Goal: Information Seeking & Learning: Learn about a topic

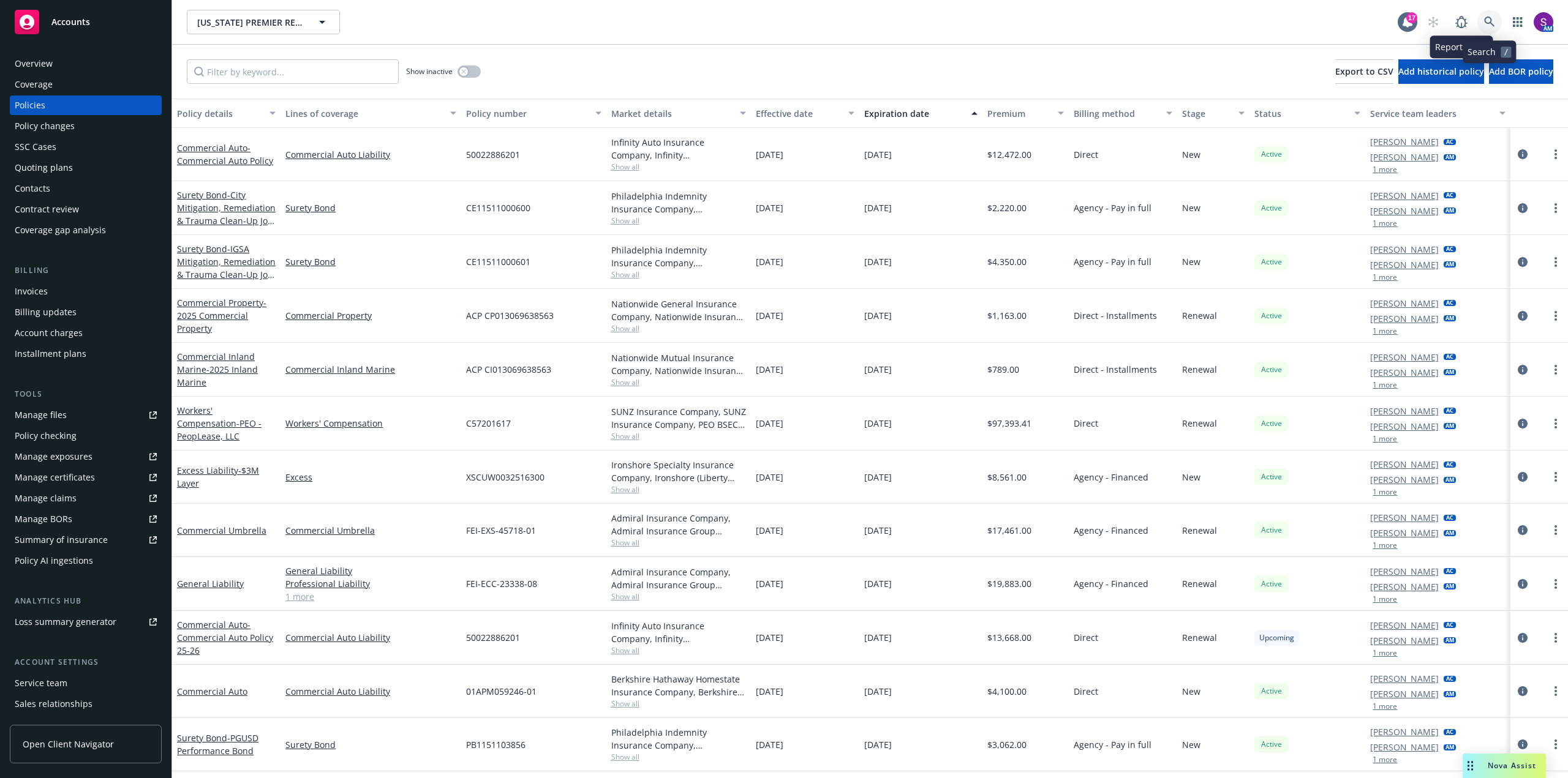
click at [1490, 16] on link at bounding box center [1489, 22] width 25 height 25
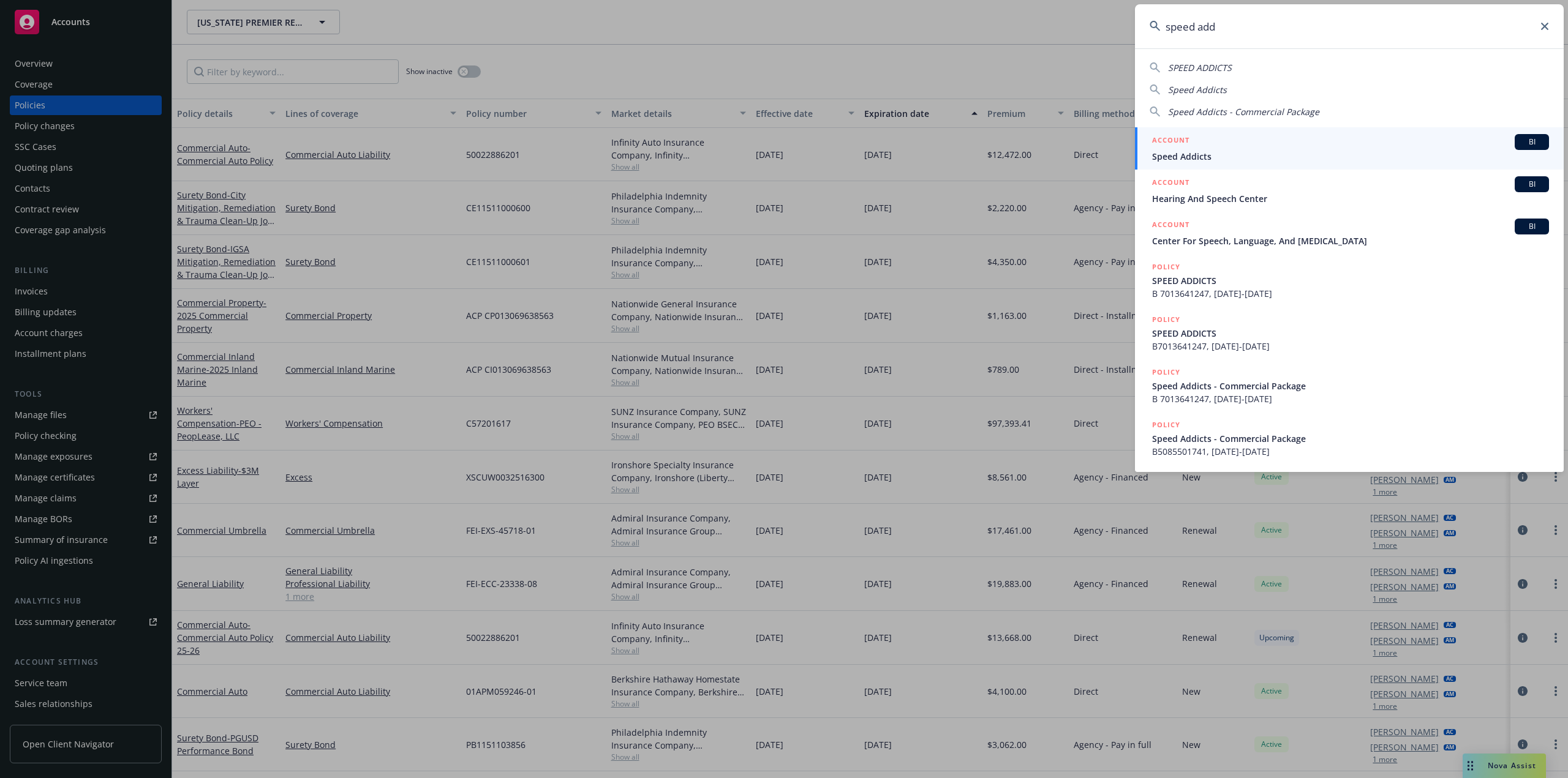
type input "speed add"
click at [1214, 149] on div "ACCOUNT BI" at bounding box center [1350, 142] width 397 height 16
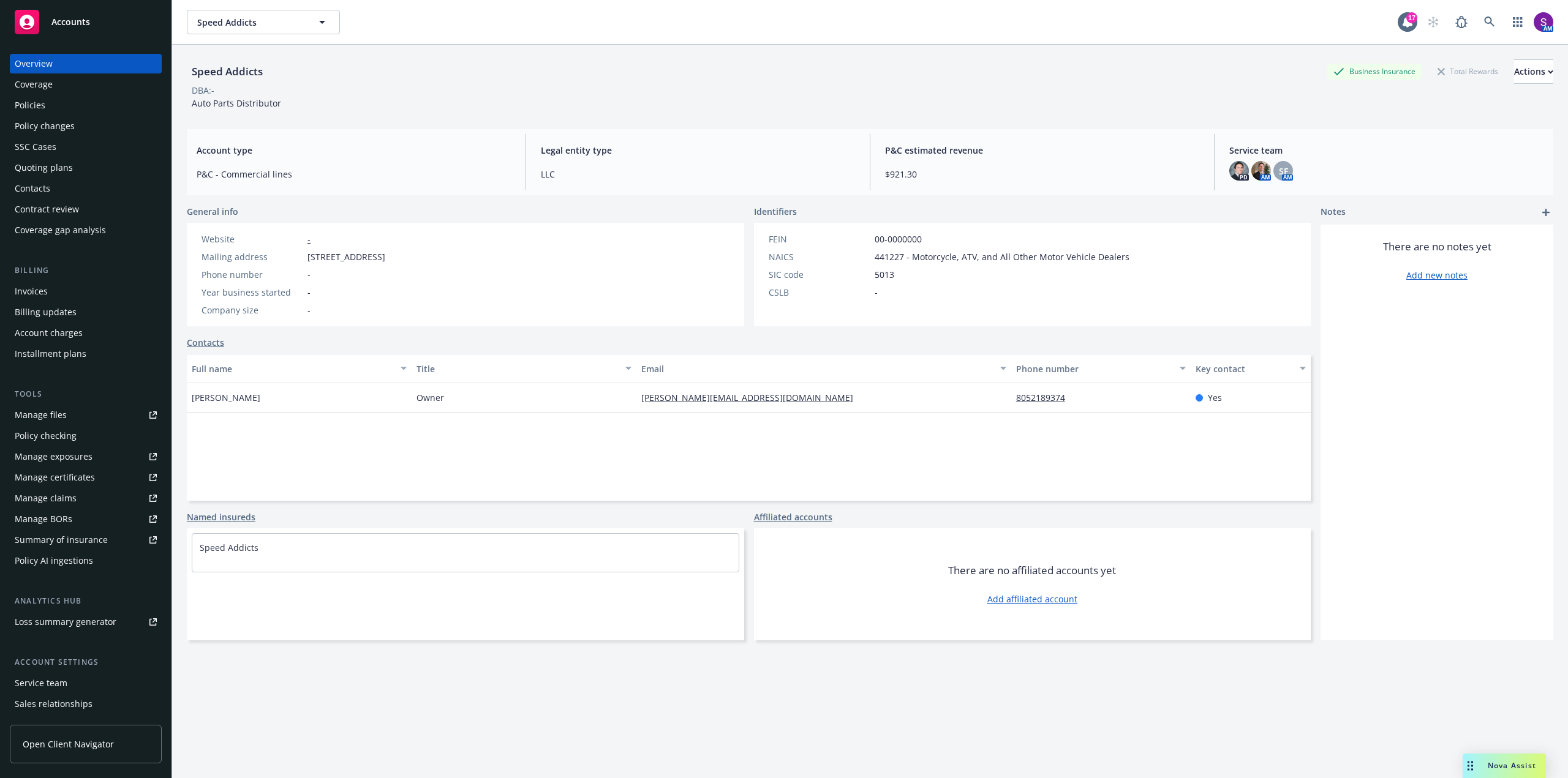
click at [44, 111] on div "Policies" at bounding box center [86, 105] width 142 height 20
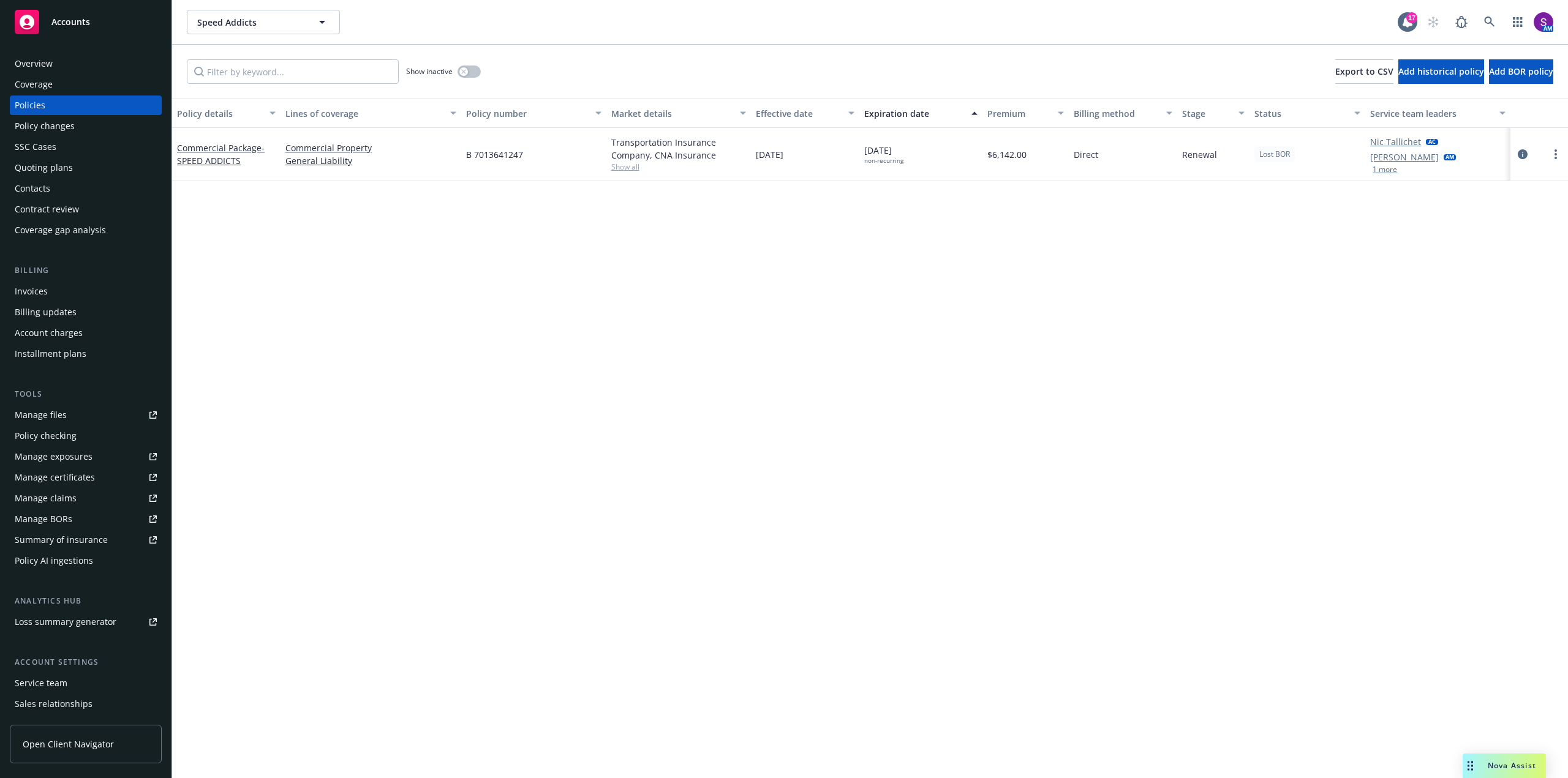
click at [1388, 169] on button "1 more" at bounding box center [1384, 169] width 25 height 7
click at [64, 681] on div "Service team" at bounding box center [40, 683] width 52 height 20
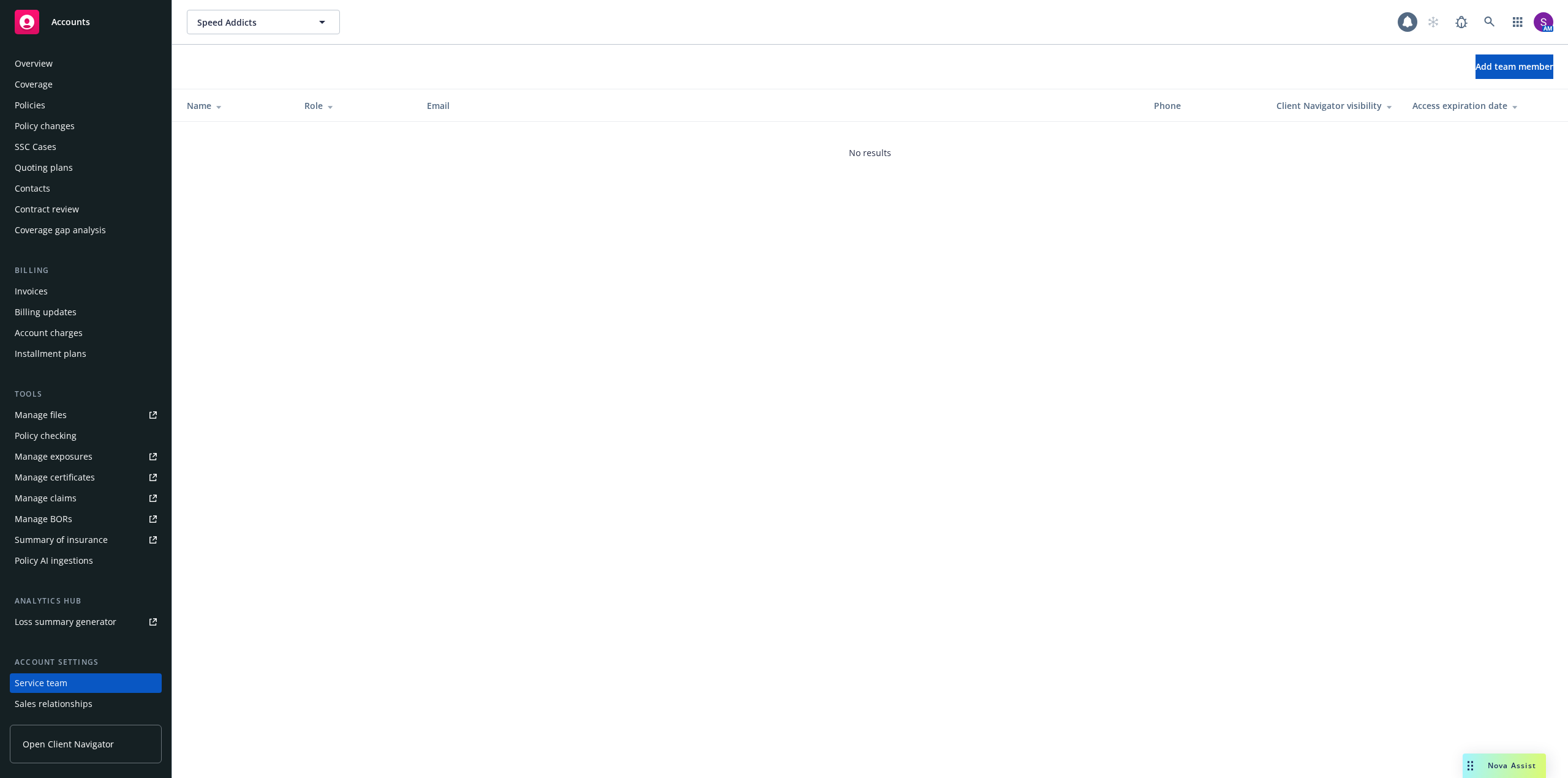
scroll to position [61, 0]
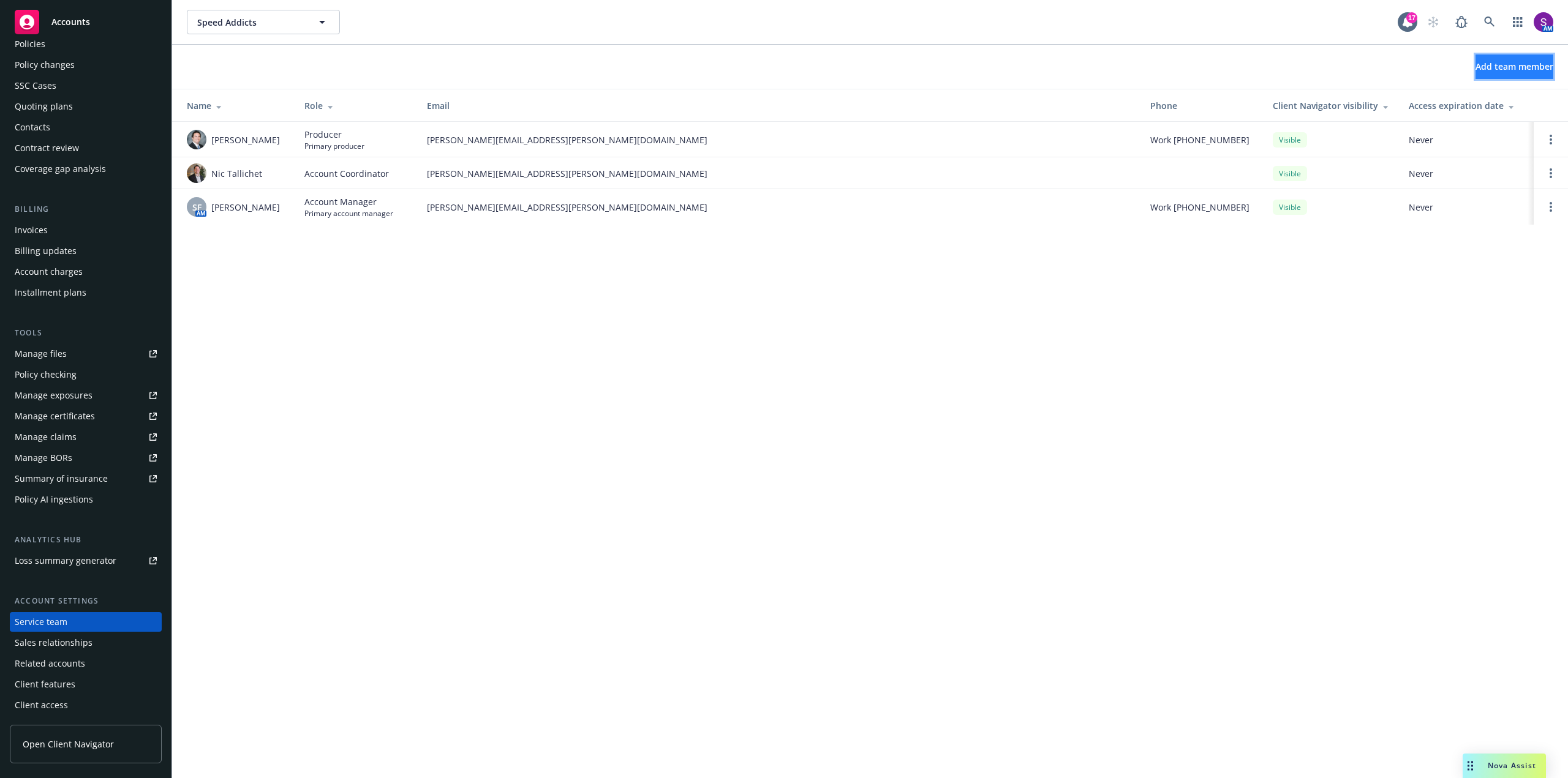
click at [1524, 63] on span "Add team member" at bounding box center [1514, 66] width 78 height 12
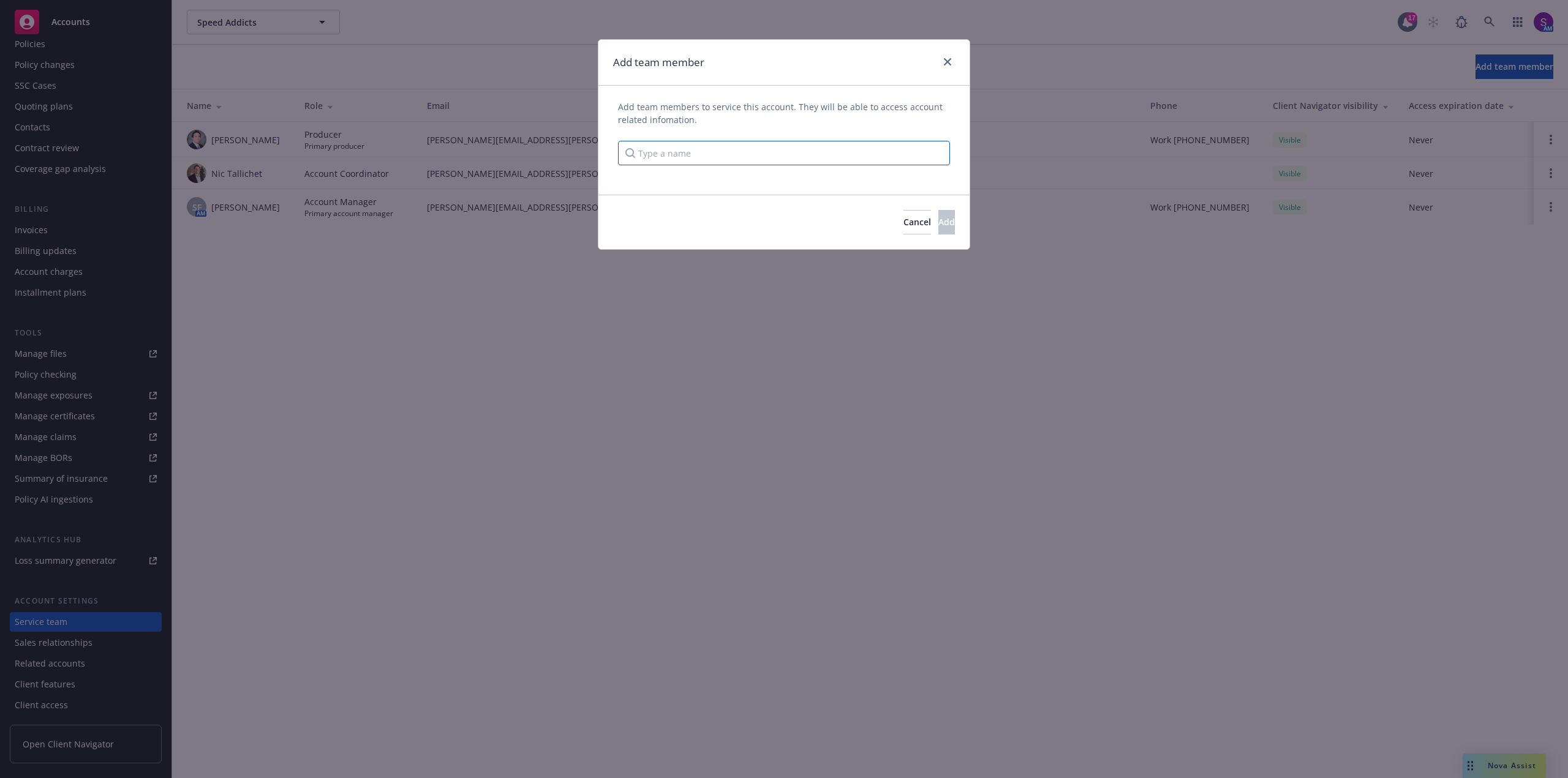
click at [723, 159] on input "Type a name" at bounding box center [784, 153] width 332 height 25
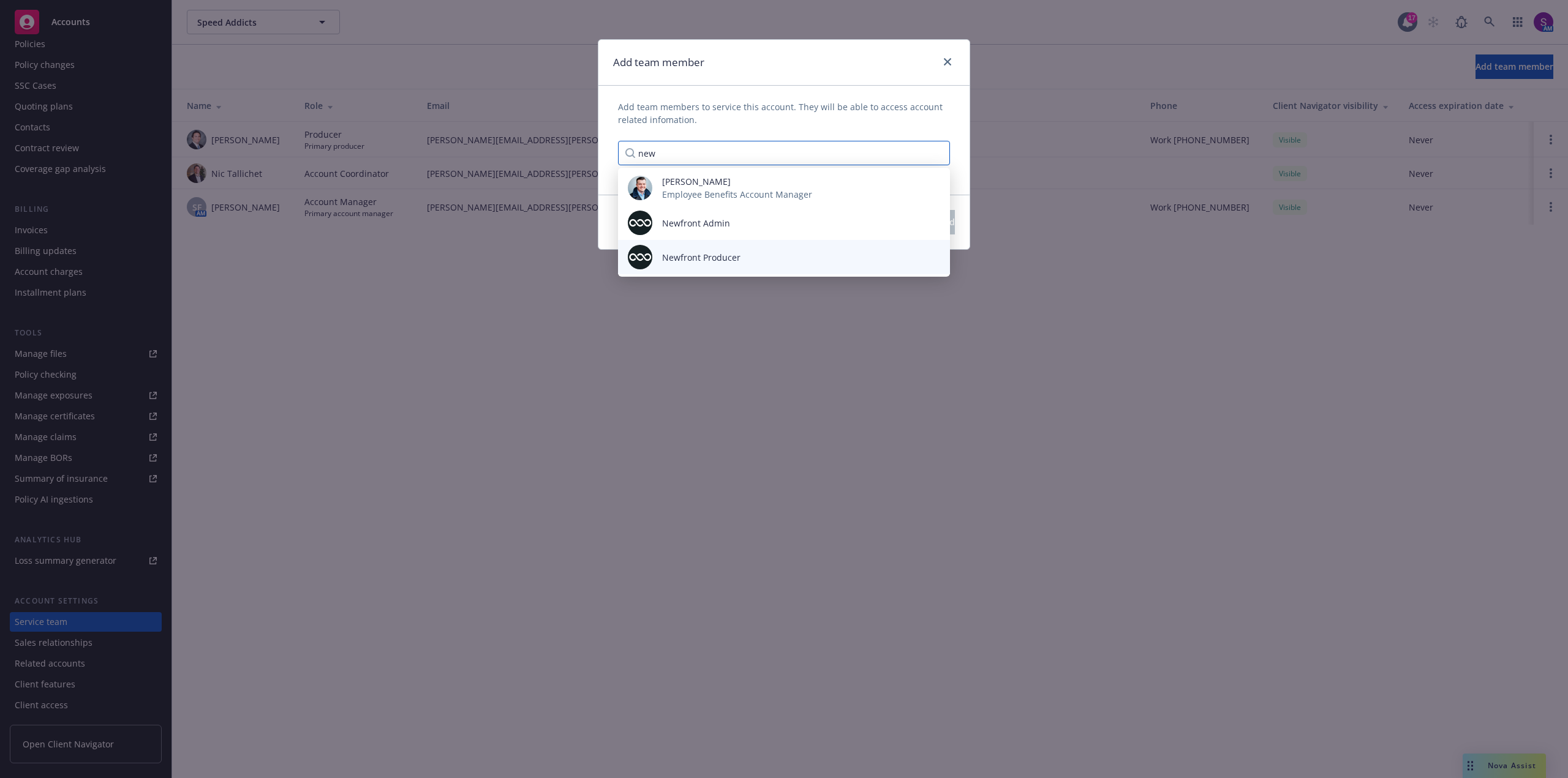
type input "new"
click at [722, 253] on span "Newfront Producer" at bounding box center [701, 257] width 78 height 13
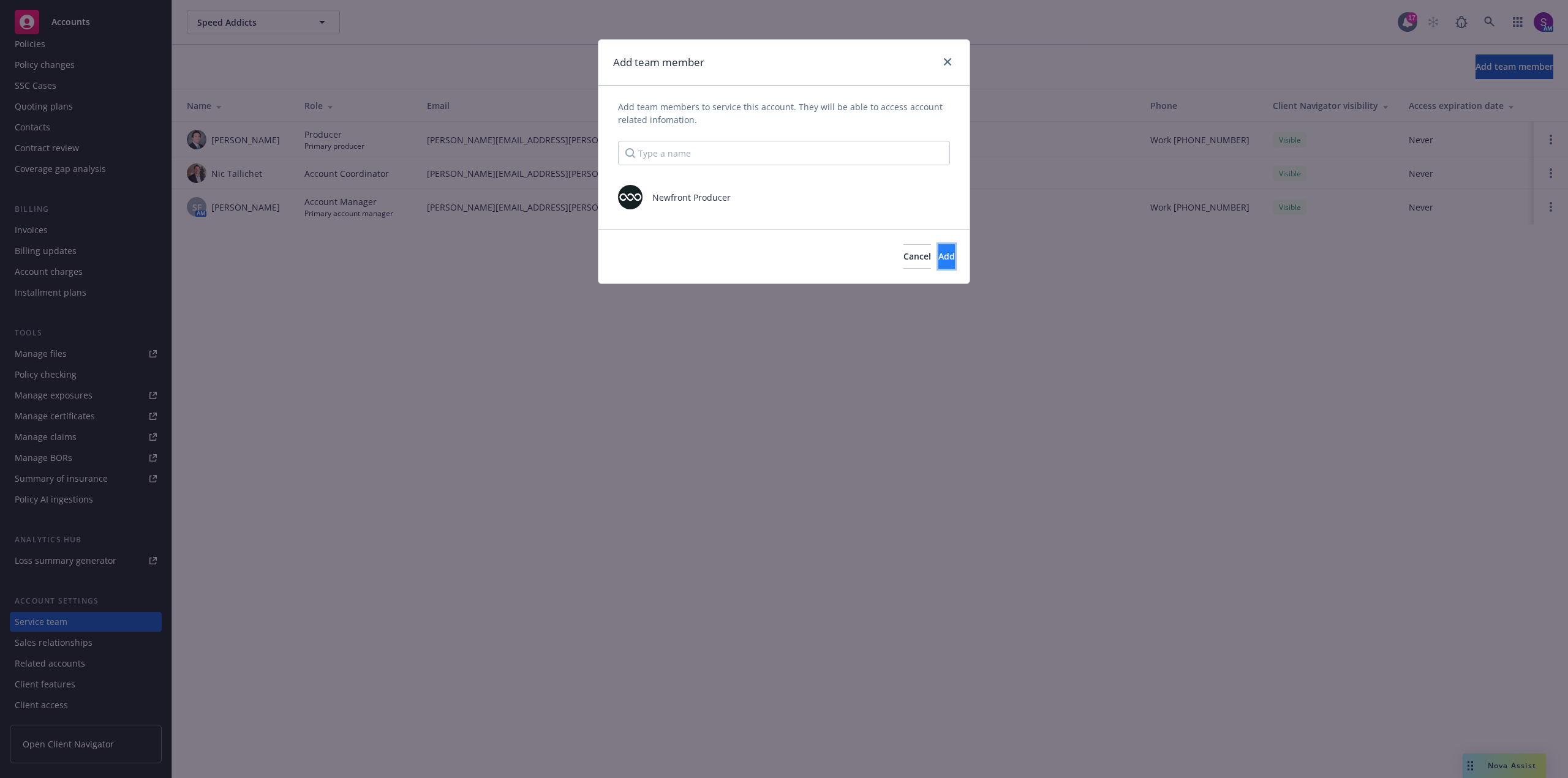
click at [938, 260] on span "Add" at bounding box center [946, 257] width 17 height 12
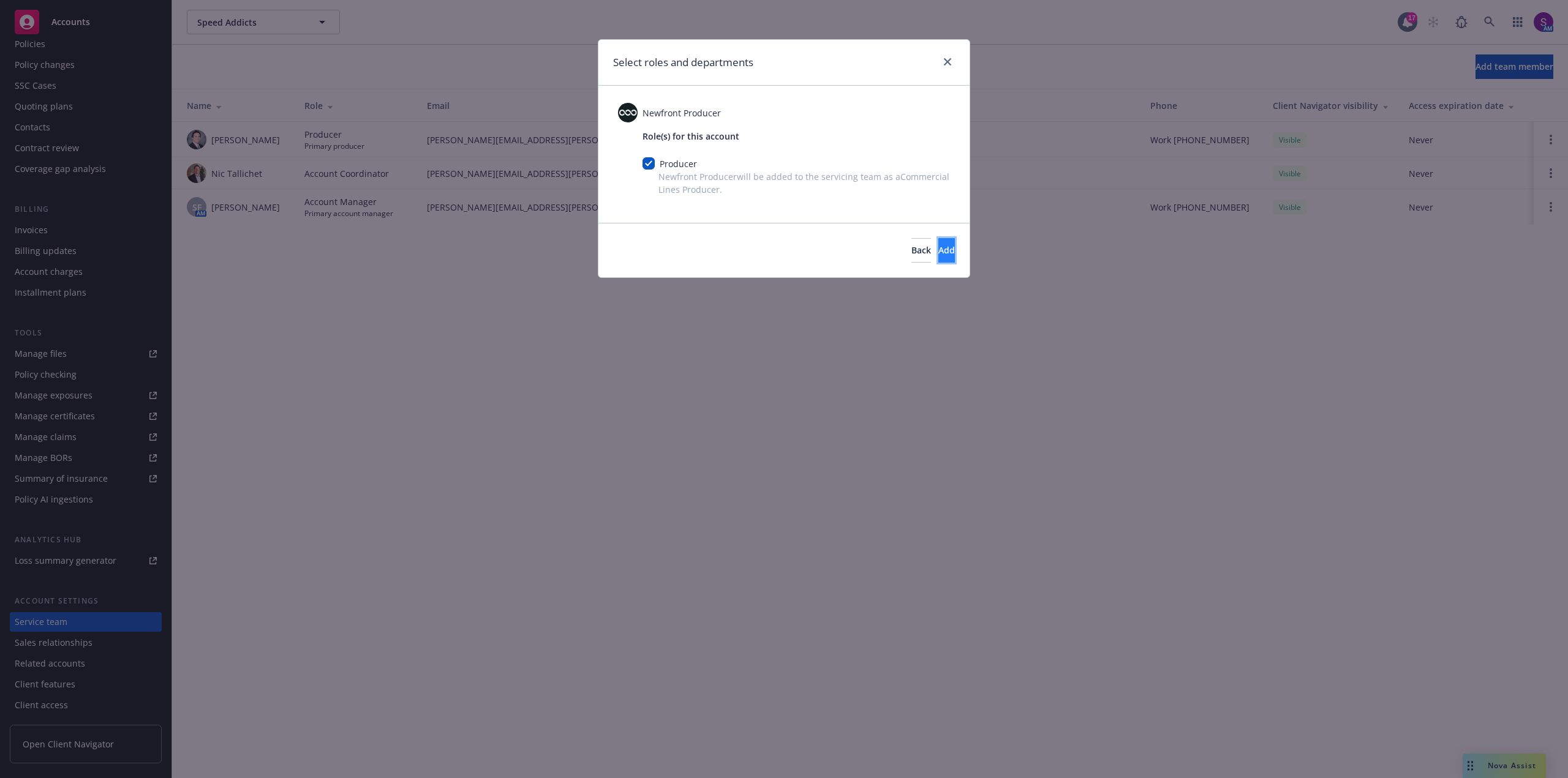
click at [941, 245] on button "Add" at bounding box center [946, 250] width 17 height 25
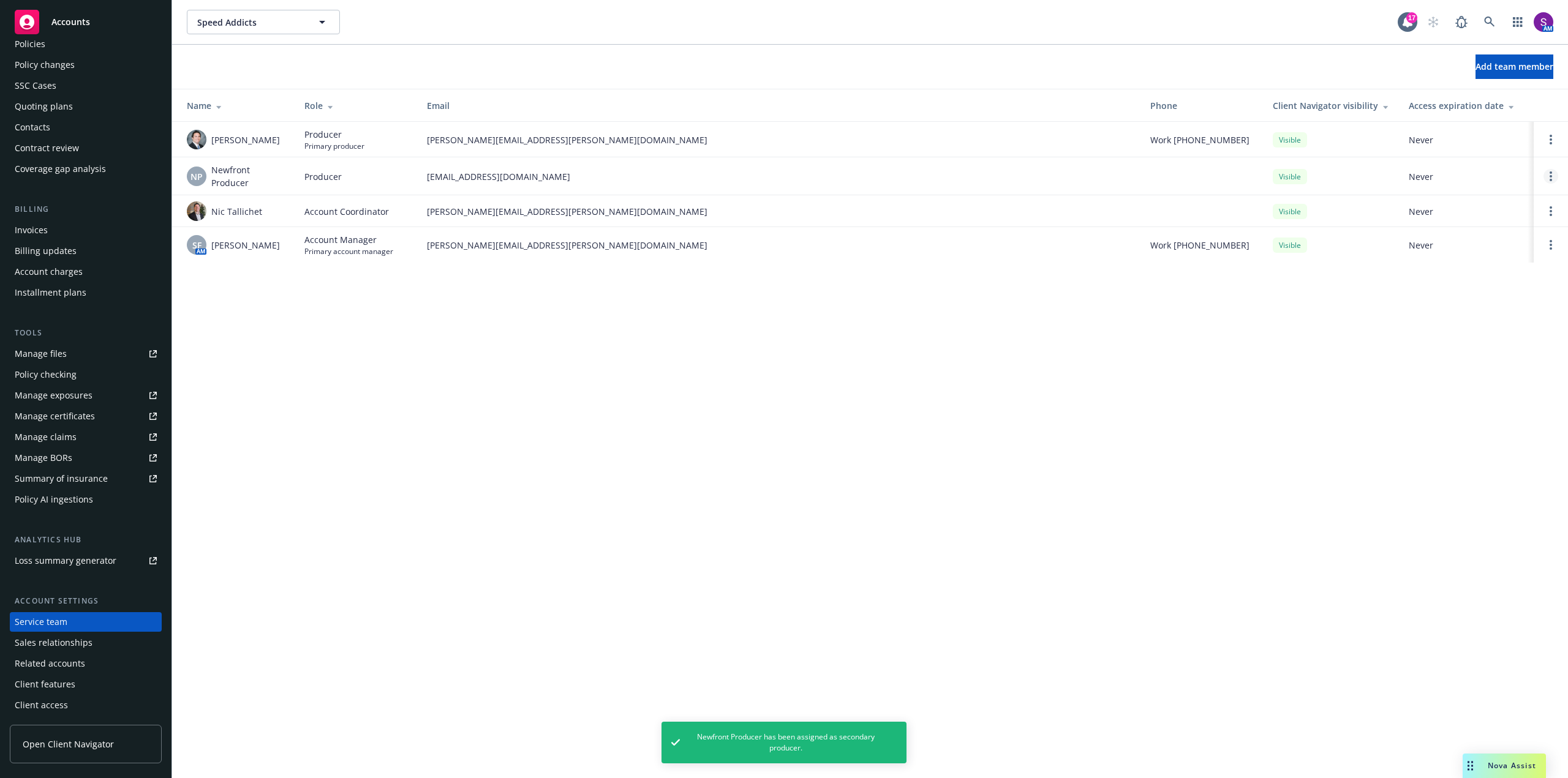
click at [1550, 174] on icon "Open options" at bounding box center [1551, 176] width 3 height 10
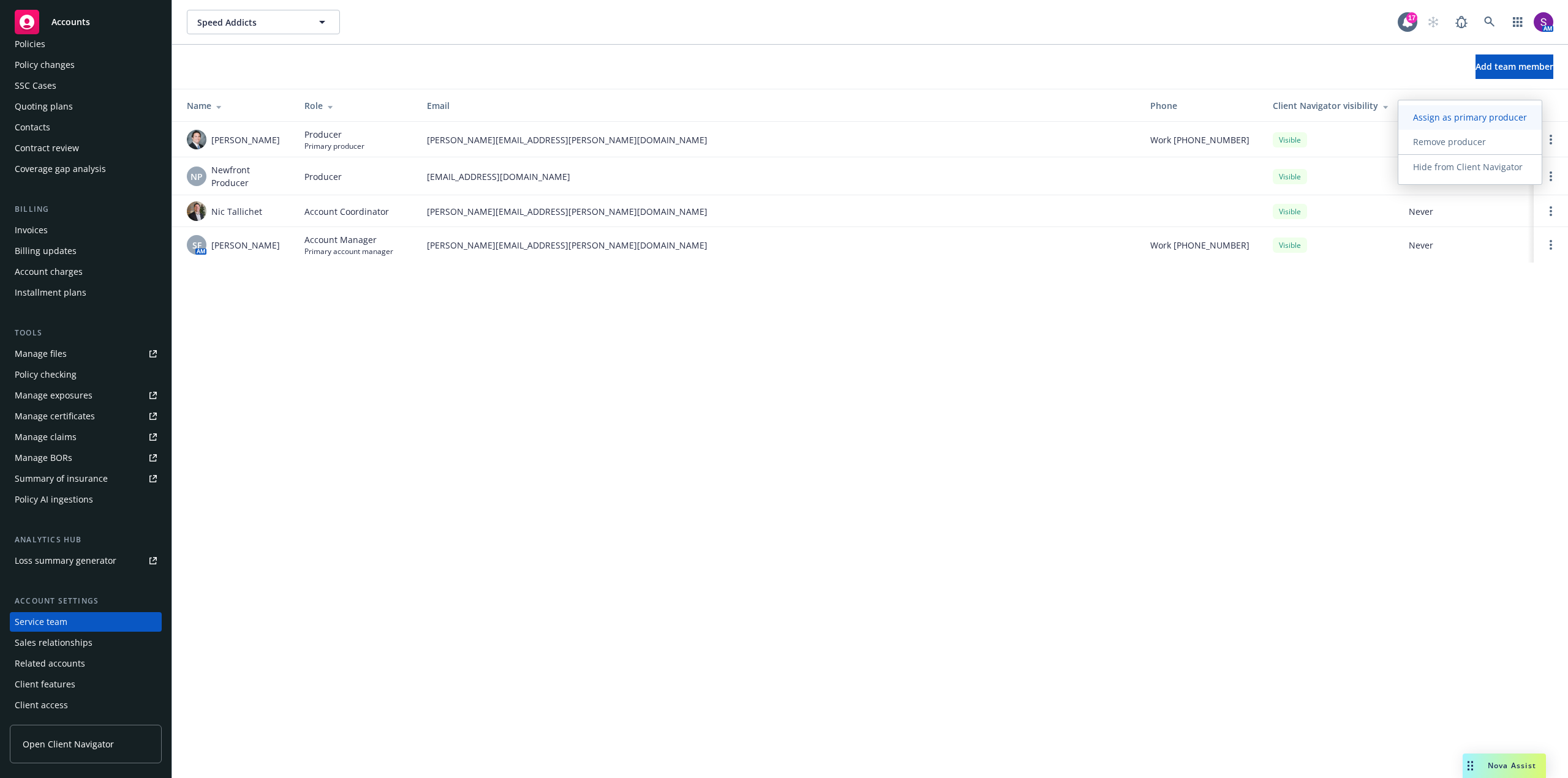
click at [1450, 111] on span "Assign as primary producer" at bounding box center [1470, 117] width 143 height 12
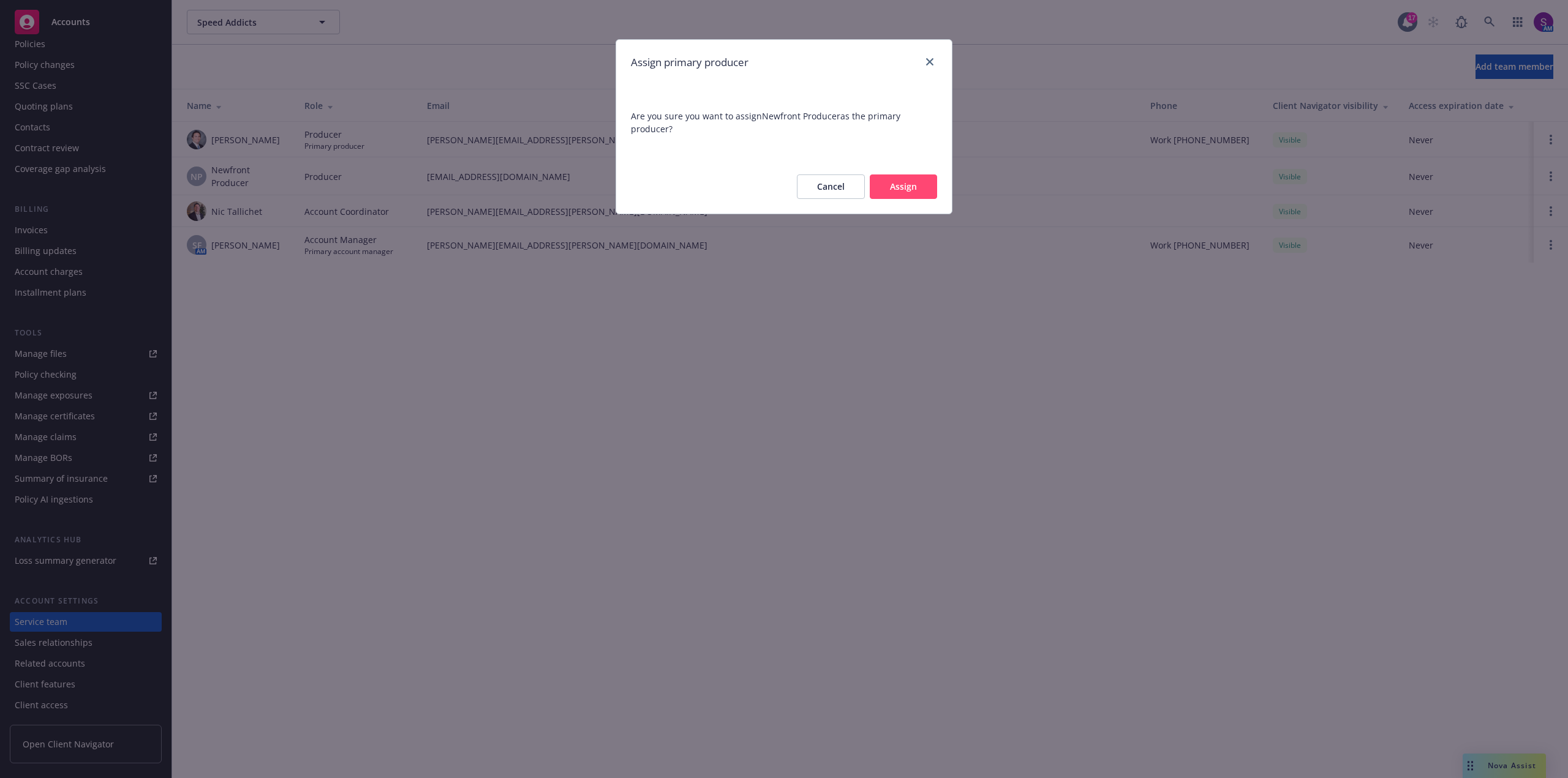
click at [902, 194] on button "Assign" at bounding box center [904, 186] width 68 height 25
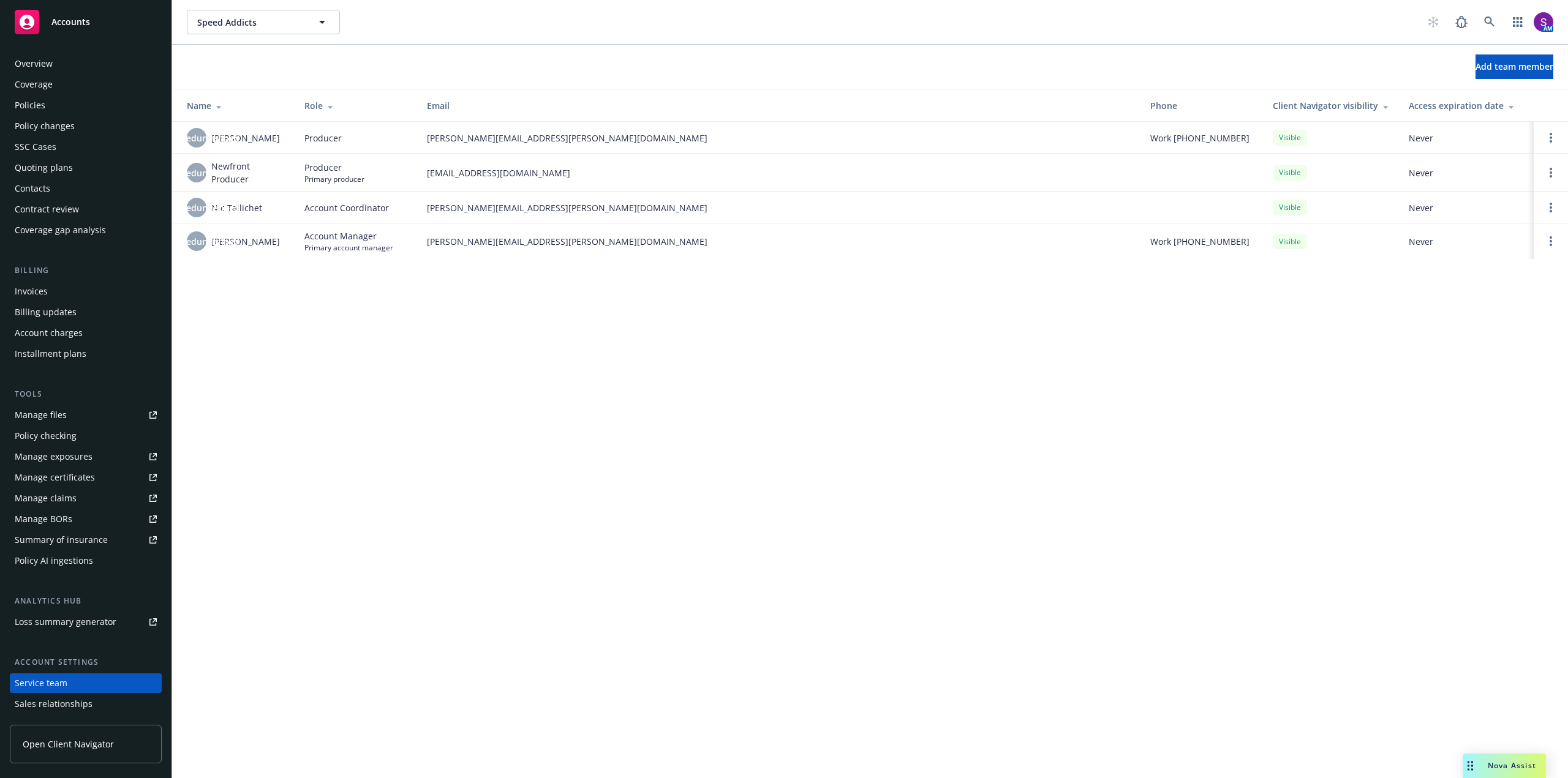
scroll to position [61, 0]
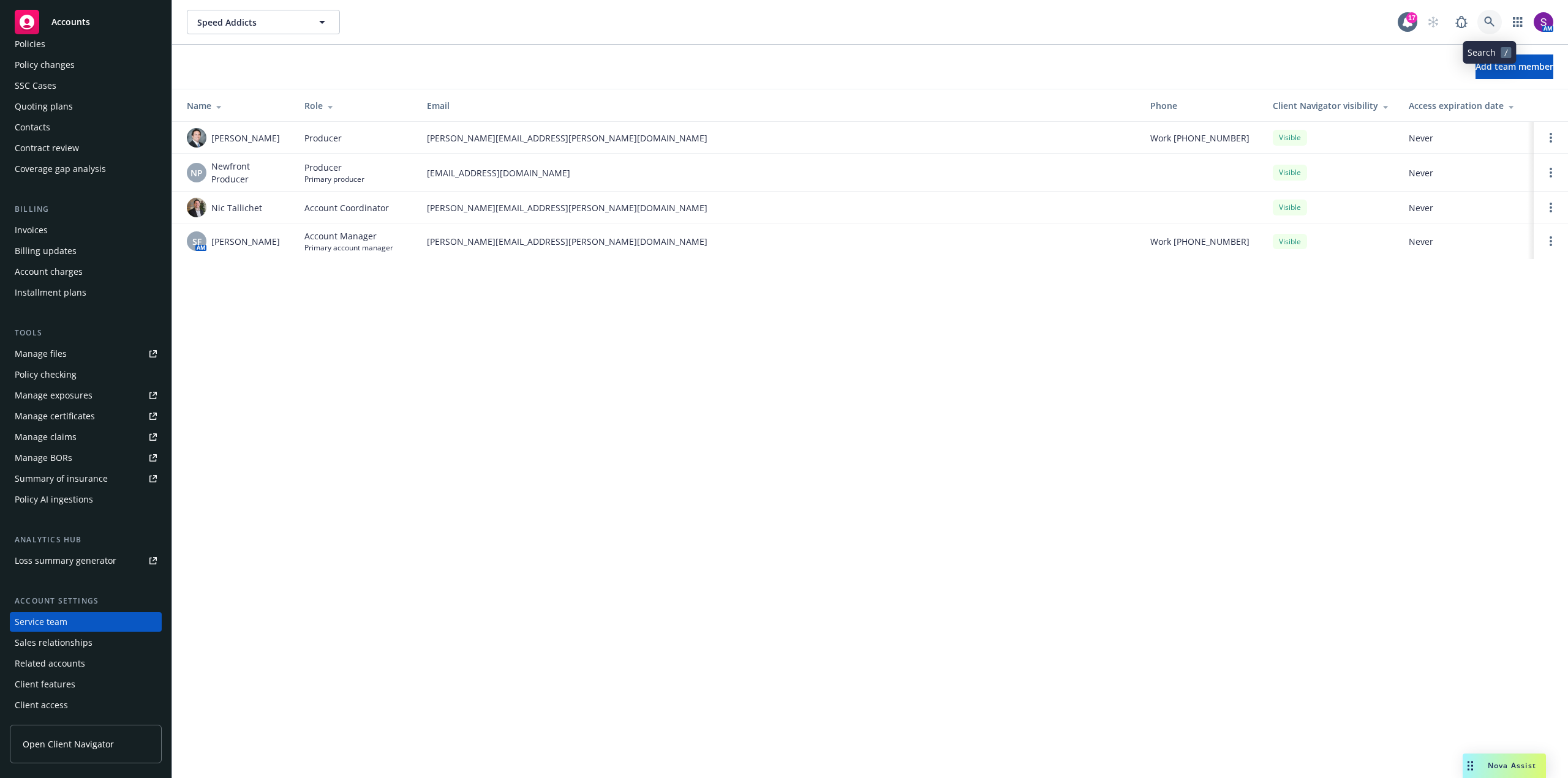
click at [1491, 25] on icon at bounding box center [1489, 22] width 11 height 11
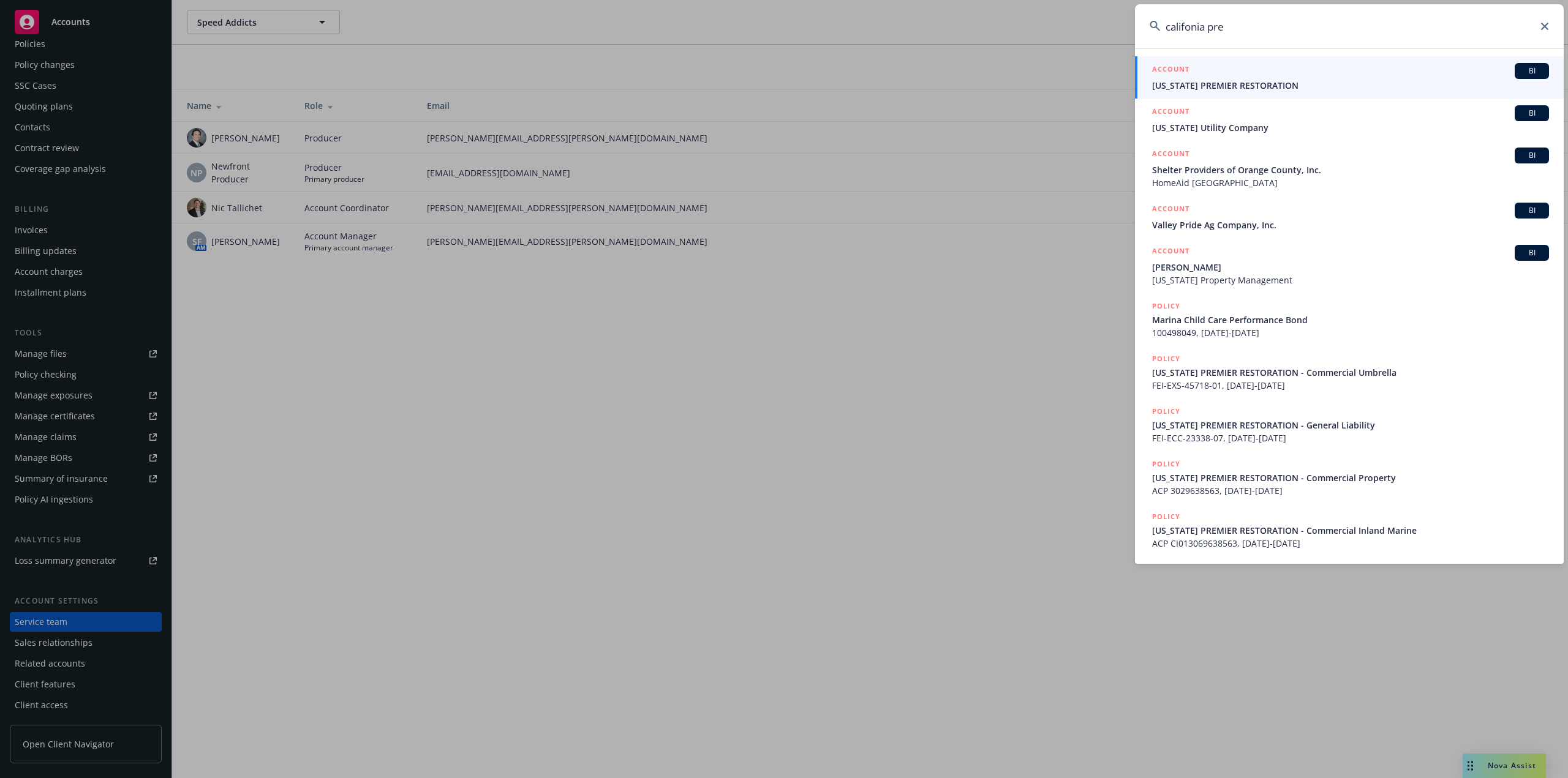
type input "califonia pre"
click at [1237, 80] on span "CALIFORNIA PREMIER RESTORATION" at bounding box center [1350, 85] width 397 height 13
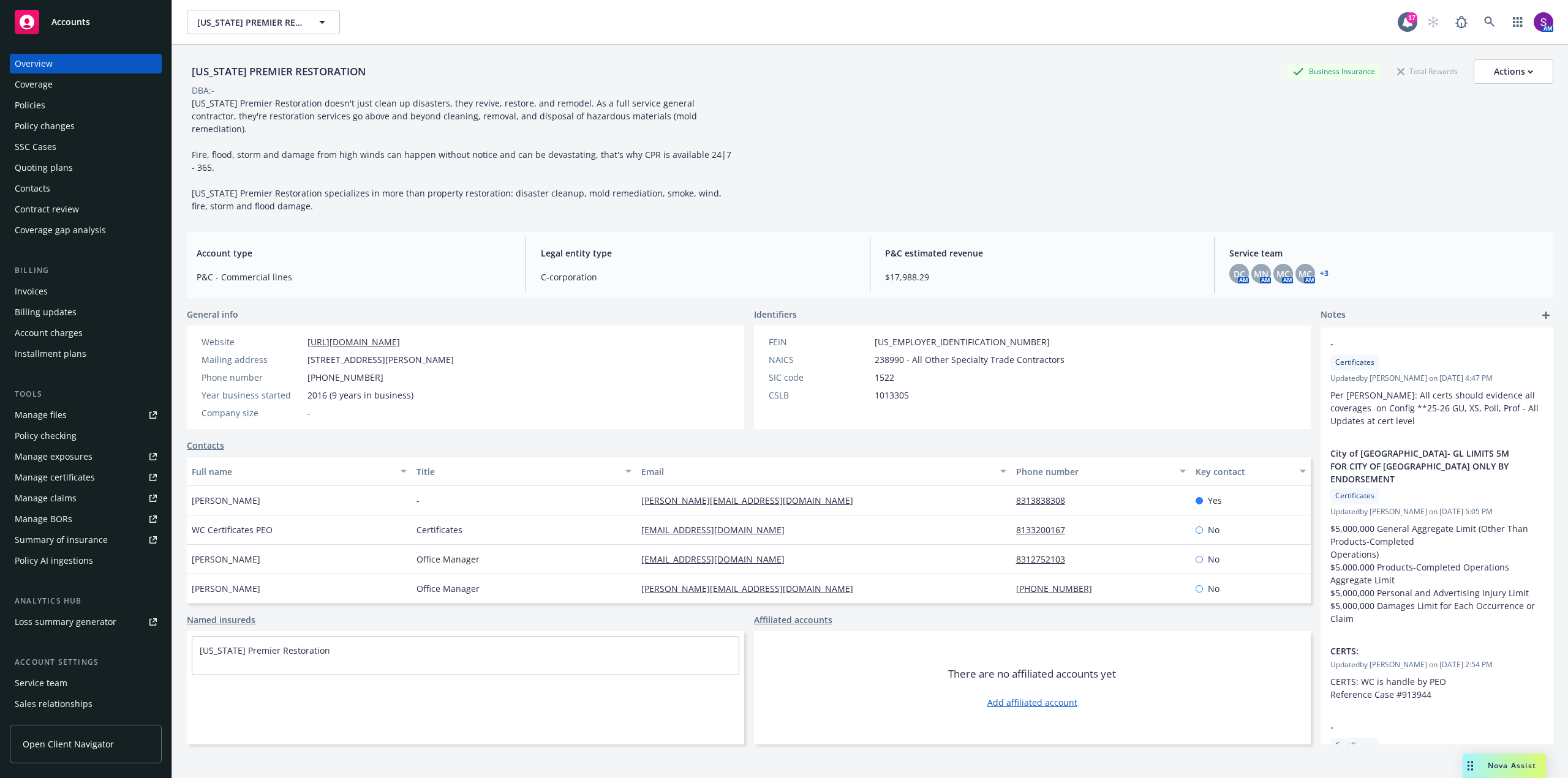
click at [49, 105] on div "Policies" at bounding box center [86, 105] width 142 height 20
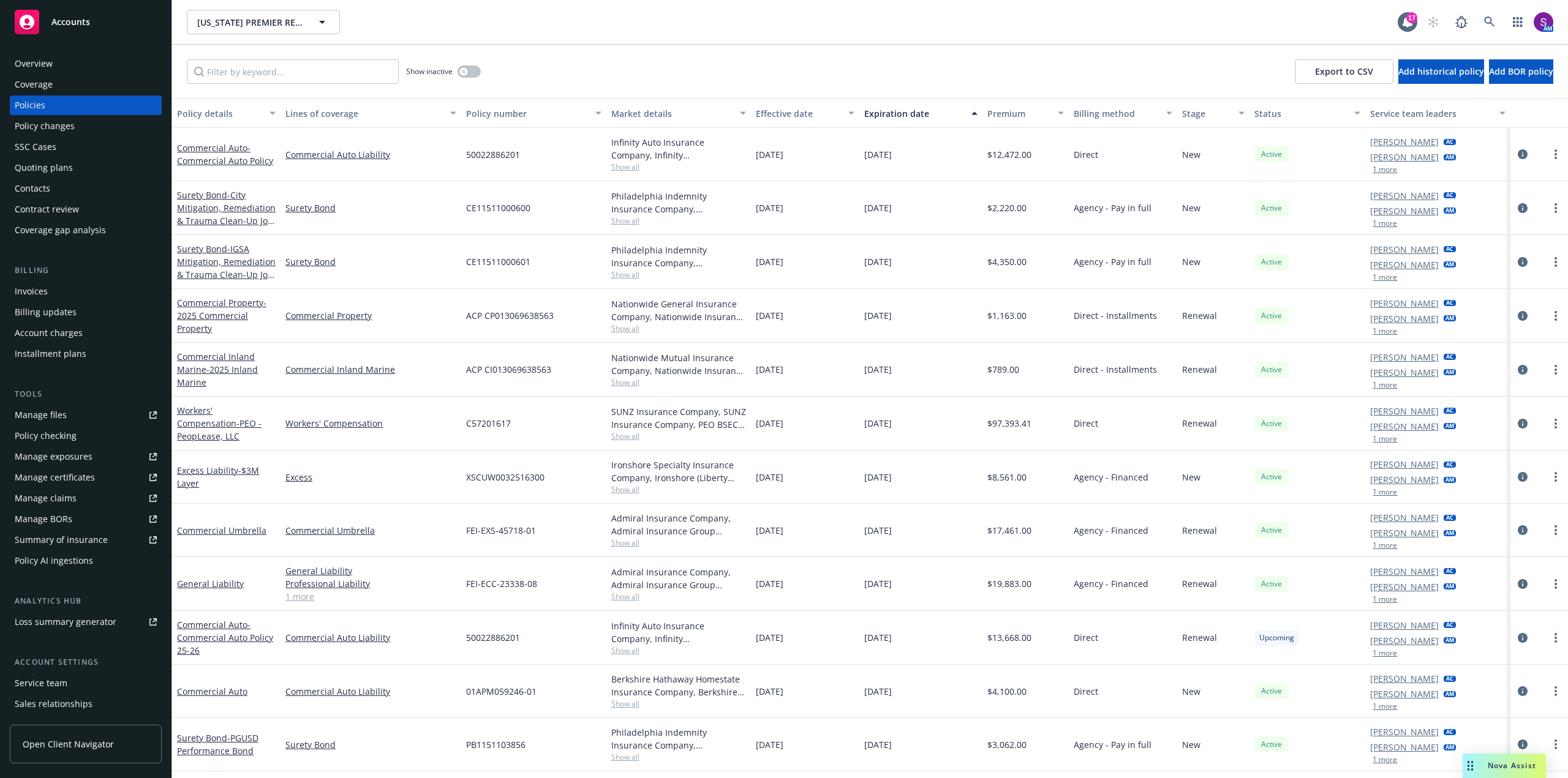
scroll to position [46, 0]
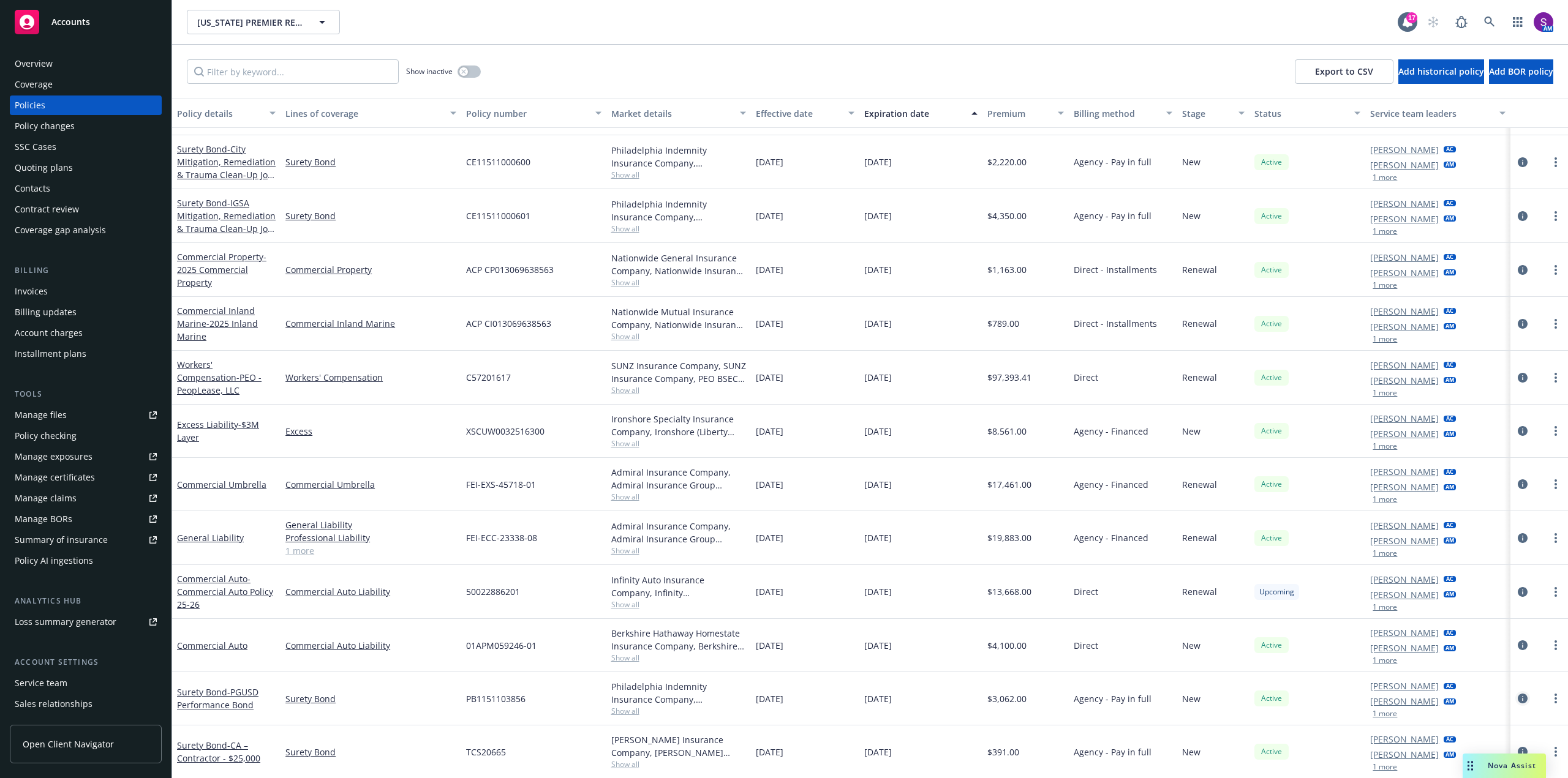
click at [1518, 698] on icon "circleInformation" at bounding box center [1522, 698] width 10 height 10
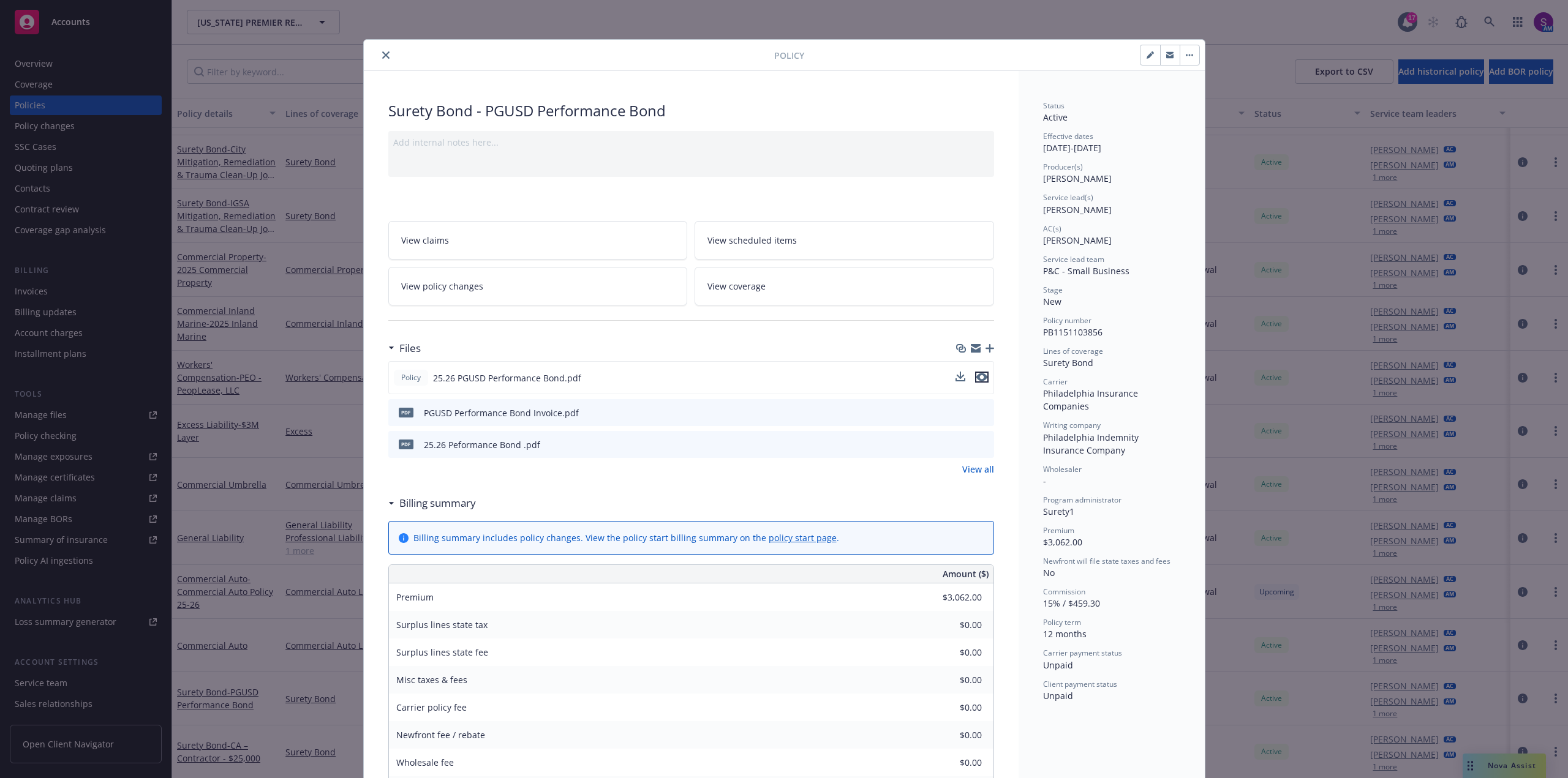
click at [981, 376] on icon "preview file" at bounding box center [981, 377] width 11 height 9
click at [382, 58] on icon "close" at bounding box center [386, 55] width 7 height 7
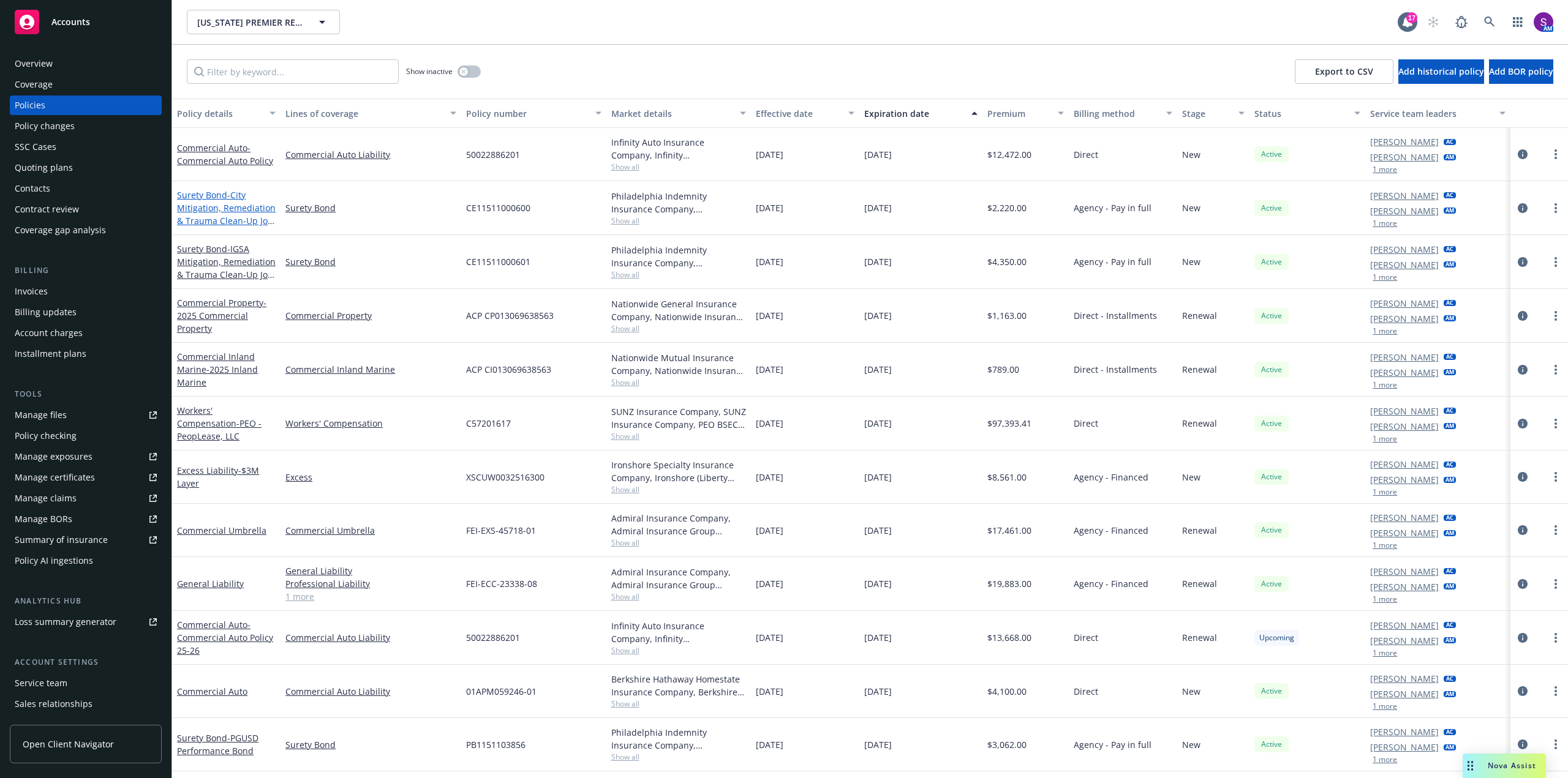
click at [228, 206] on span "- City Mitigation, Remediation & Trauma Clean-Up Job Order Contract" at bounding box center [226, 220] width 99 height 63
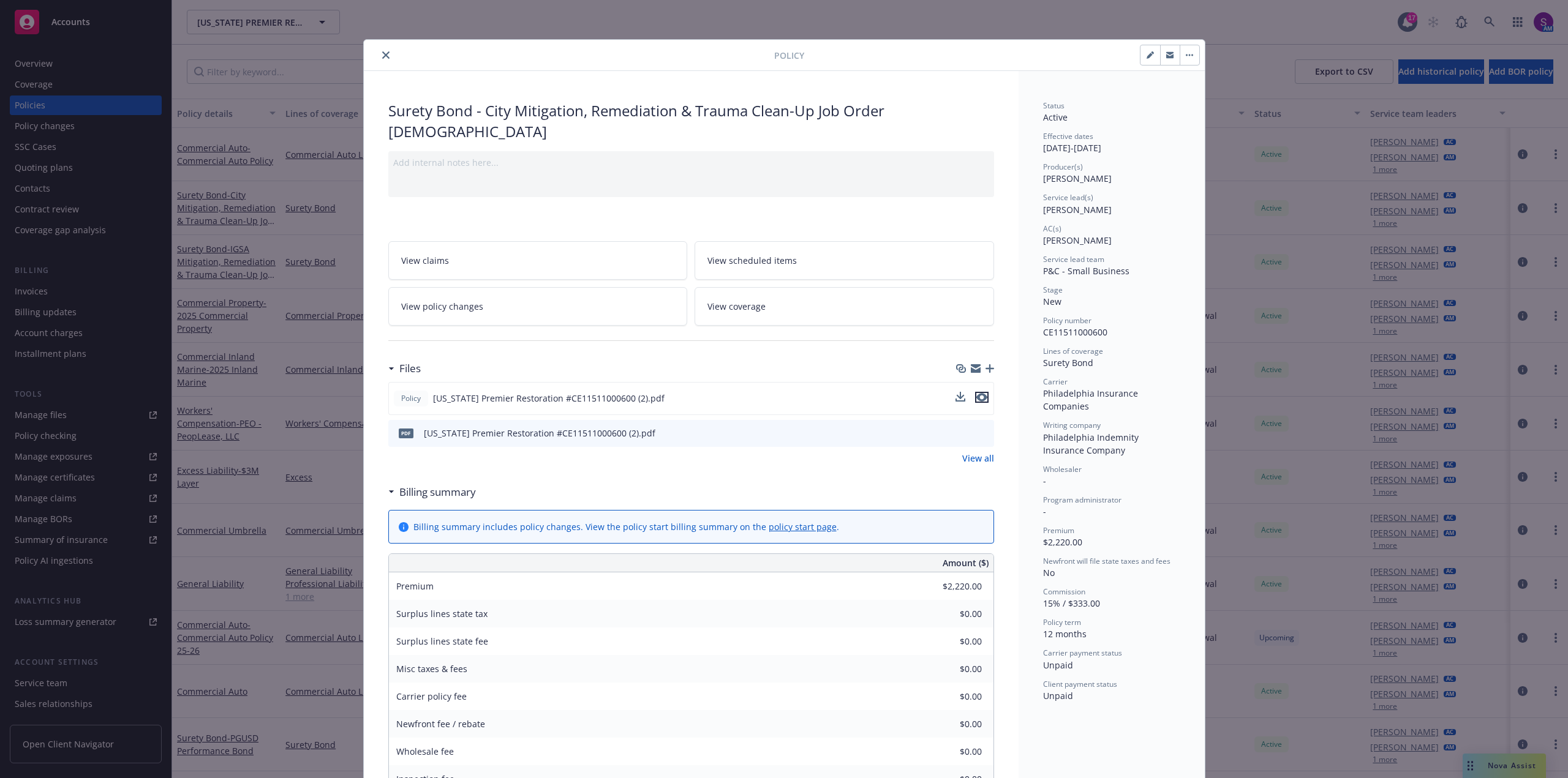
click at [976, 393] on icon "preview file" at bounding box center [981, 397] width 11 height 9
click at [378, 57] on button "close" at bounding box center [386, 55] width 15 height 15
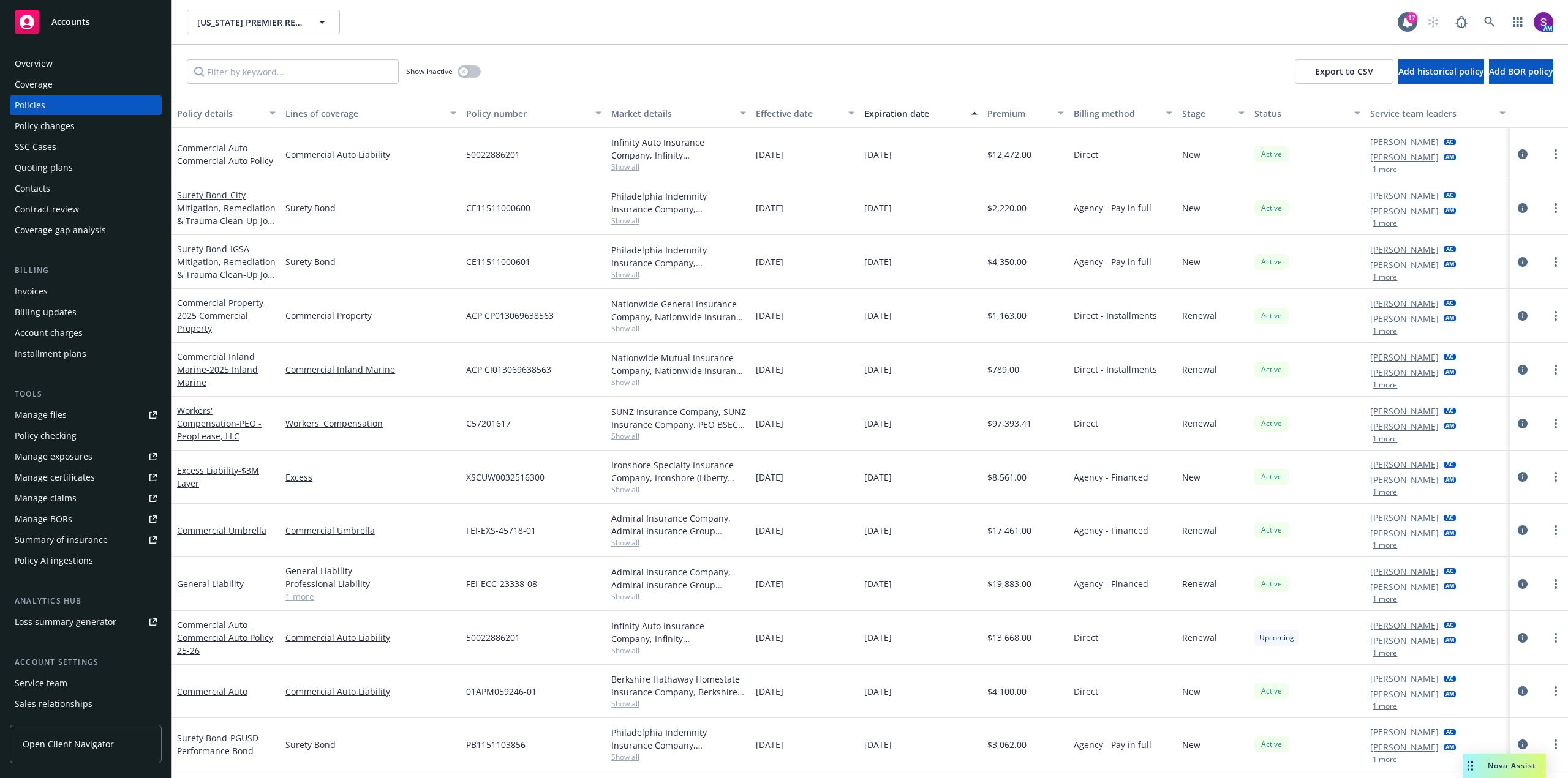
click at [302, 594] on link "1 more" at bounding box center [371, 596] width 171 height 13
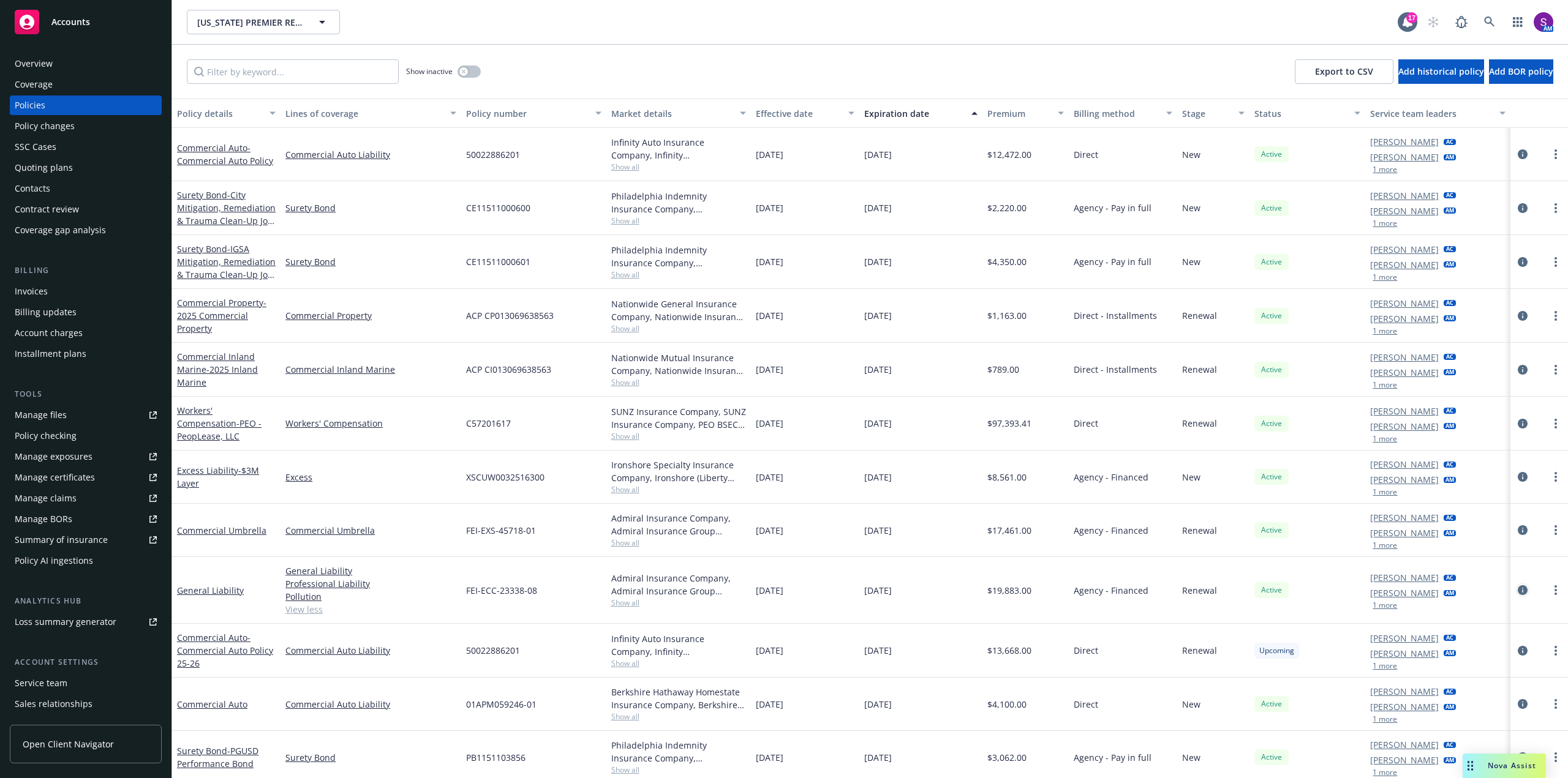
click at [1518, 589] on icon "circleInformation" at bounding box center [1522, 590] width 10 height 10
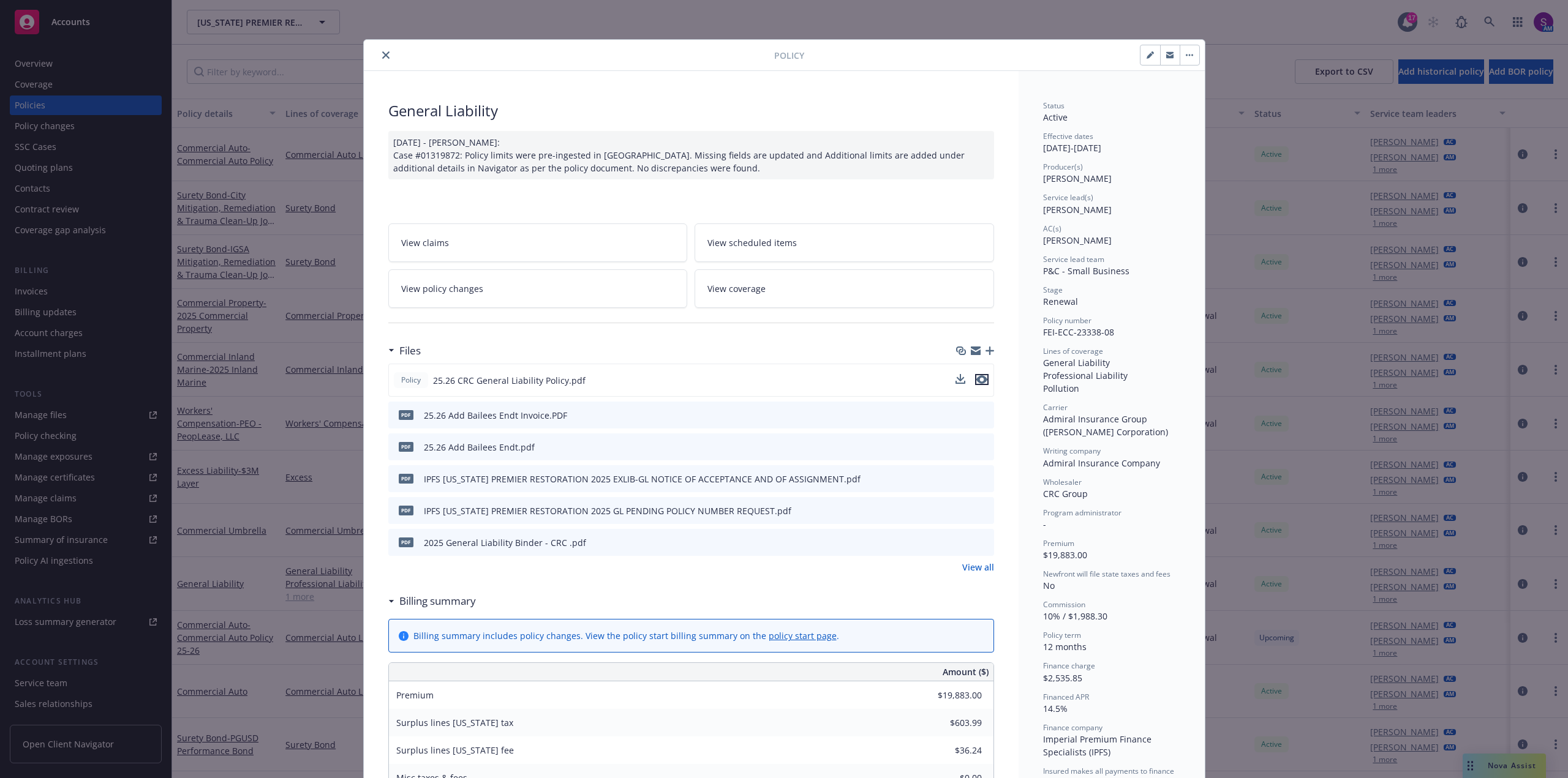
click at [981, 379] on icon "preview file" at bounding box center [981, 379] width 11 height 9
click at [382, 54] on icon "close" at bounding box center [386, 55] width 7 height 7
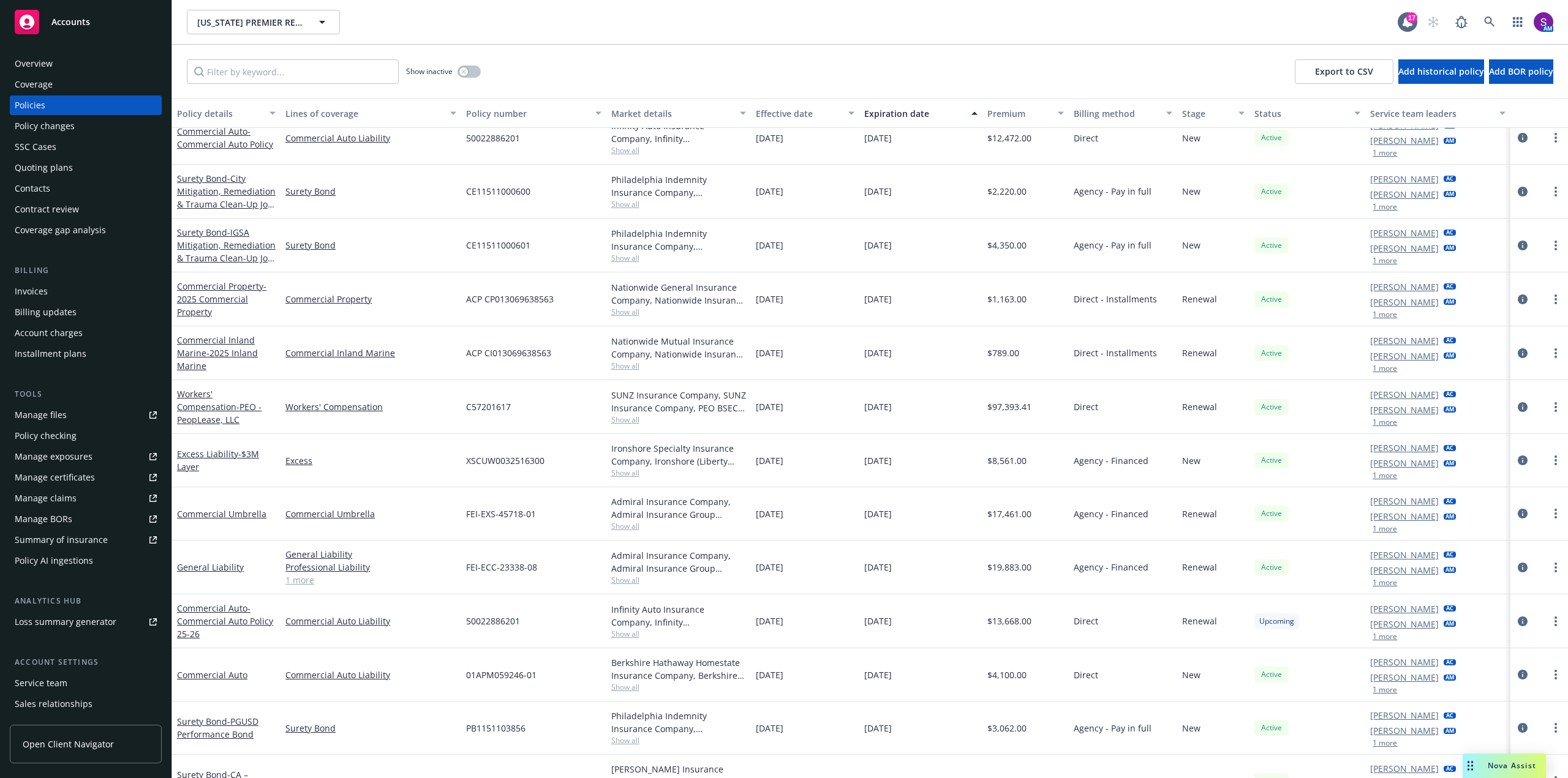
scroll to position [46, 0]
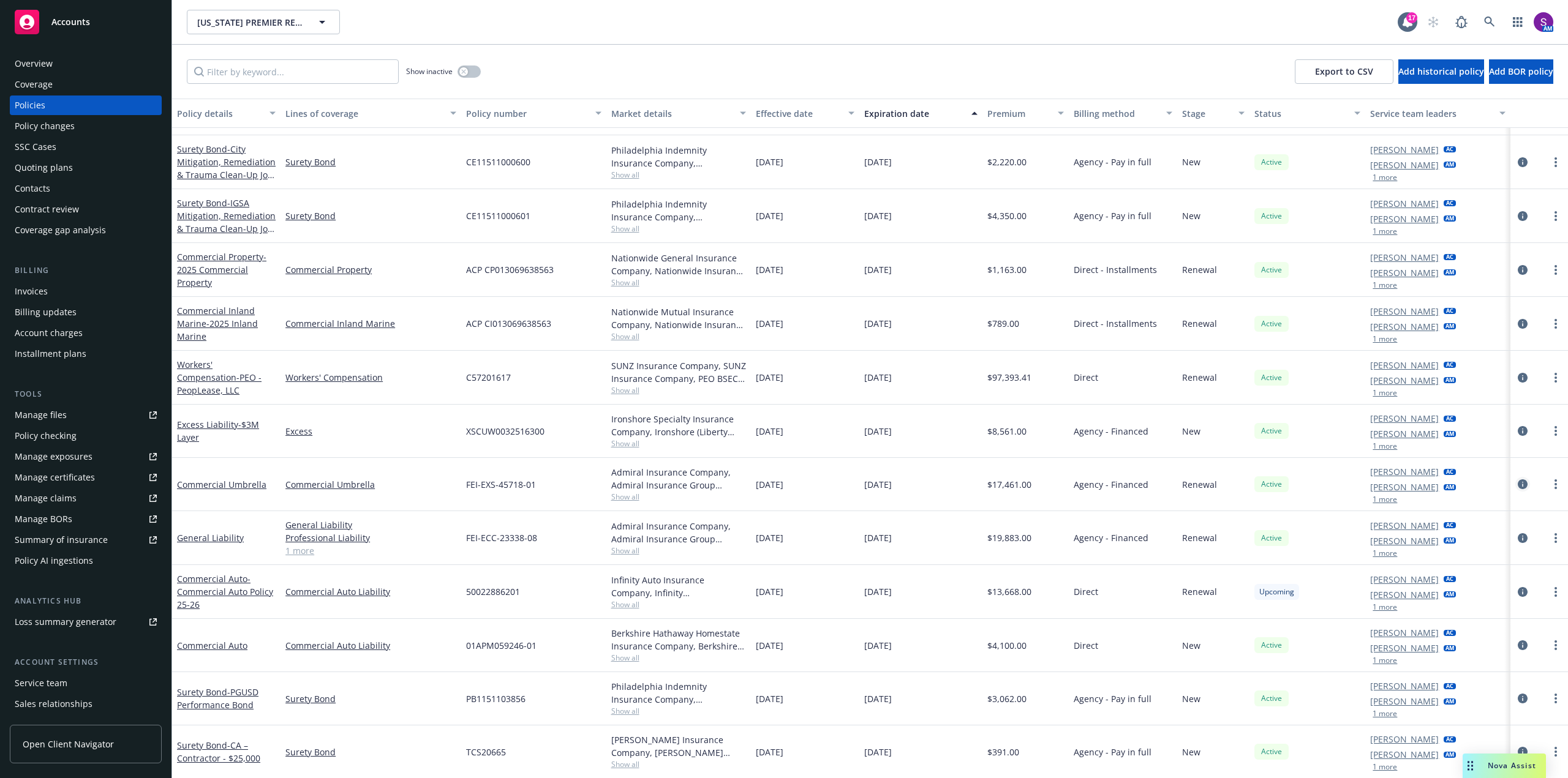
click at [1518, 482] on icon "circleInformation" at bounding box center [1522, 484] width 10 height 10
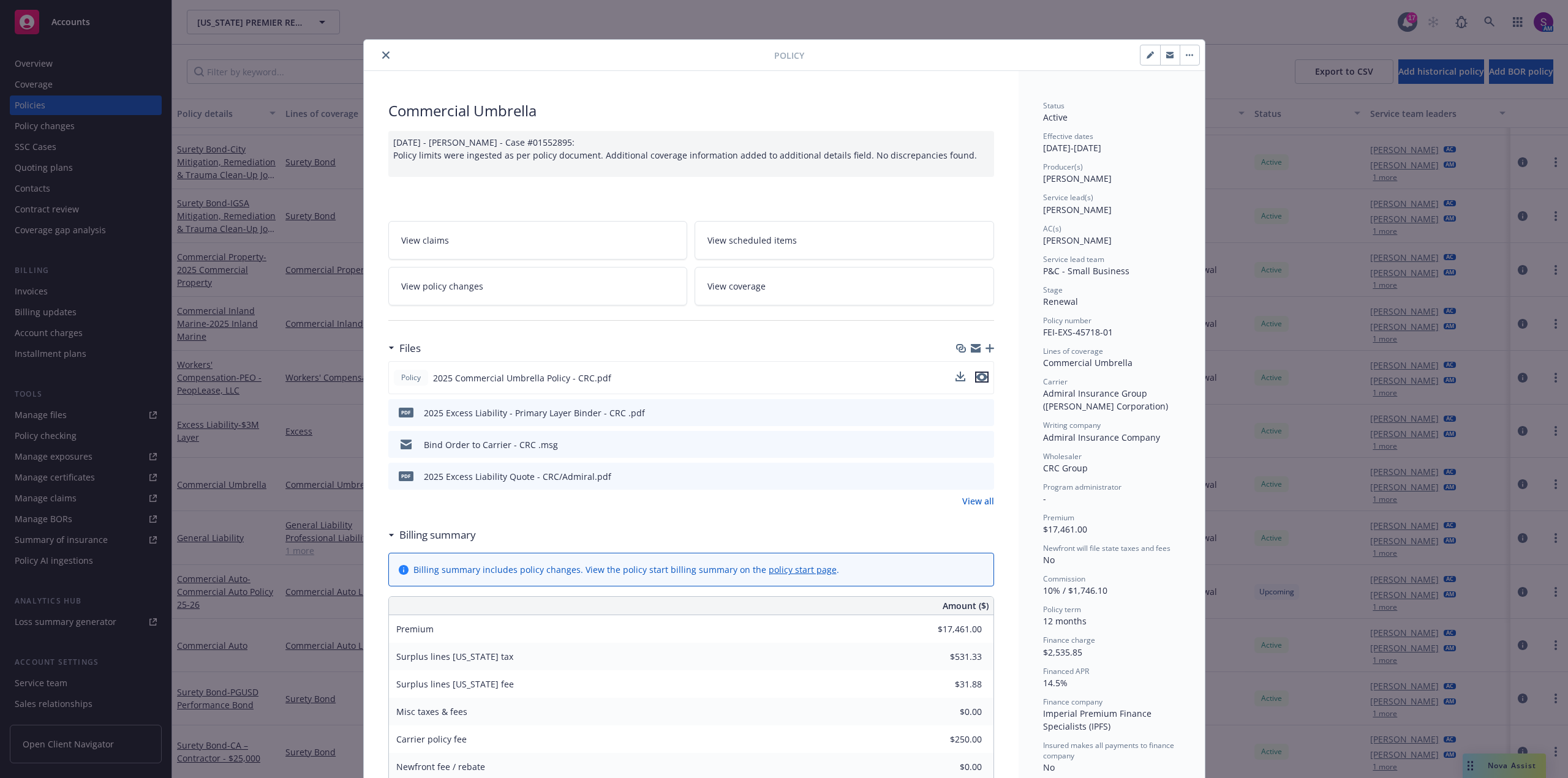
click at [982, 376] on button "preview file" at bounding box center [981, 377] width 13 height 11
click at [383, 56] on icon "close" at bounding box center [386, 55] width 7 height 7
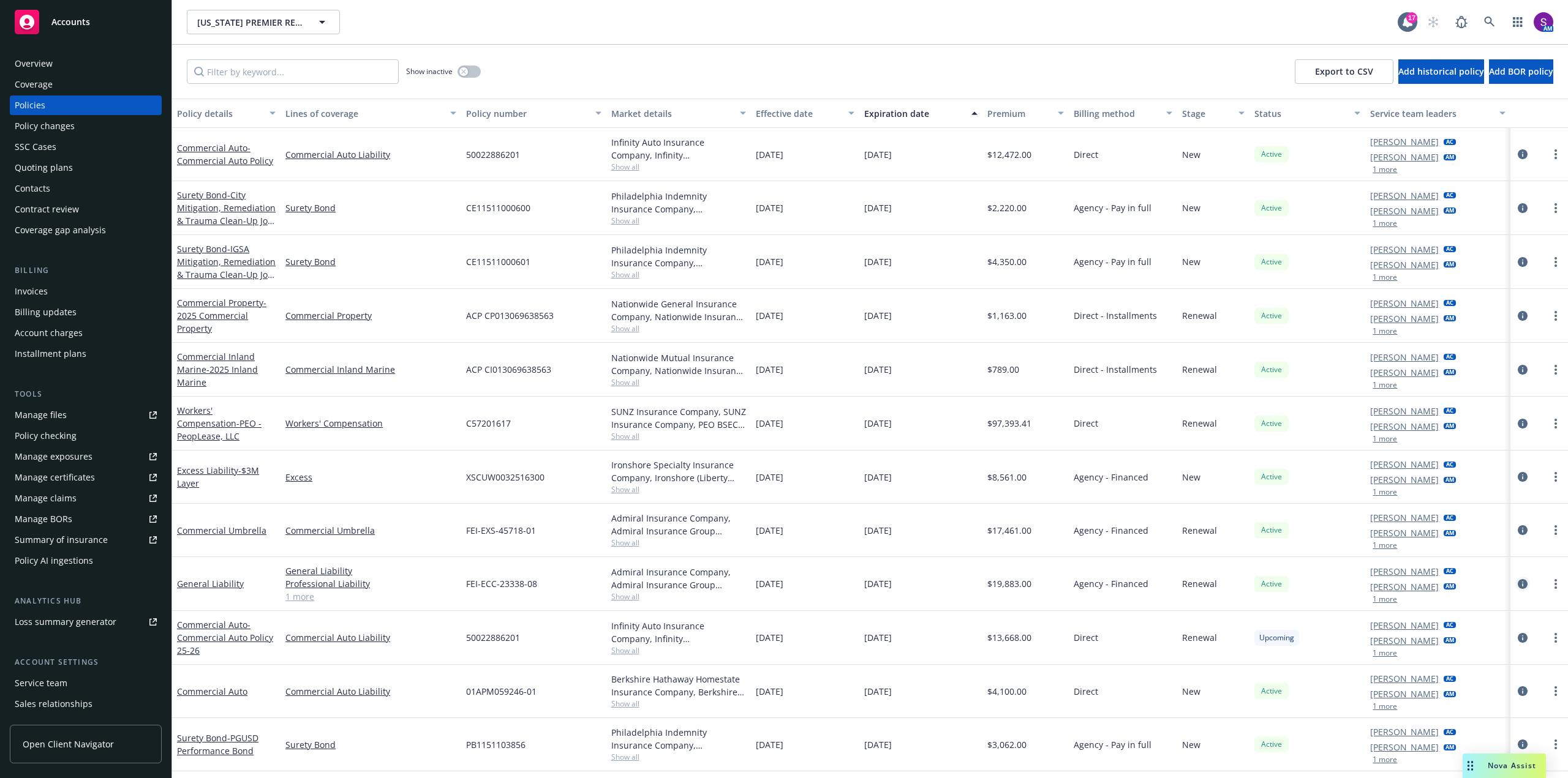
click at [1515, 582] on link "circleInformation" at bounding box center [1522, 584] width 15 height 15
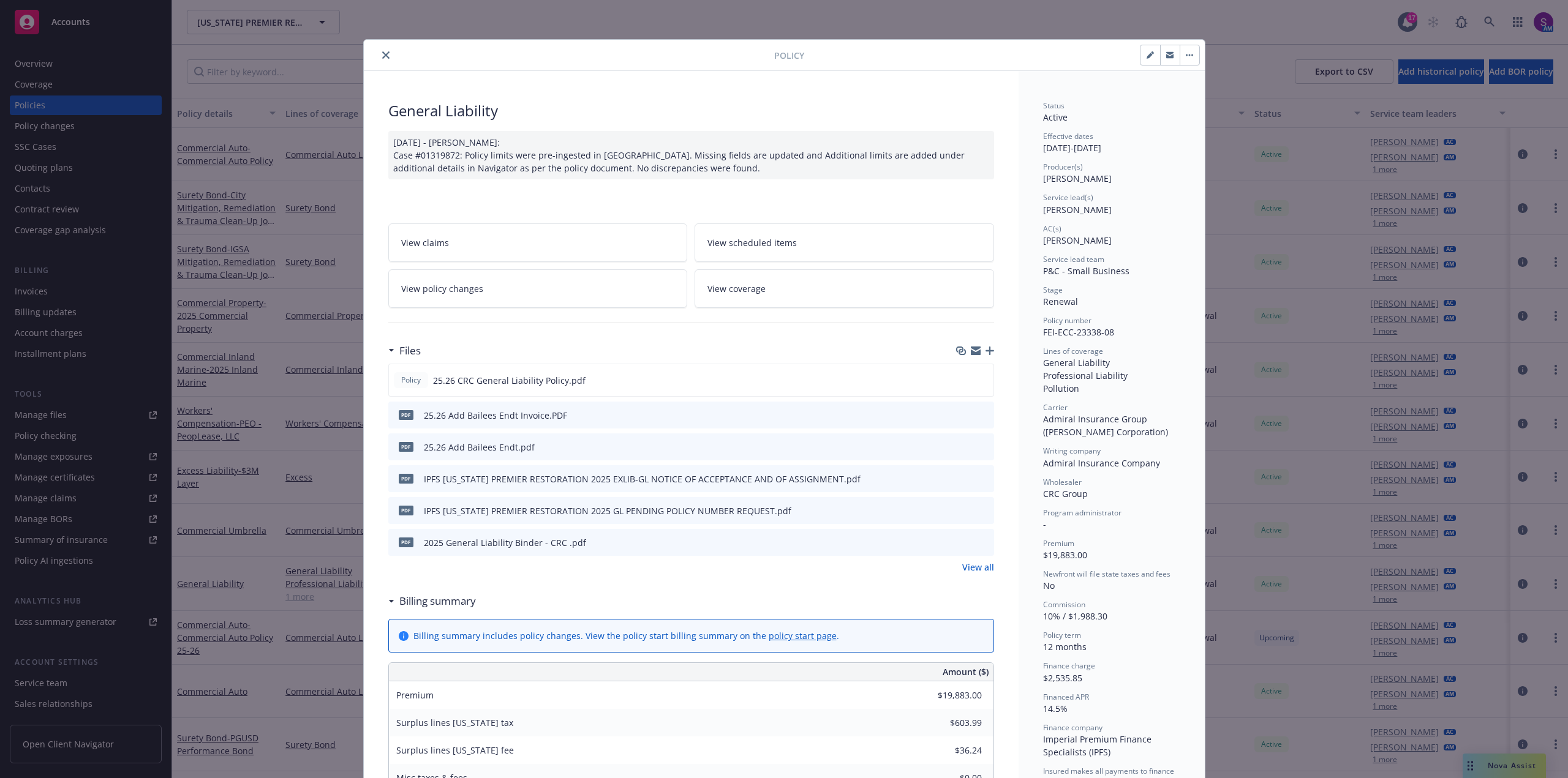
scroll to position [36, 0]
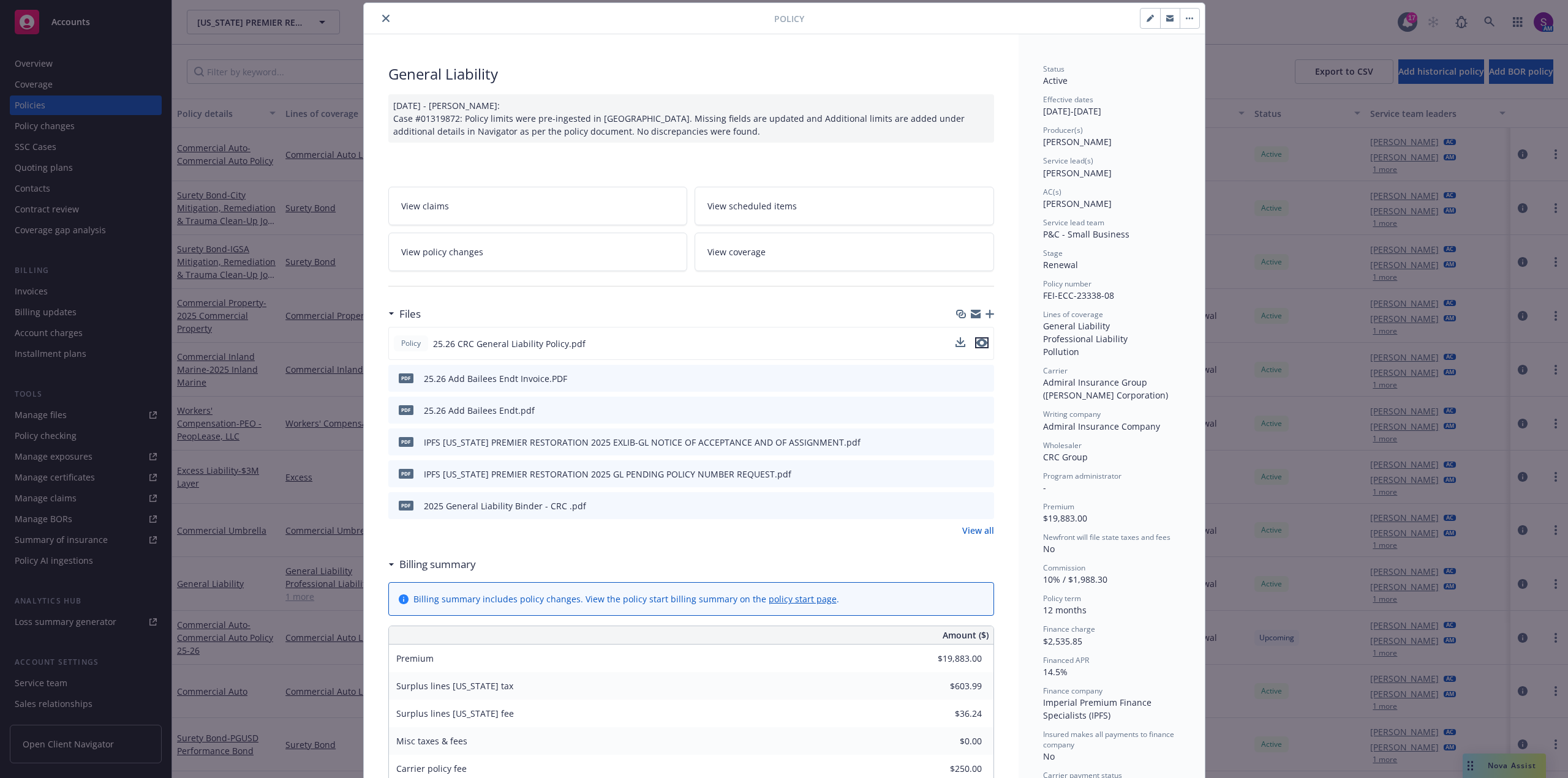
click at [977, 345] on icon "preview file" at bounding box center [981, 342] width 11 height 9
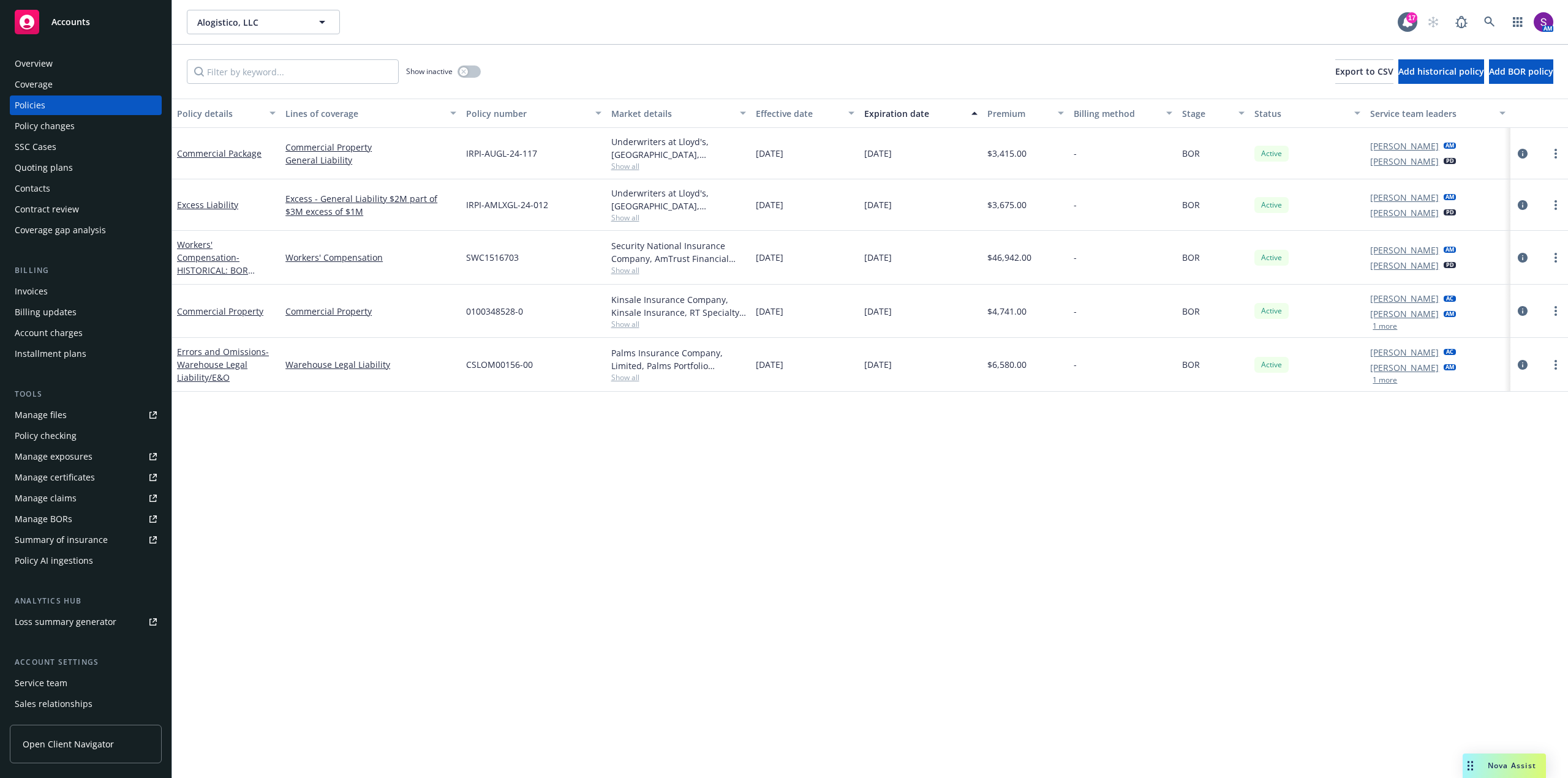
click at [1491, 766] on span "Nova Assist" at bounding box center [1512, 765] width 48 height 11
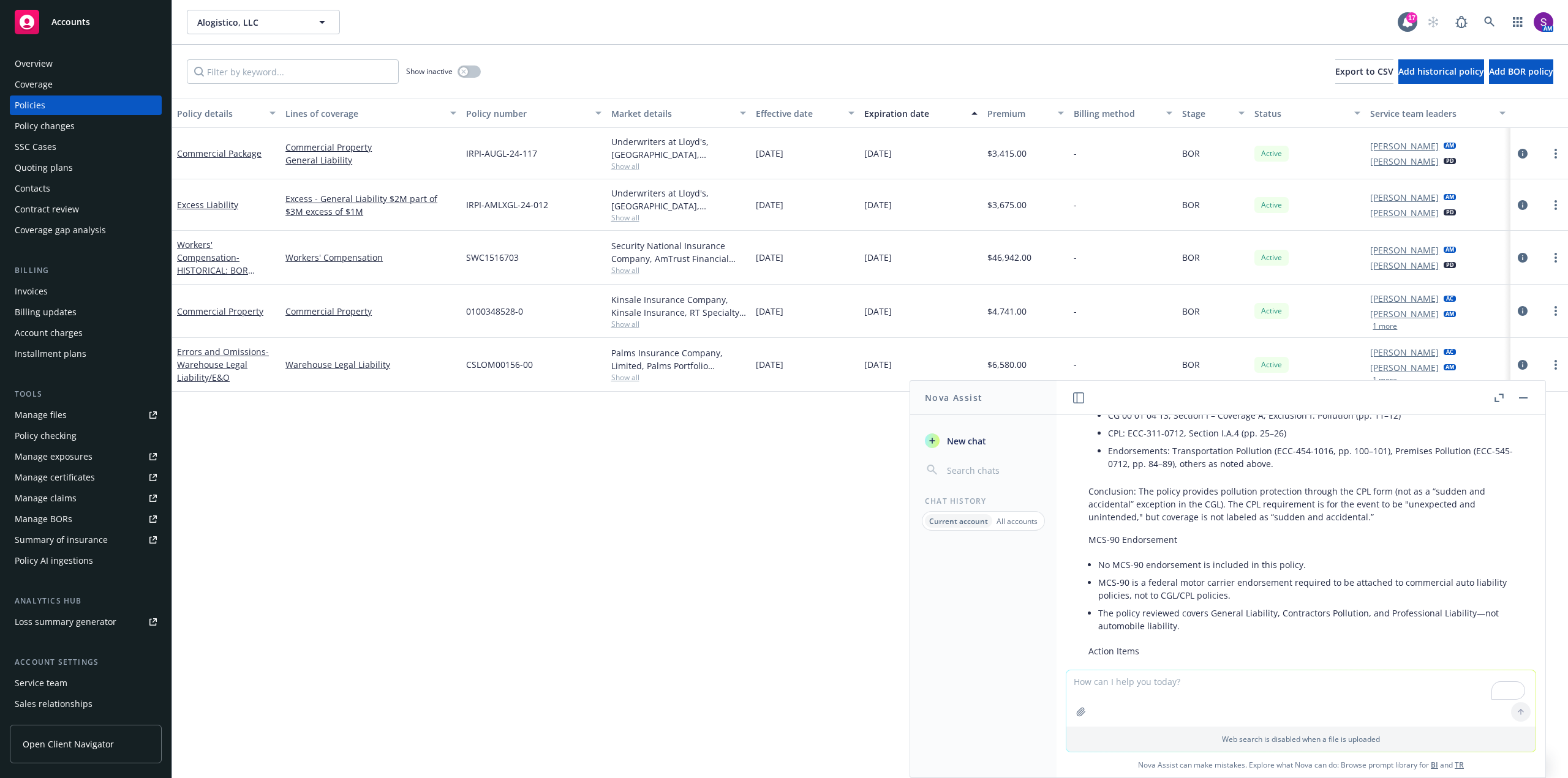
scroll to position [428, 0]
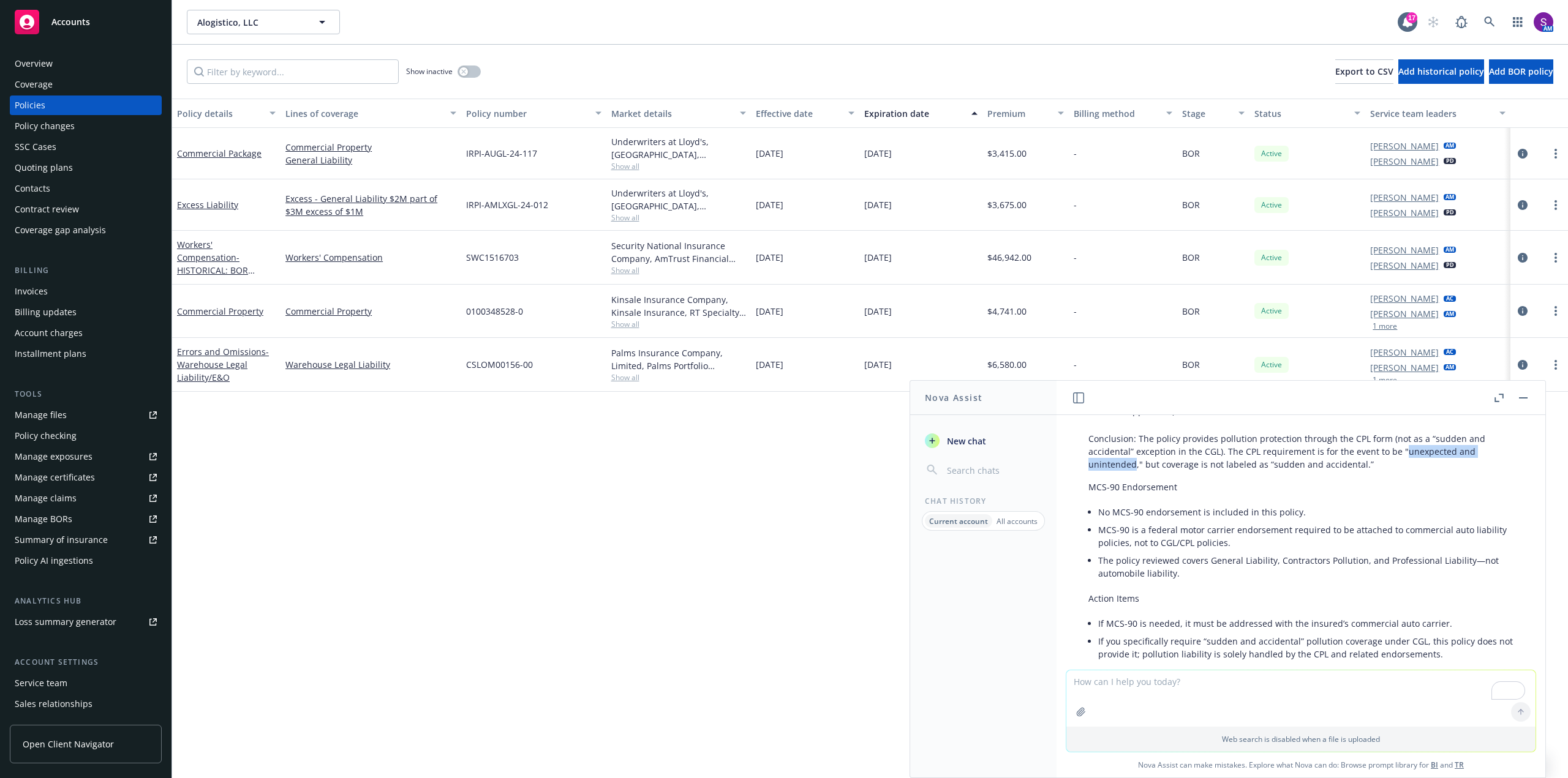
drag, startPoint x: 1399, startPoint y: 452, endPoint x: 1133, endPoint y: 468, distance: 266.5
click at [1133, 468] on p "Conclusion: The policy provides pollution protection through the CPL form (not …" at bounding box center [1301, 452] width 425 height 38
copy p "unexpected and unintended"
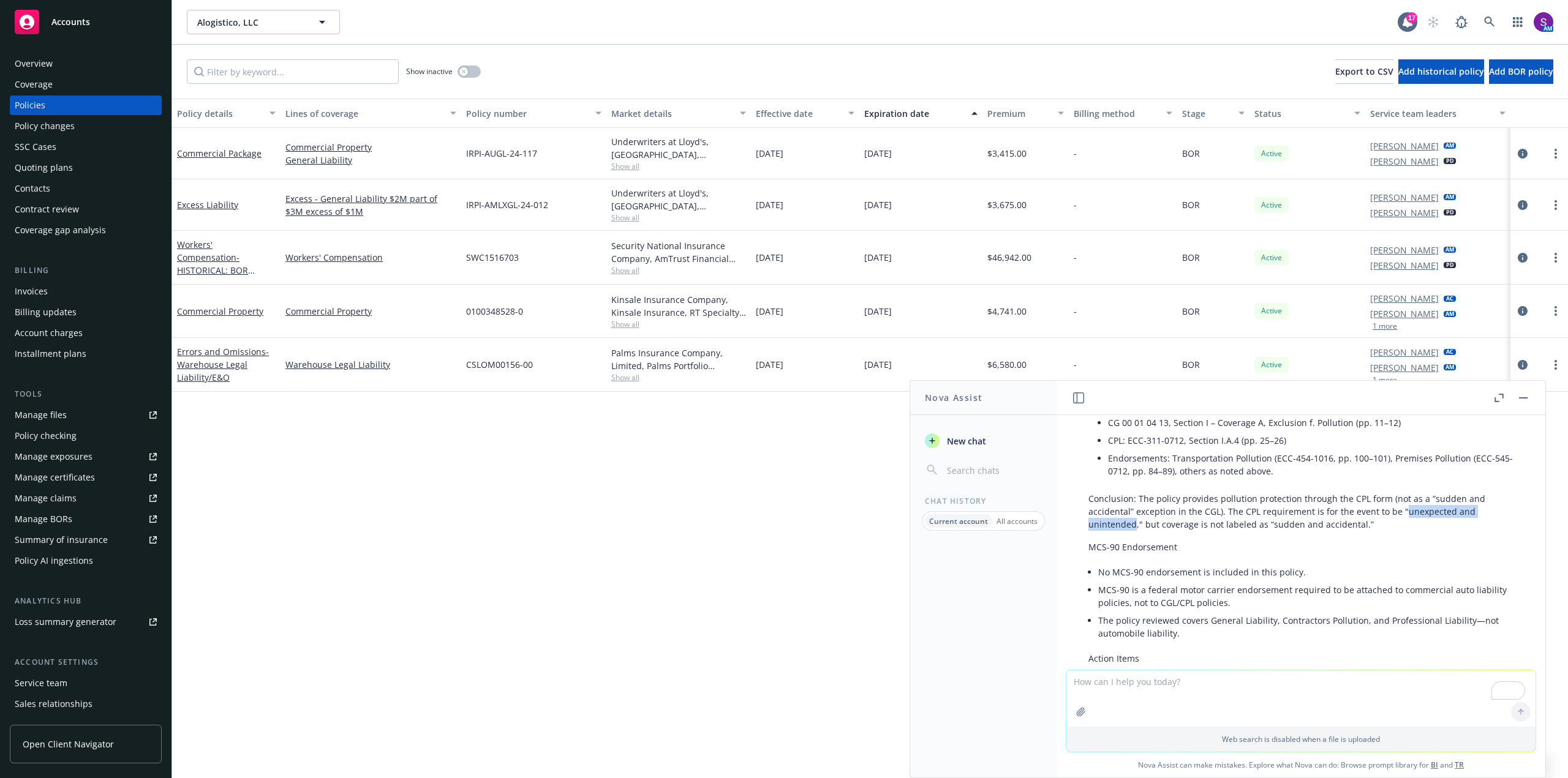
scroll to position [367, 0]
click at [1322, 568] on li "No MCS-90 endorsement is included in this policy." at bounding box center [1306, 573] width 415 height 18
drag, startPoint x: 1224, startPoint y: 509, endPoint x: 1135, endPoint y: 526, distance: 90.6
click at [1135, 526] on p "Conclusion: The policy provides pollution protection through the CPL form (not …" at bounding box center [1301, 513] width 425 height 38
copy p "The CPL requirement is for the event to be "unexpected and unintended"
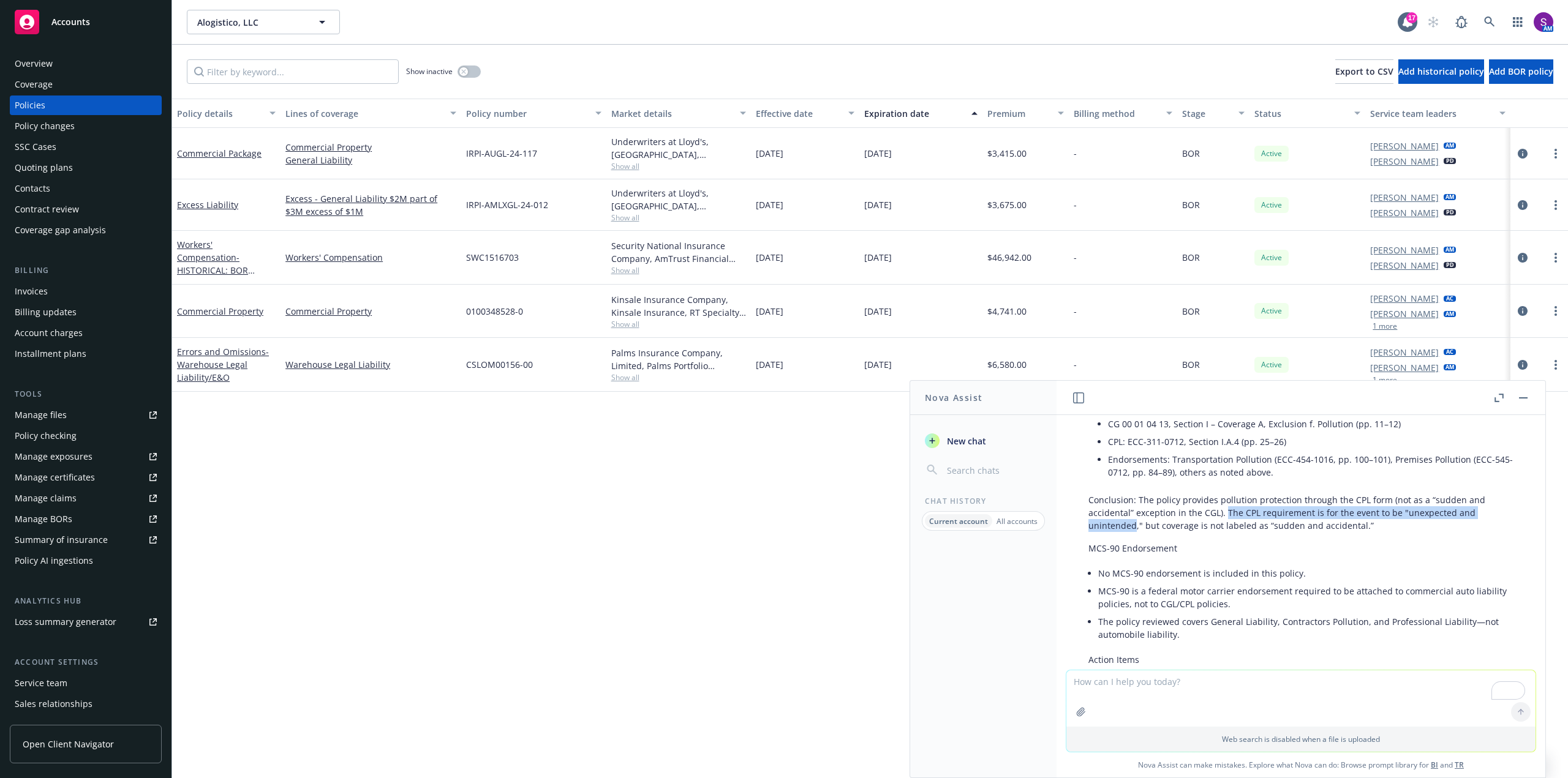
click at [76, 62] on div "Overview" at bounding box center [86, 64] width 142 height 20
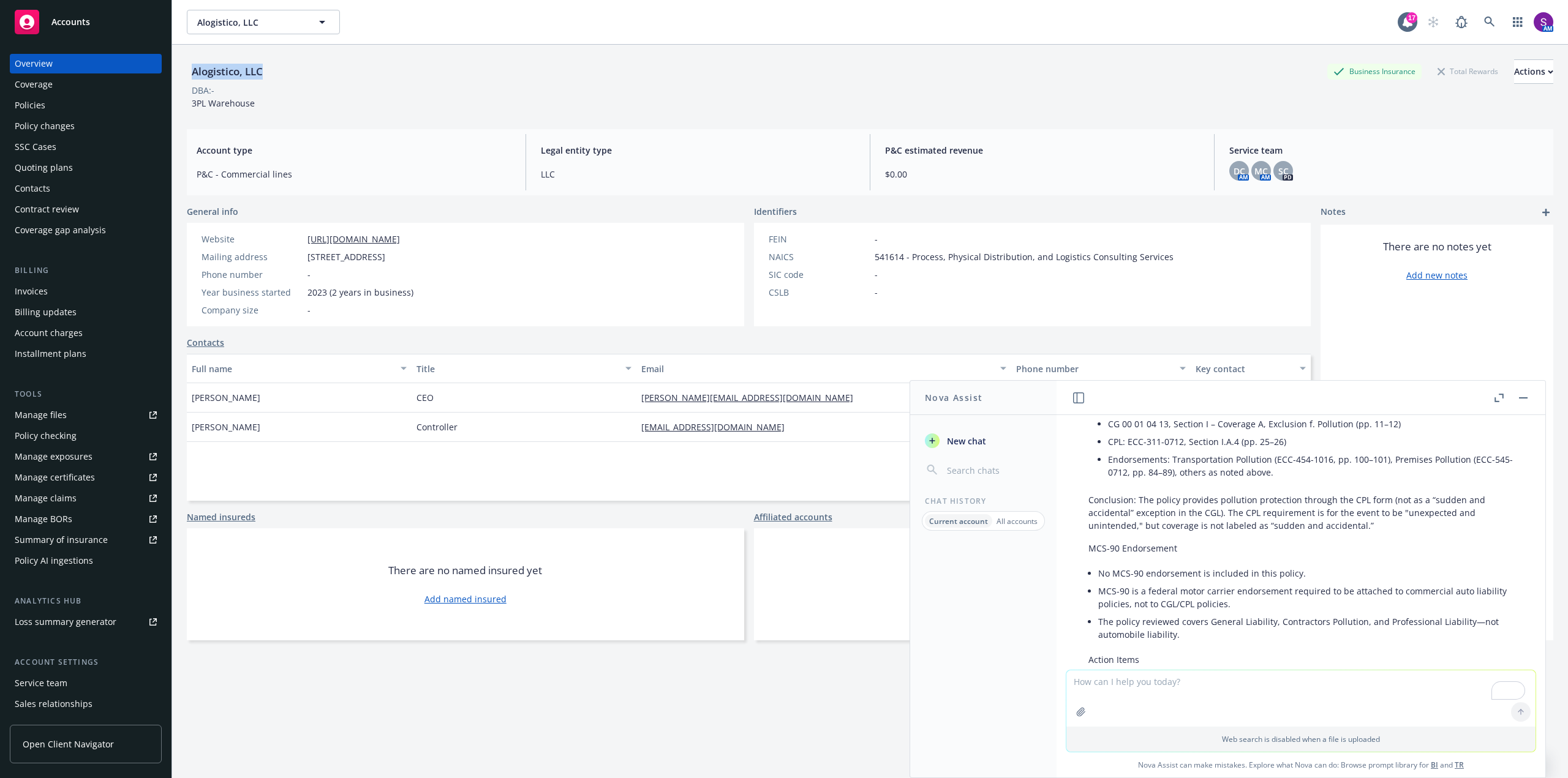
drag, startPoint x: 281, startPoint y: 71, endPoint x: 182, endPoint y: 67, distance: 99.1
click at [182, 67] on div "Alogistico, LLC Business Insurance Total Rewards Actions DBA: - 3PL Warehouse A…" at bounding box center [870, 433] width 1396 height 778
copy div "Alogistico, LLC"
click at [72, 103] on div "Policies" at bounding box center [86, 105] width 142 height 20
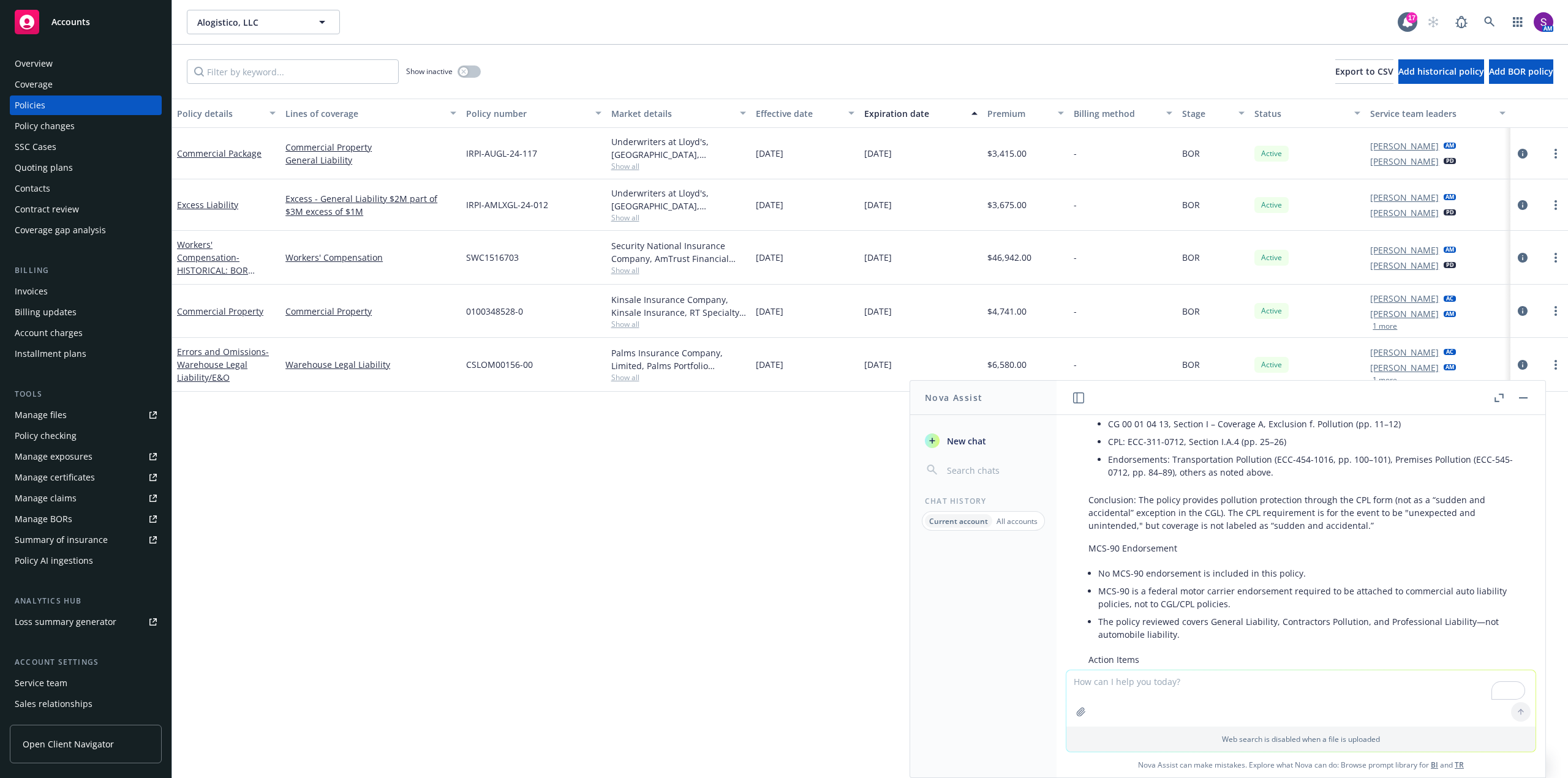
click at [1529, 397] on button "button" at bounding box center [1523, 398] width 15 height 15
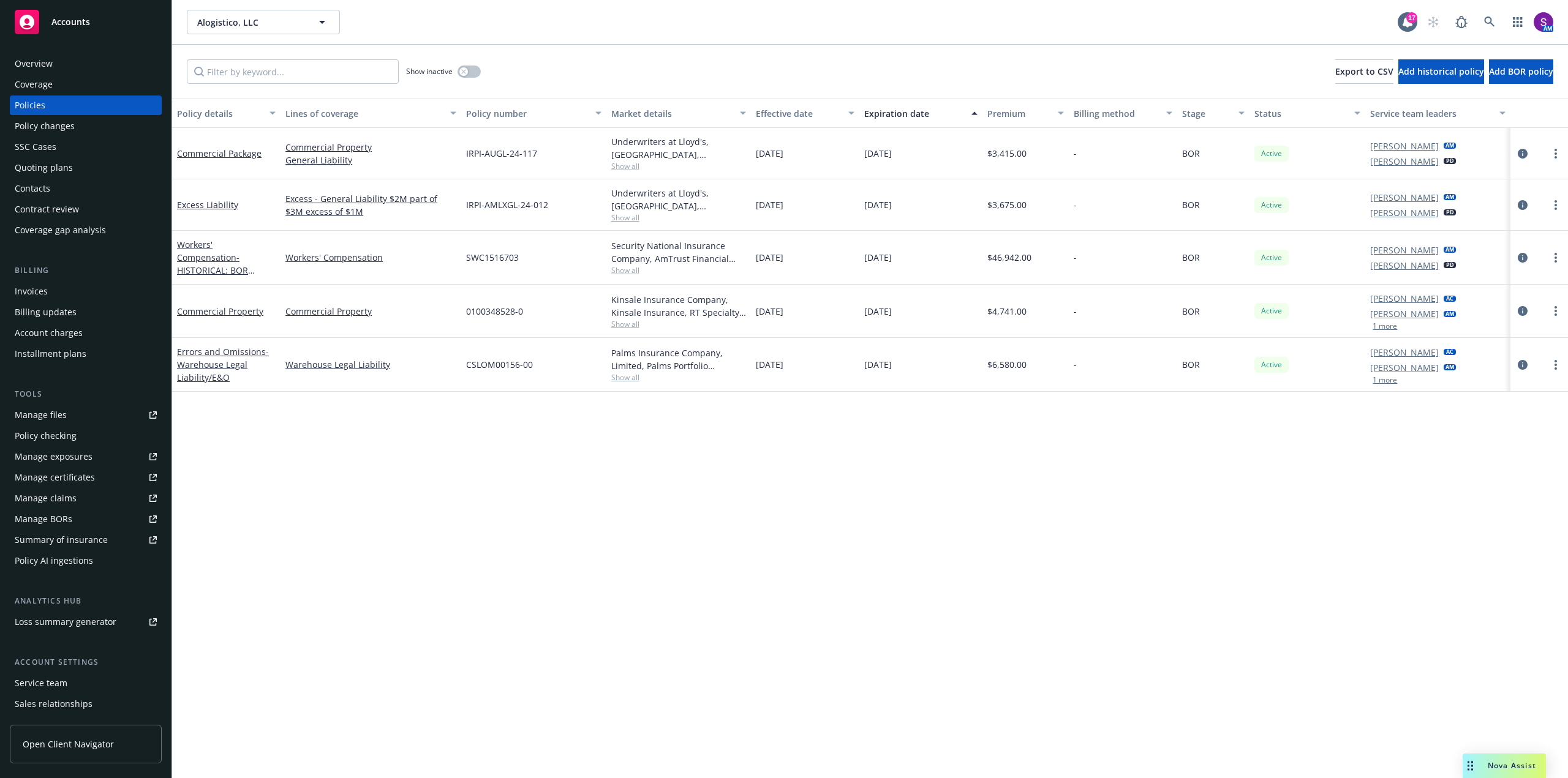
click at [1386, 377] on button "1 more" at bounding box center [1384, 380] width 25 height 7
click at [1490, 21] on icon at bounding box center [1489, 22] width 11 height 11
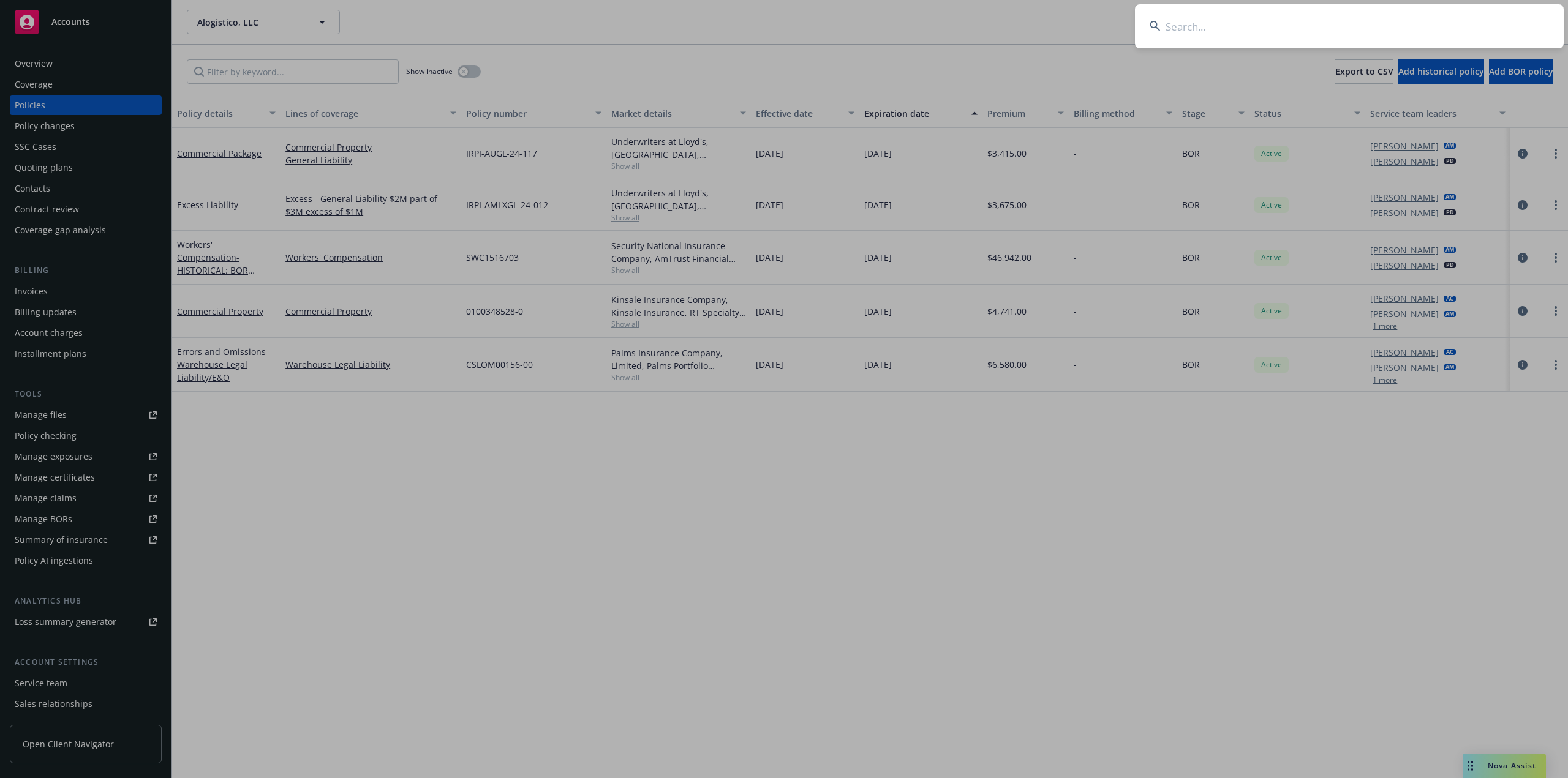
click at [1327, 38] on input at bounding box center [1349, 26] width 429 height 44
type input "EAW0000192900"
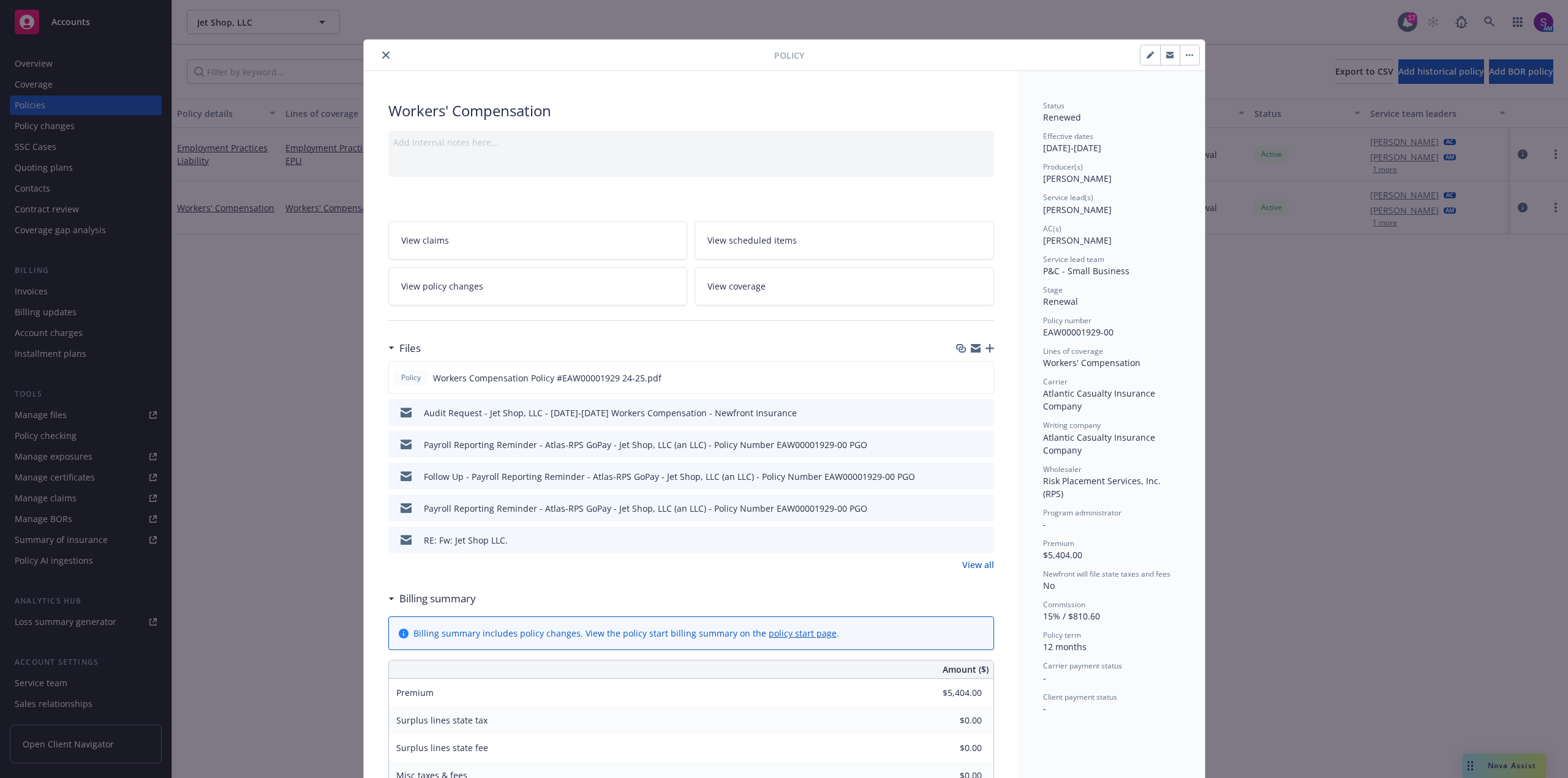
click at [382, 54] on icon "close" at bounding box center [386, 55] width 7 height 7
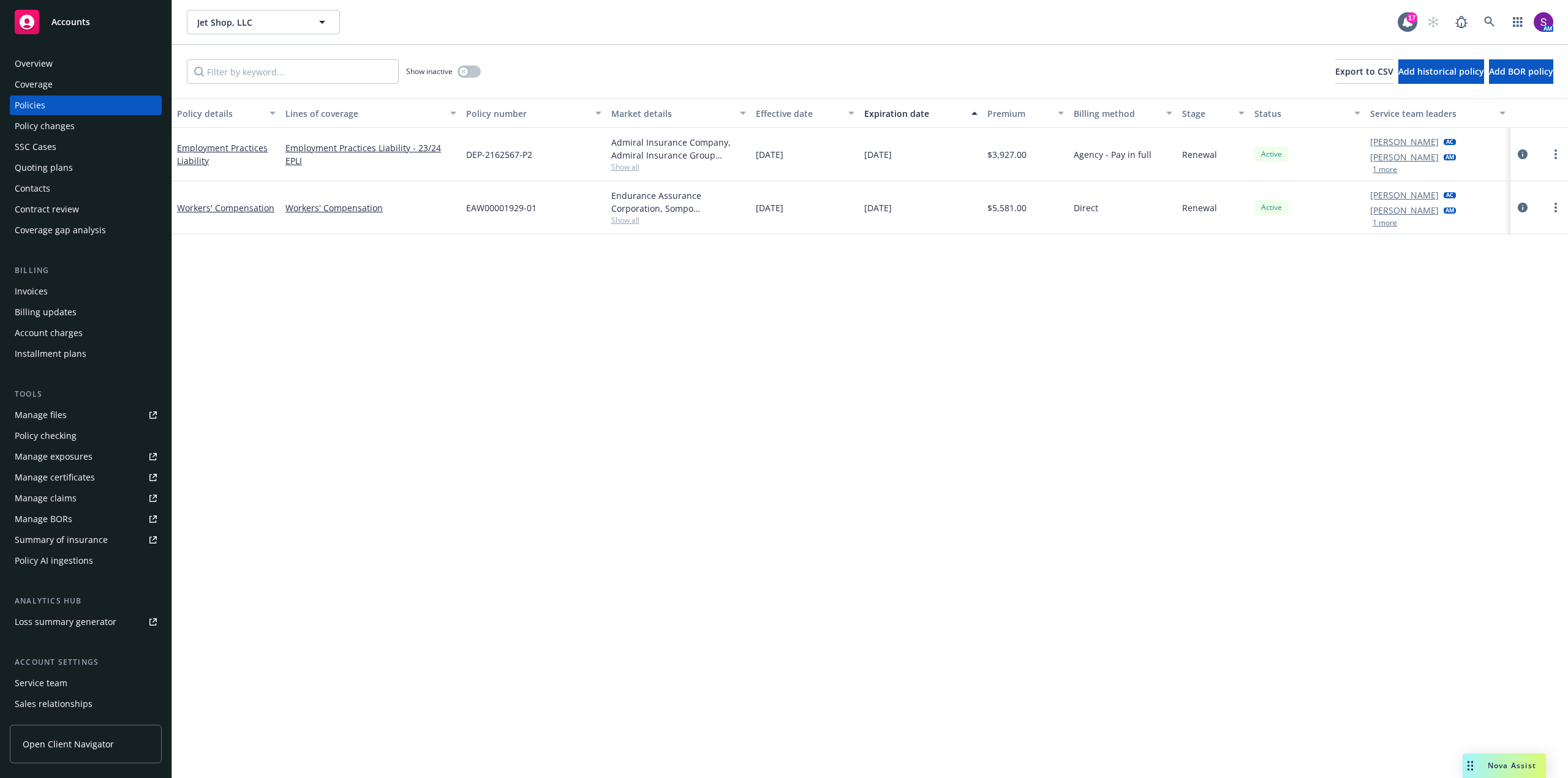
click at [54, 62] on div "Overview" at bounding box center [86, 64] width 142 height 20
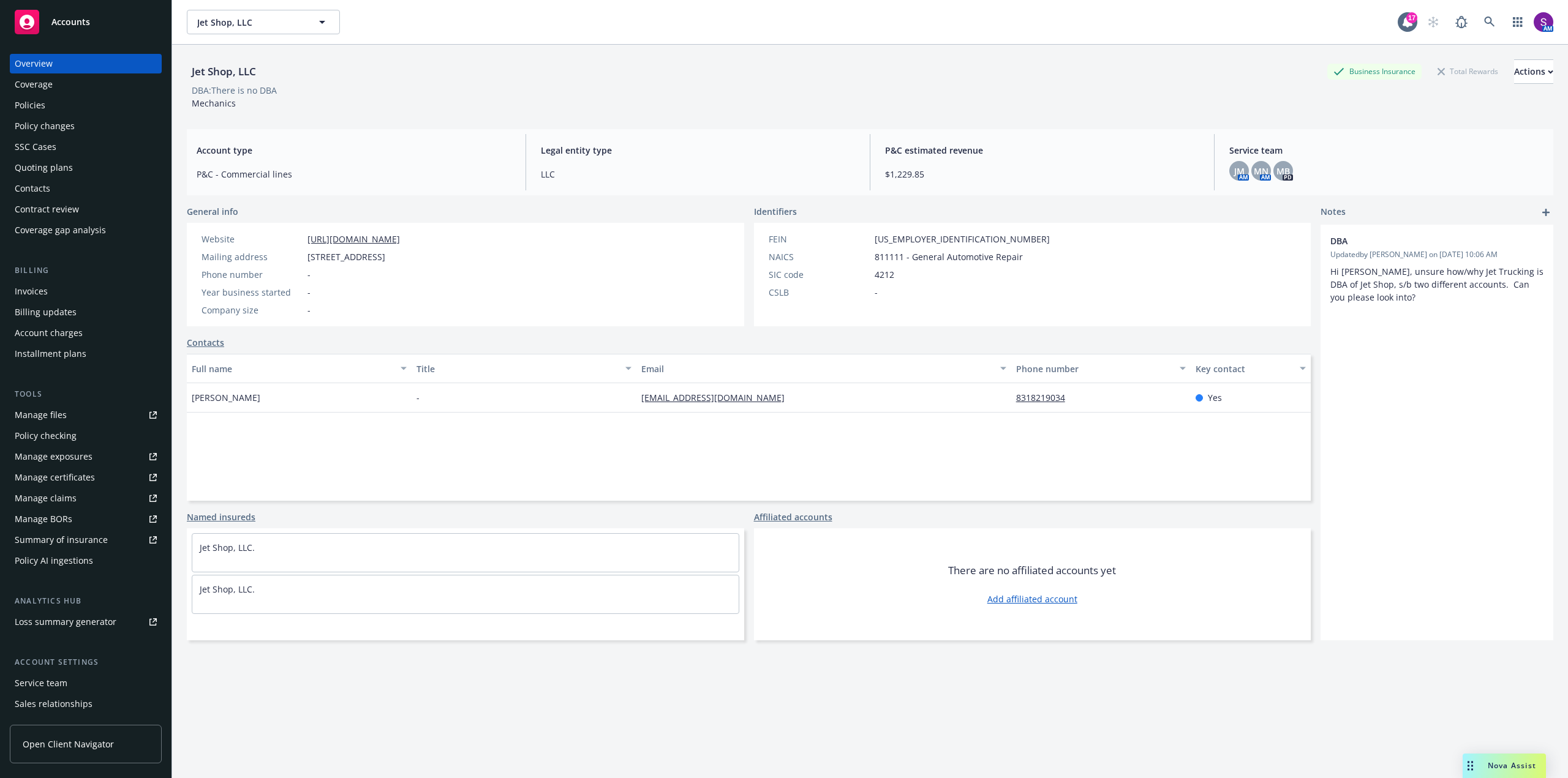
click at [46, 99] on div "Policies" at bounding box center [86, 105] width 142 height 20
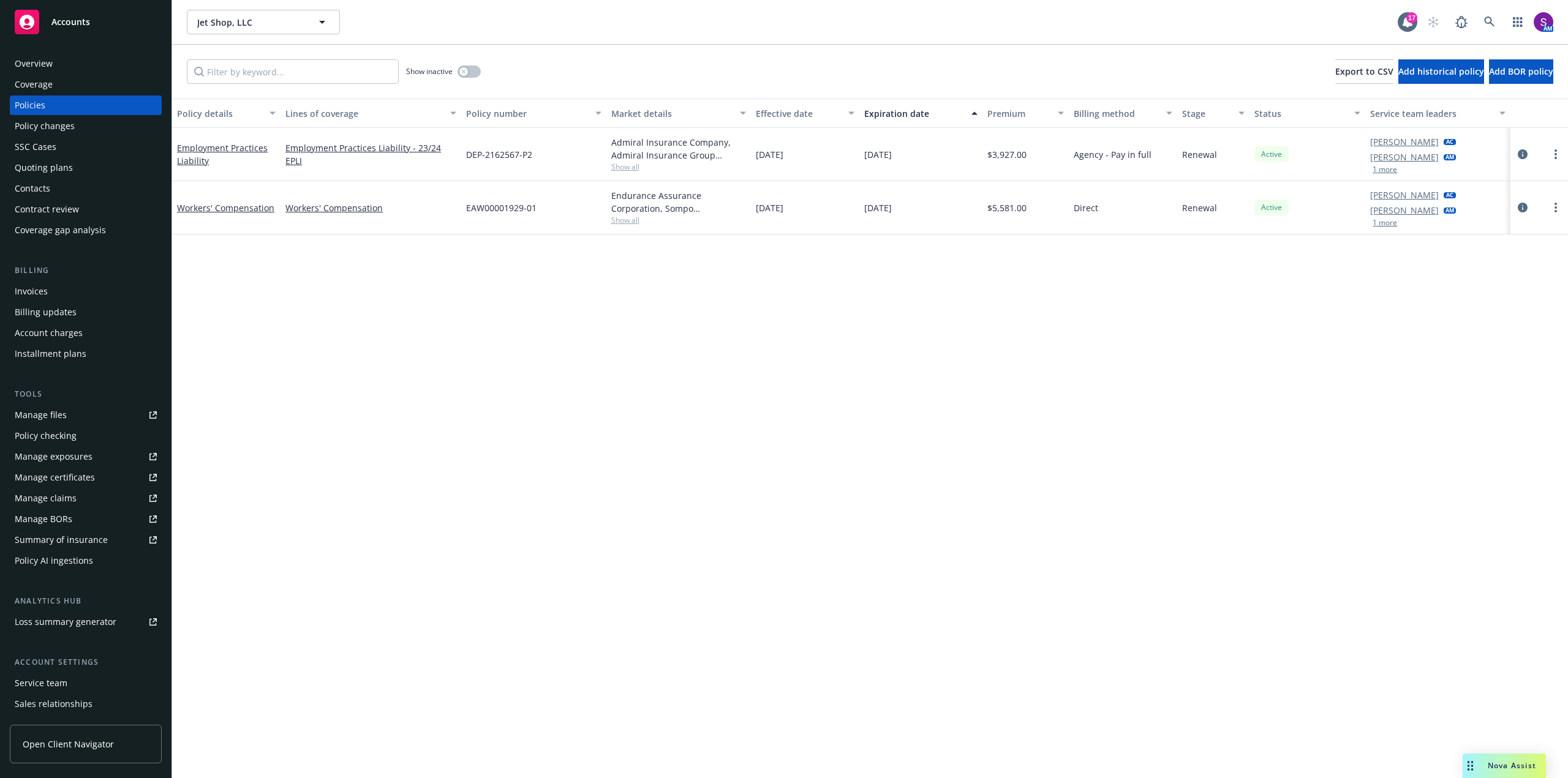
click at [632, 222] on span "Show all" at bounding box center [678, 220] width 135 height 11
click at [588, 203] on div "EAW00001929-01" at bounding box center [534, 208] width 145 height 53
click at [1486, 18] on icon at bounding box center [1489, 22] width 11 height 11
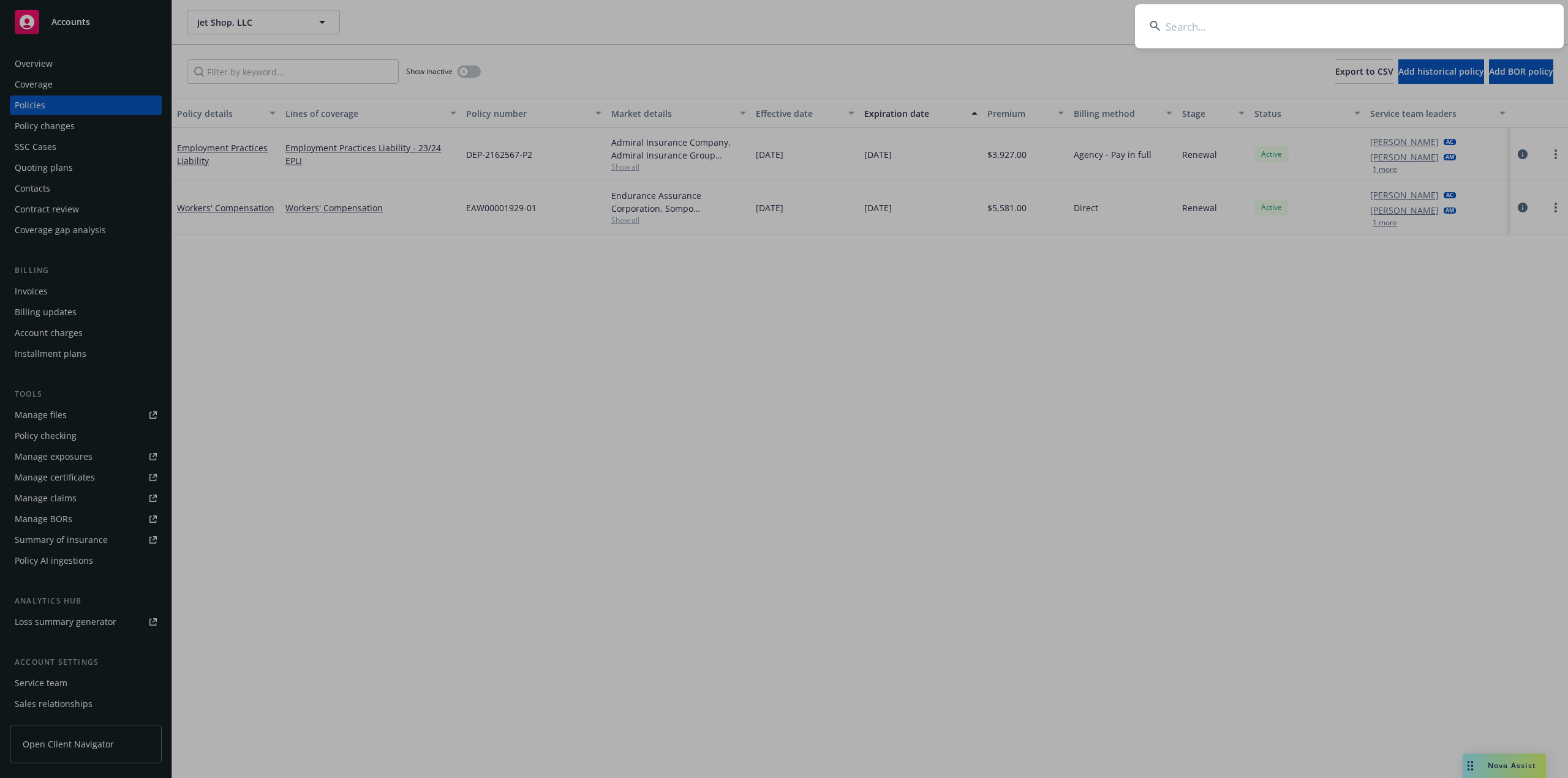
click at [1334, 26] on input at bounding box center [1349, 26] width 429 height 44
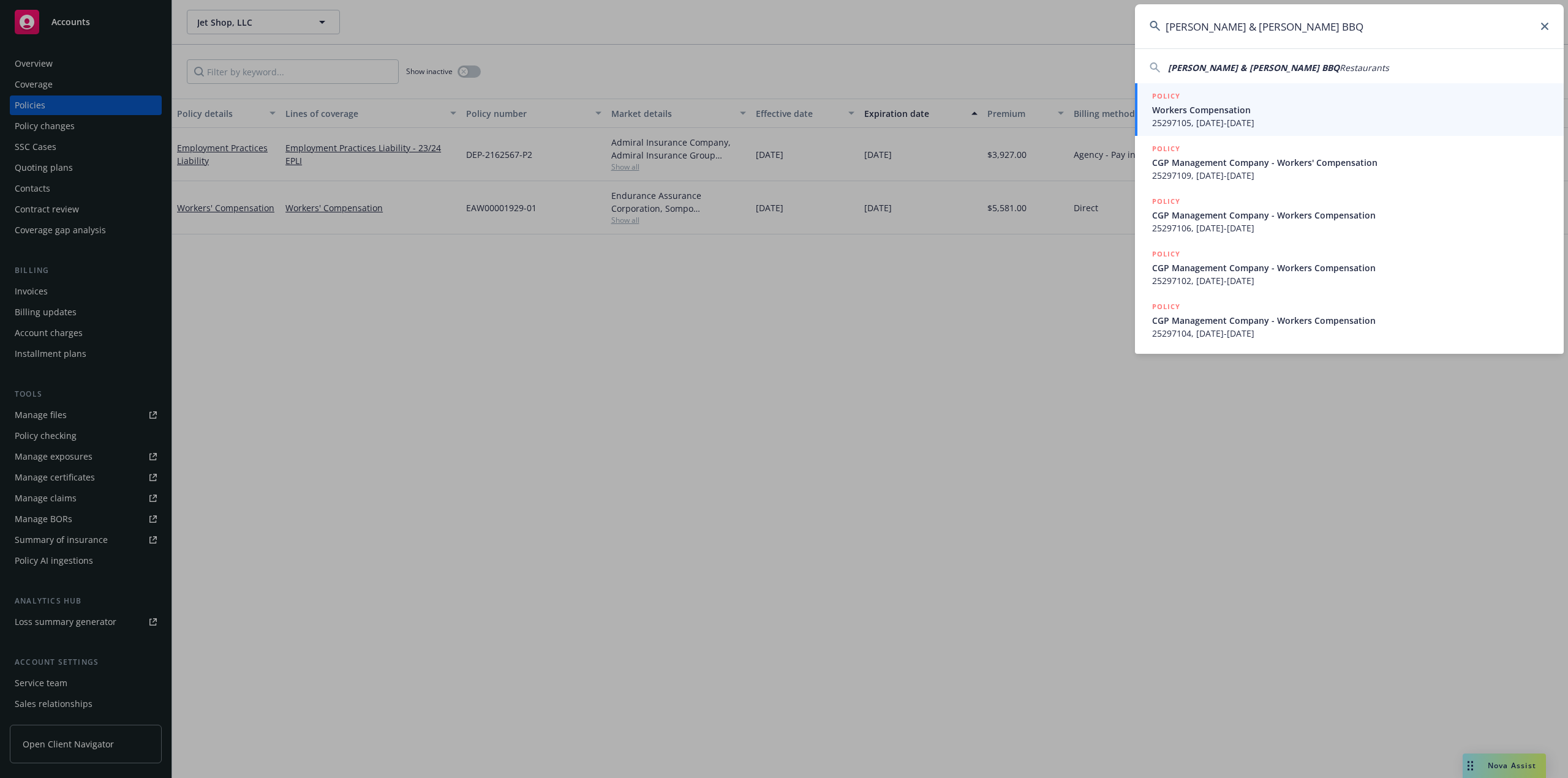
click at [1205, 66] on span "Chris & Pitts BBQ" at bounding box center [1253, 68] width 171 height 12
type input "Chris & Pitts BBQ Restaurants"
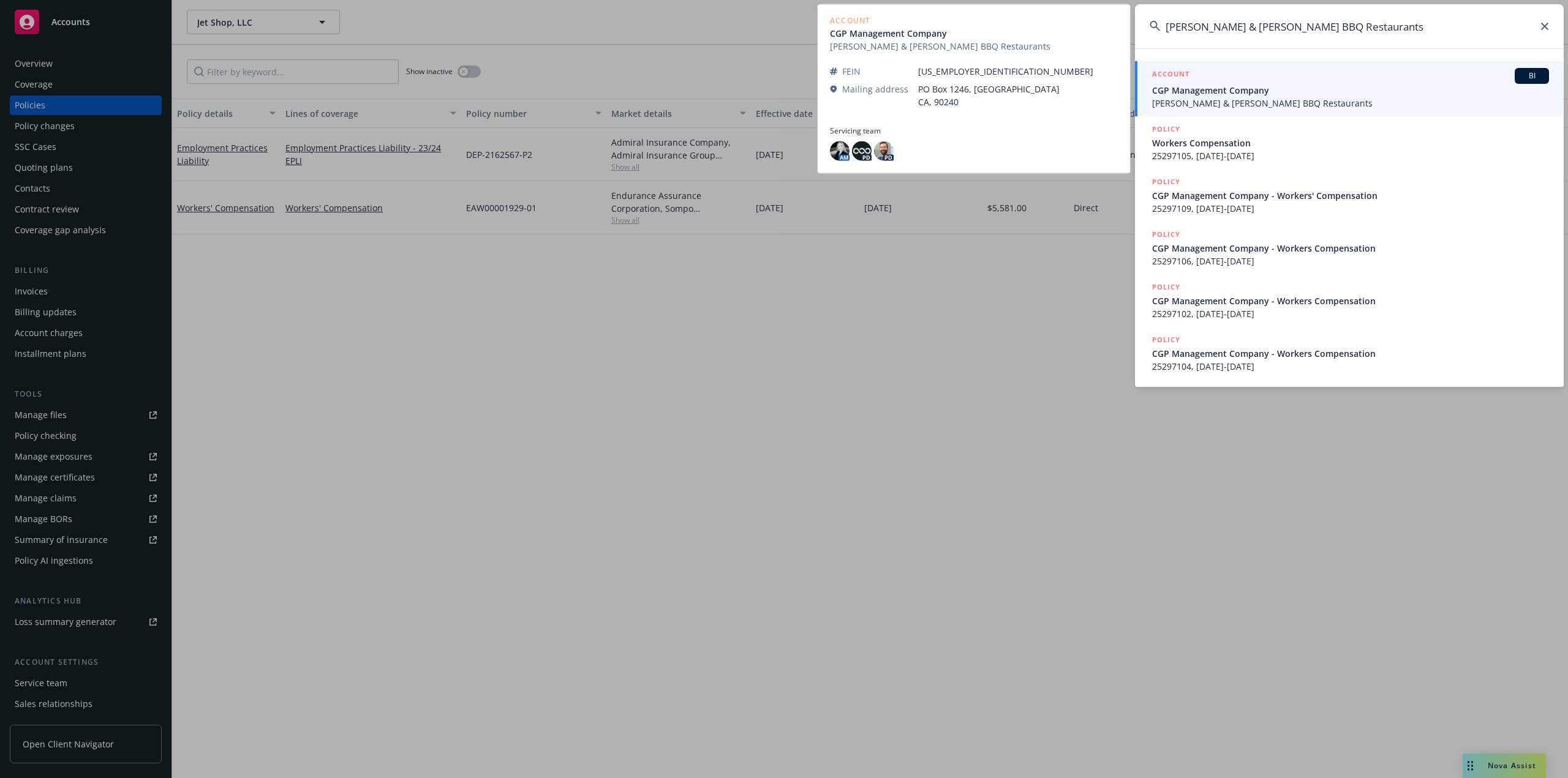
click at [1203, 103] on span "Chris & Pitts BBQ Restaurants" at bounding box center [1350, 103] width 397 height 13
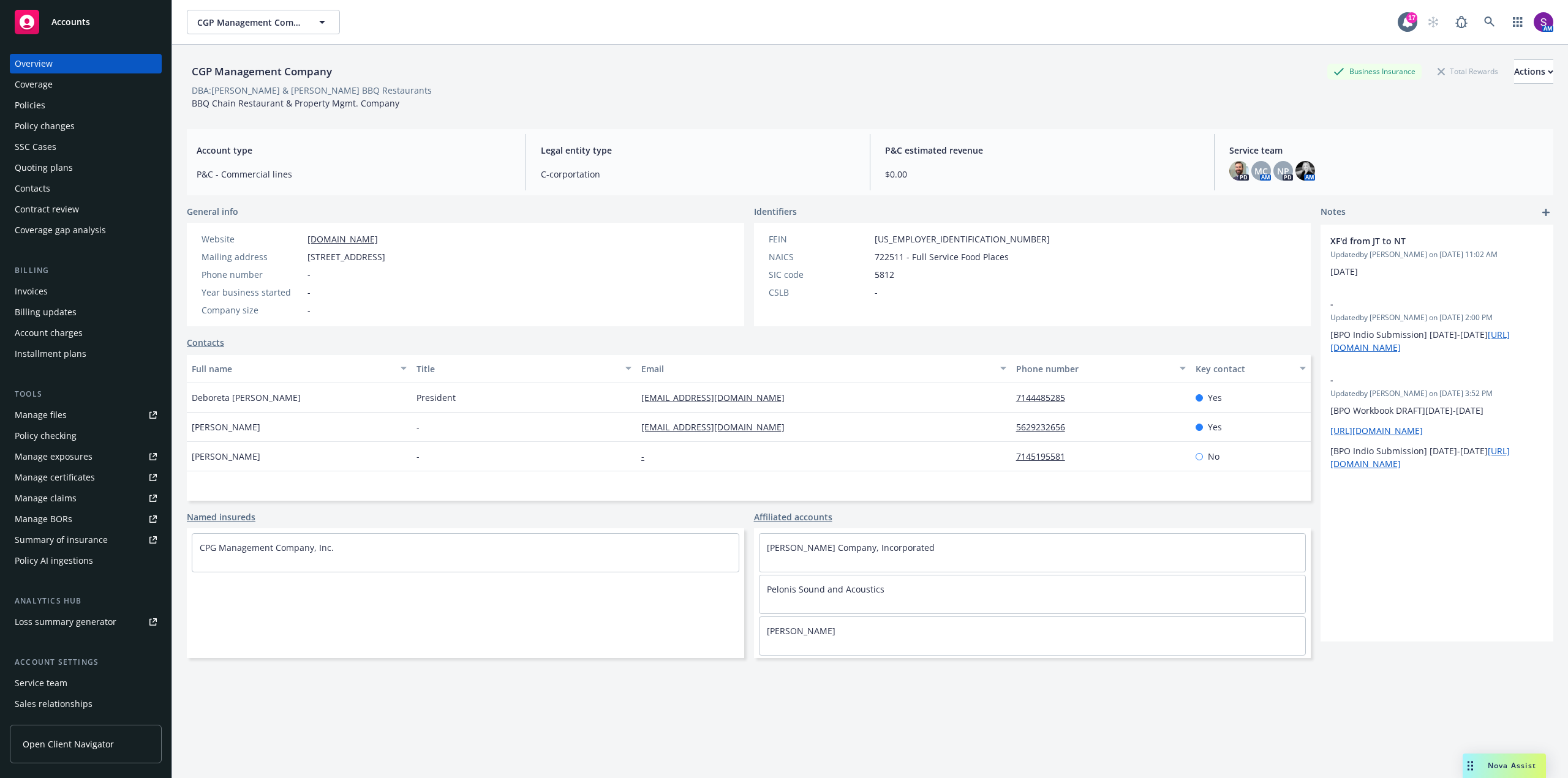
click at [47, 109] on div "Policies" at bounding box center [86, 105] width 142 height 20
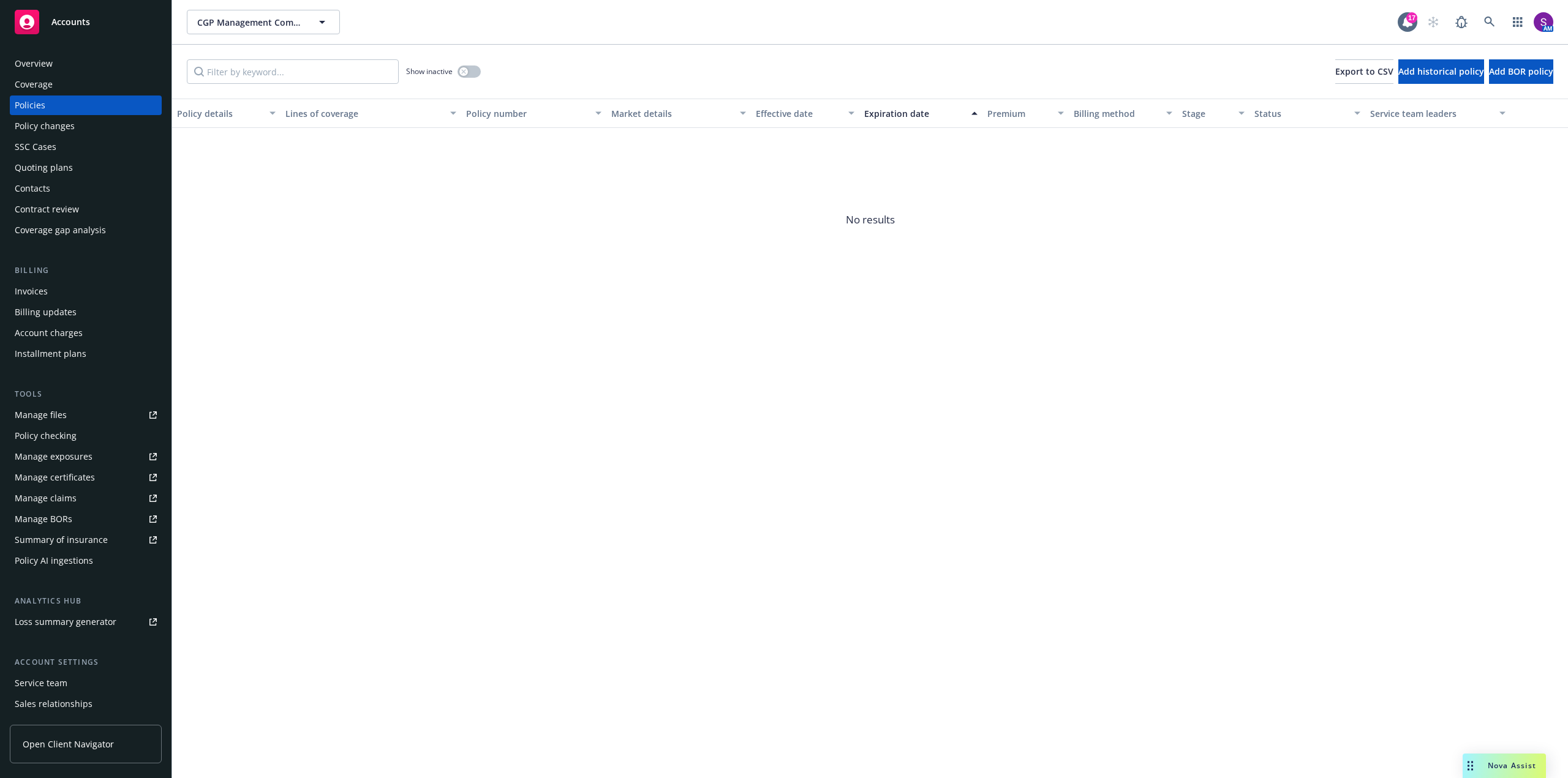
click at [47, 68] on div "Overview" at bounding box center [33, 64] width 38 height 20
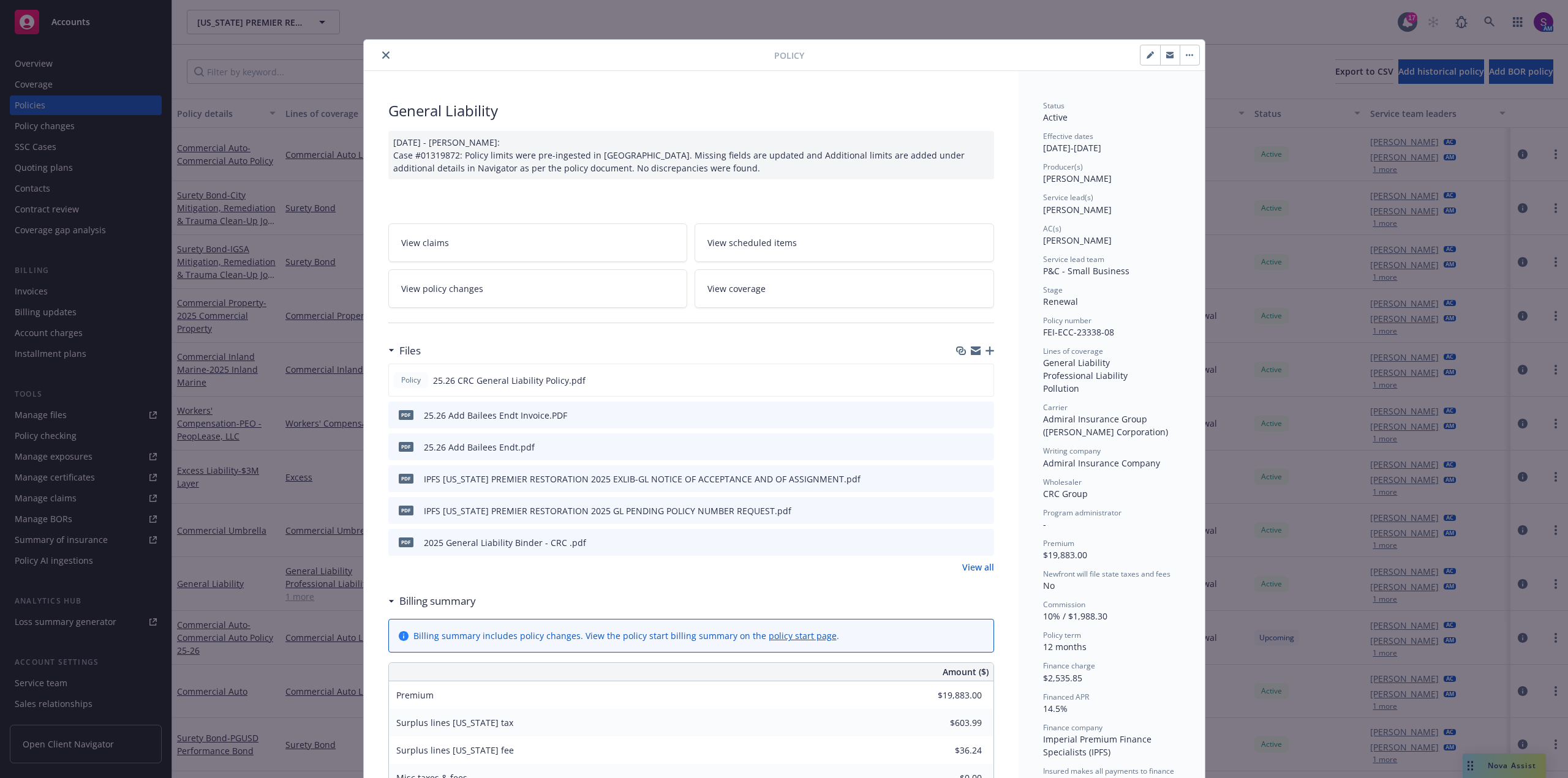
scroll to position [36, 0]
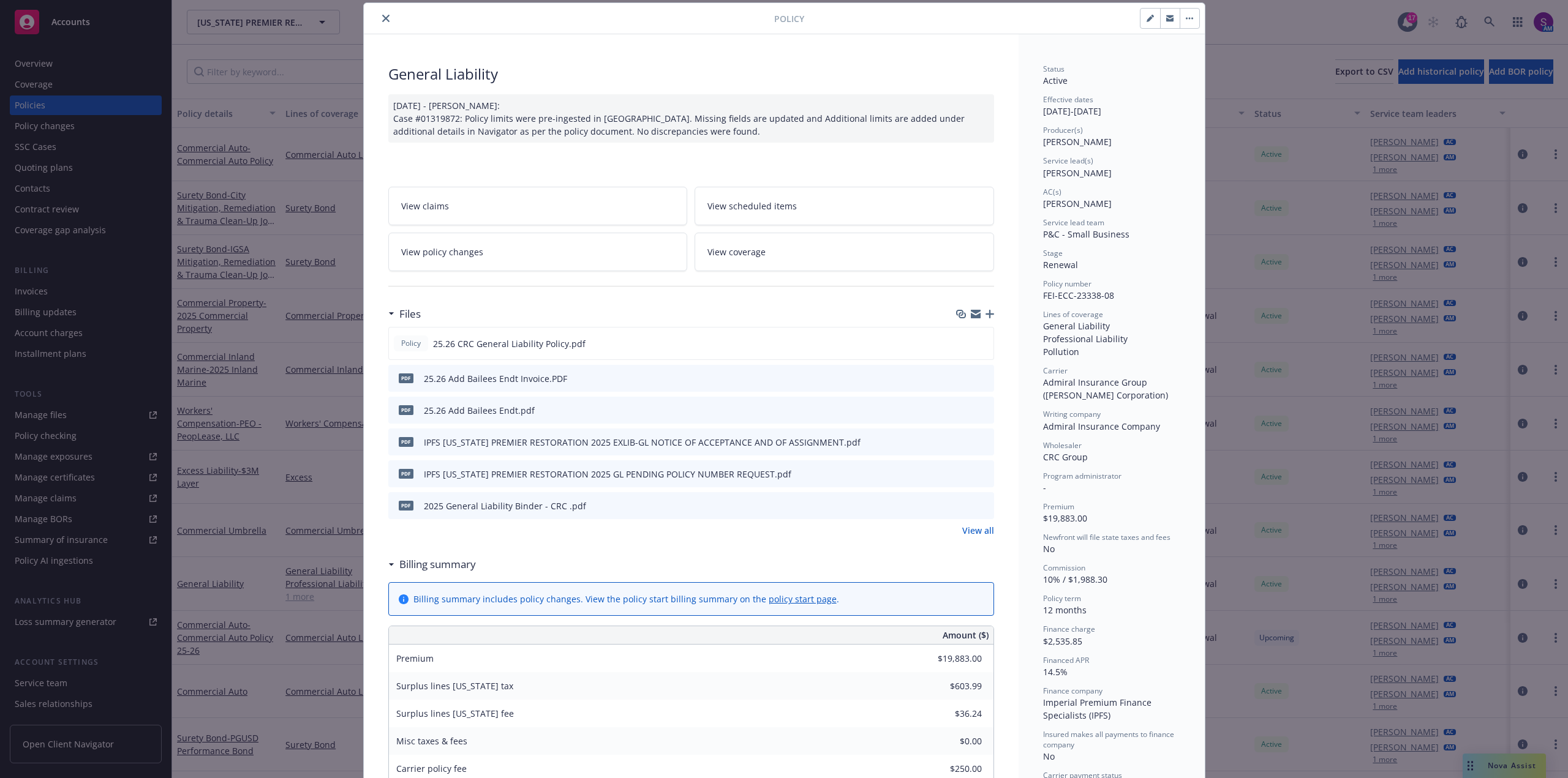
click at [380, 12] on button "close" at bounding box center [386, 19] width 15 height 15
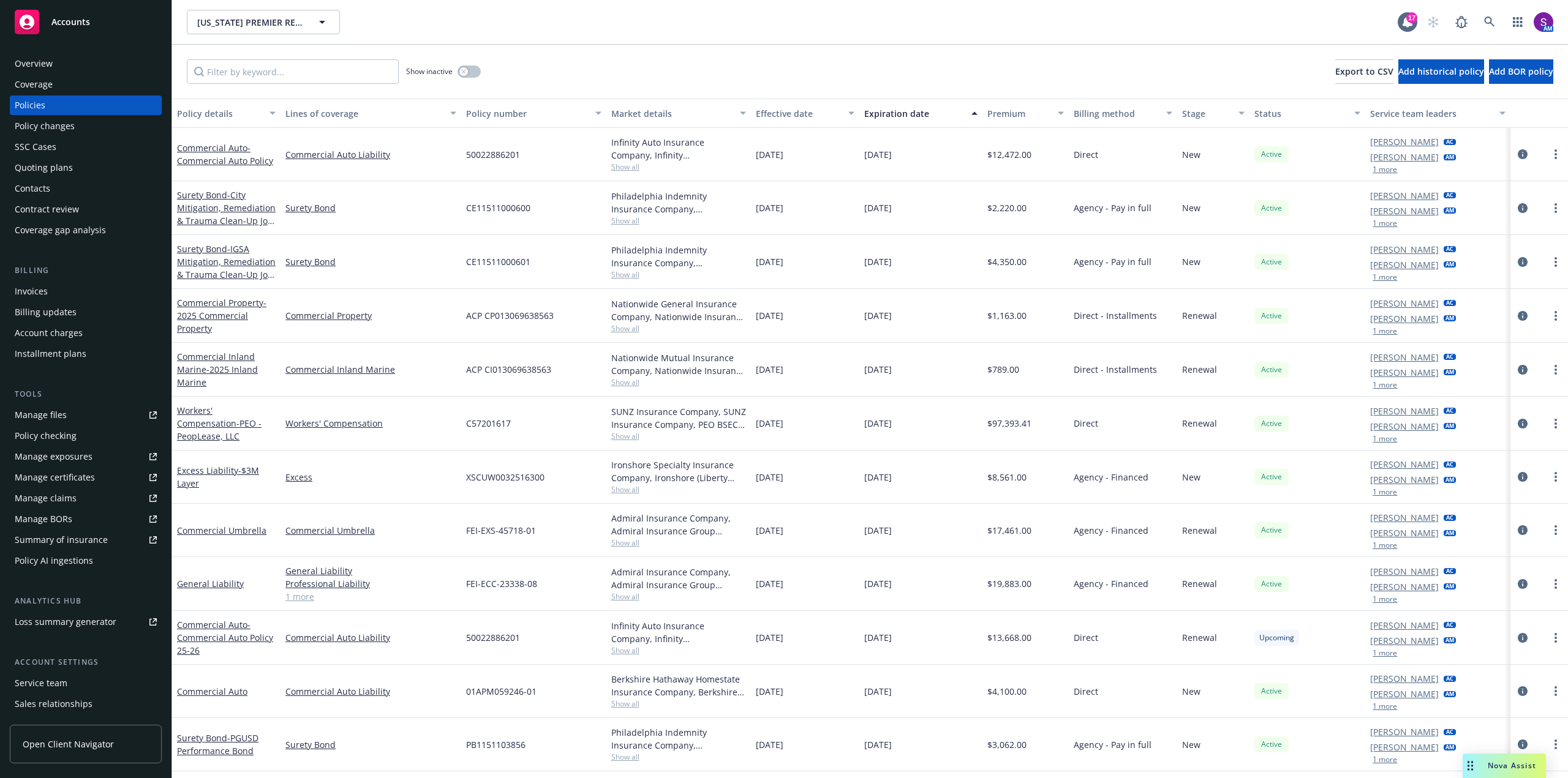
click at [386, 18] on div "CALIFORNIA PREMIER RESTORATION CALIFORNIA PREMIER RESTORATION" at bounding box center [792, 22] width 1211 height 25
click at [1499, 23] on link at bounding box center [1489, 22] width 25 height 25
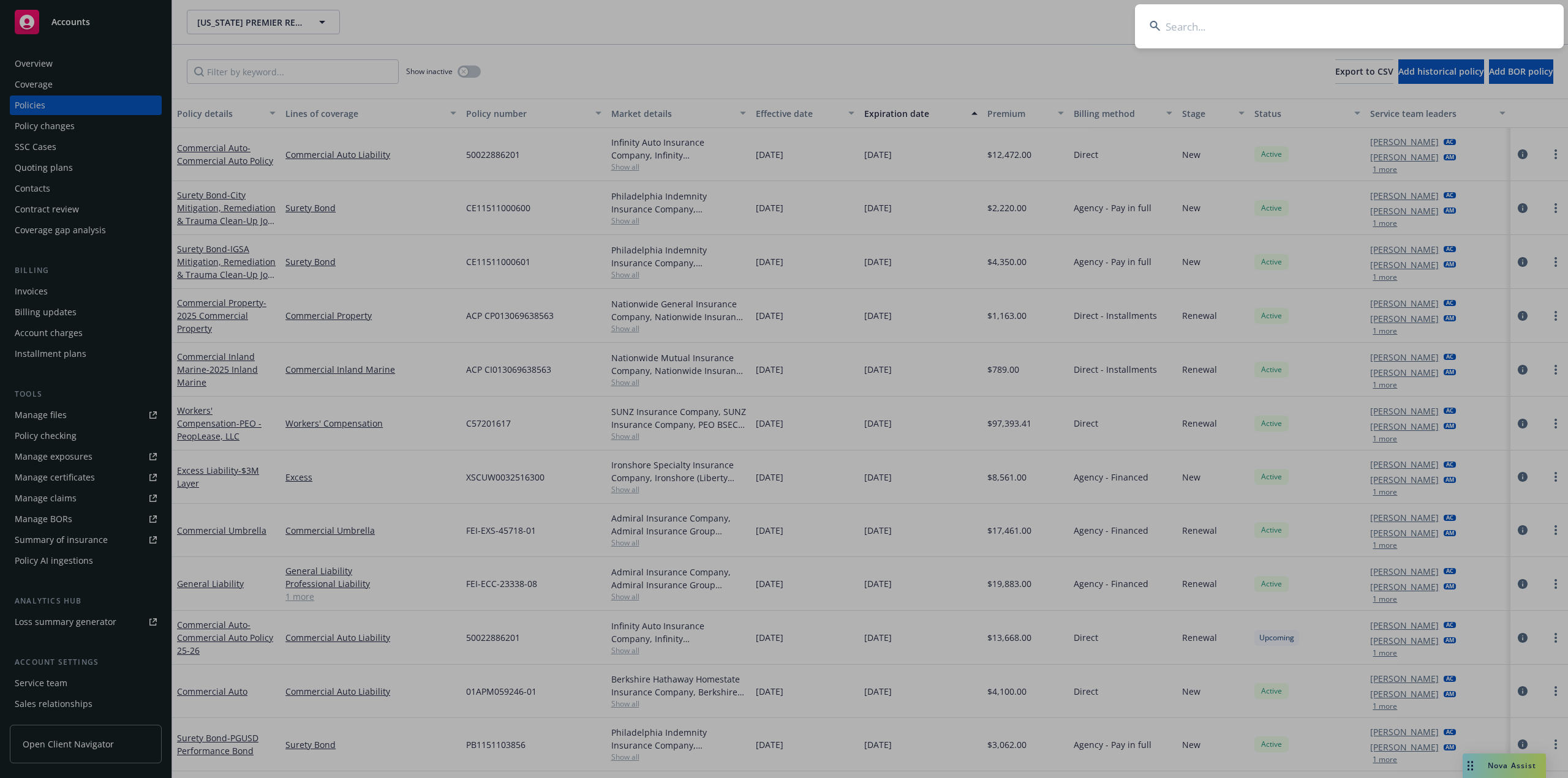
click at [1234, 37] on input at bounding box center [1349, 26] width 429 height 44
type input "PORIFERA, INC"
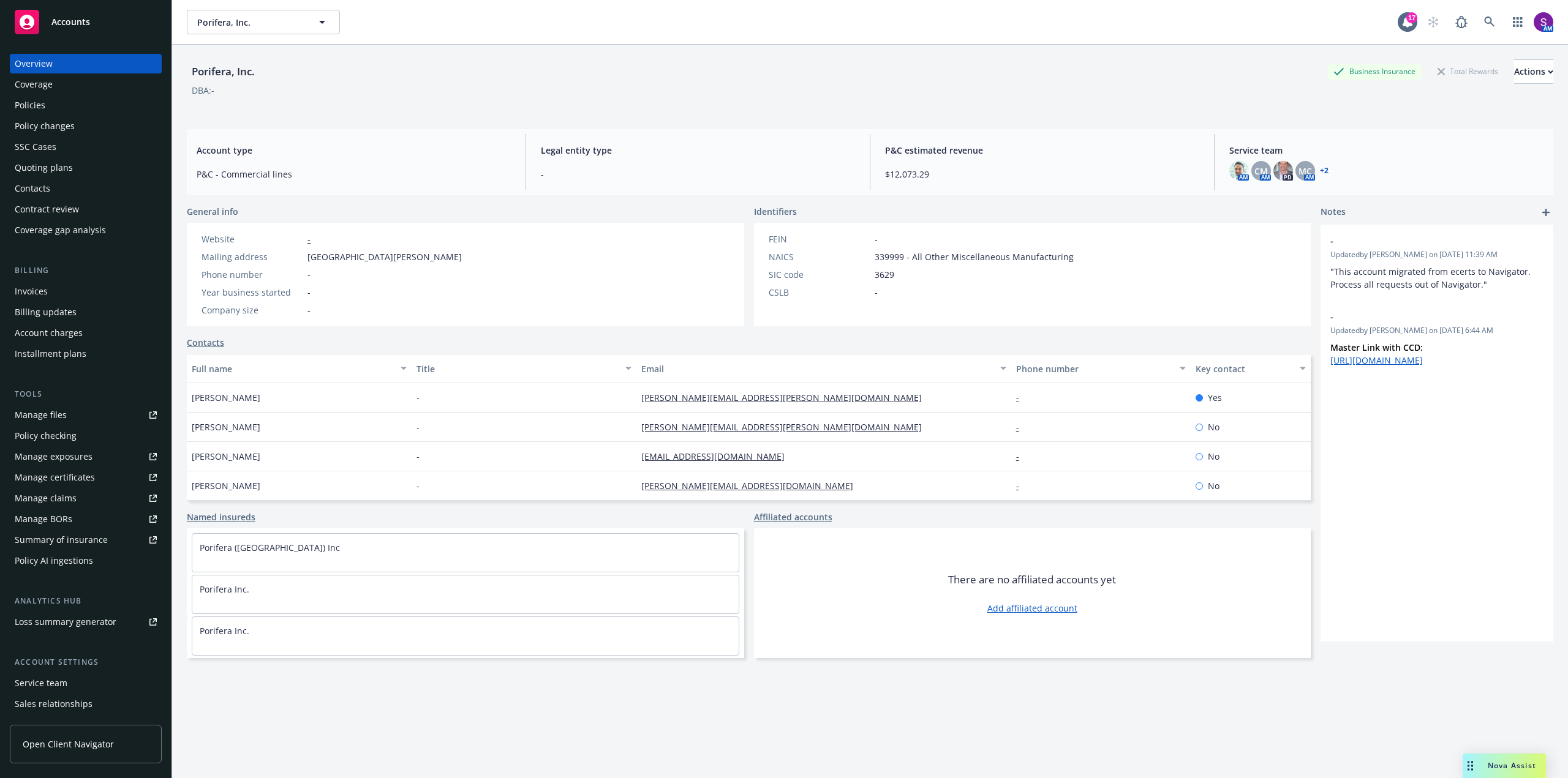
click at [76, 104] on div "Policies" at bounding box center [86, 105] width 142 height 20
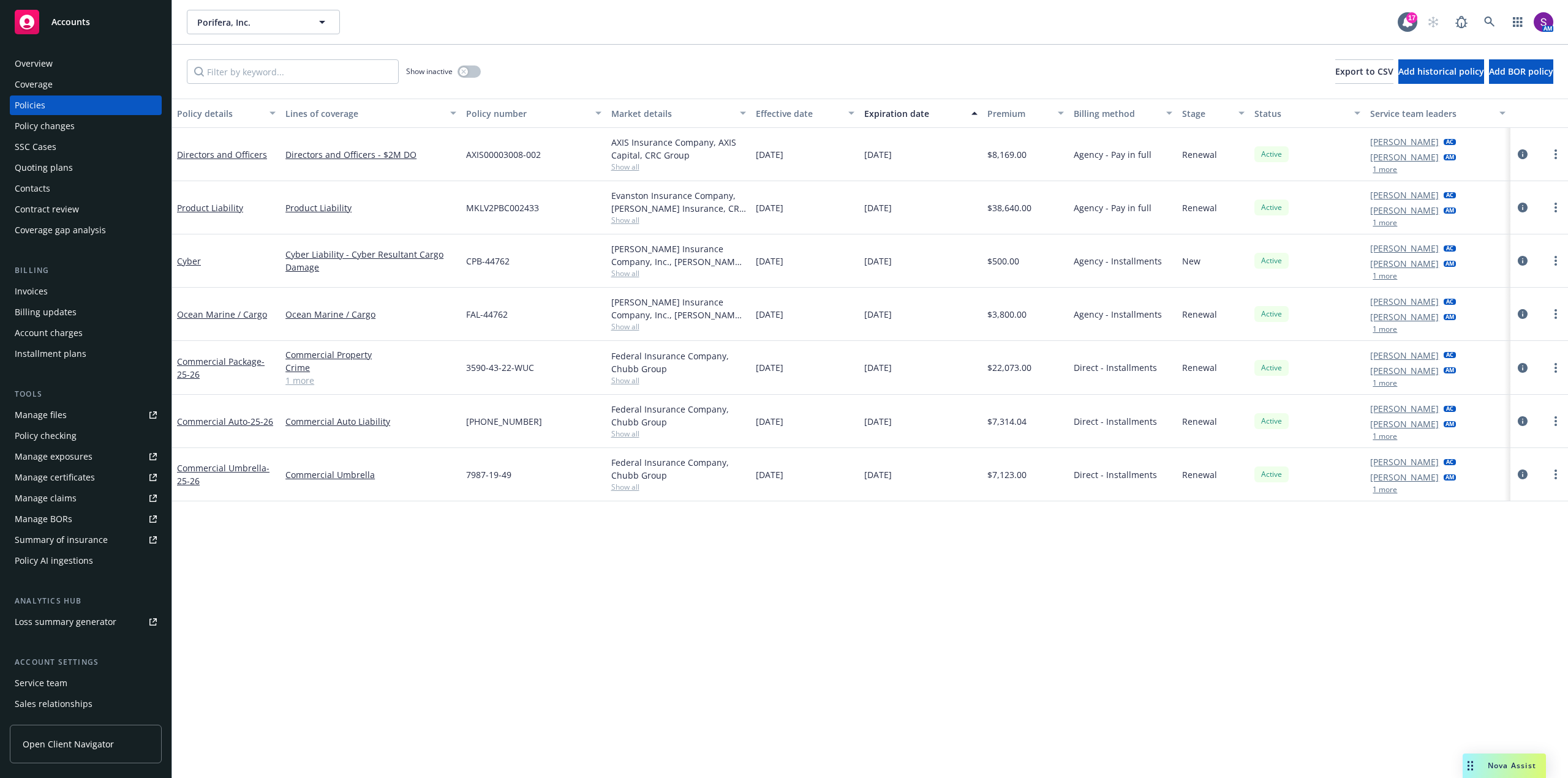
click at [65, 64] on div "Overview" at bounding box center [86, 64] width 142 height 20
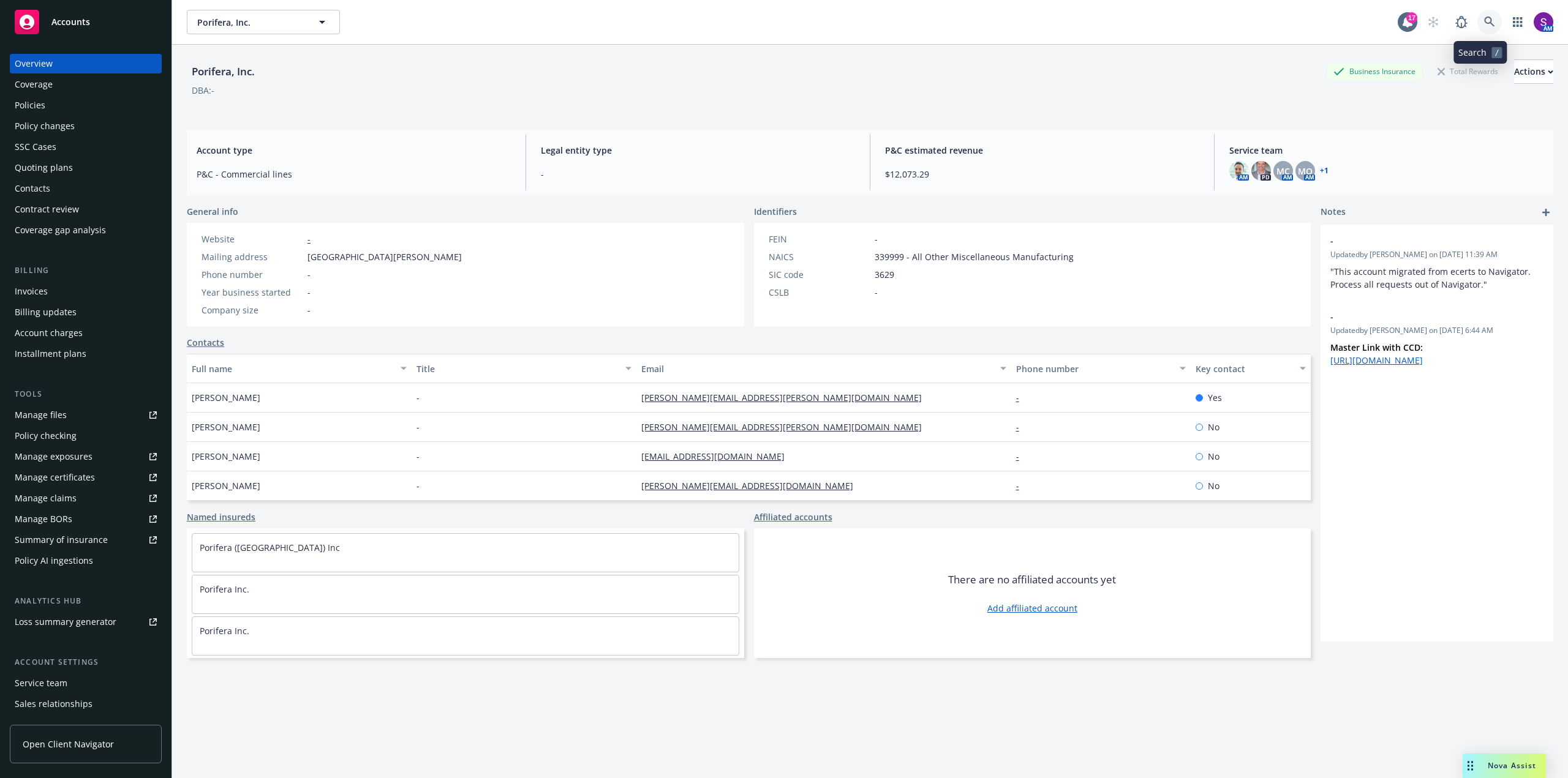
click at [1484, 20] on icon at bounding box center [1489, 22] width 11 height 11
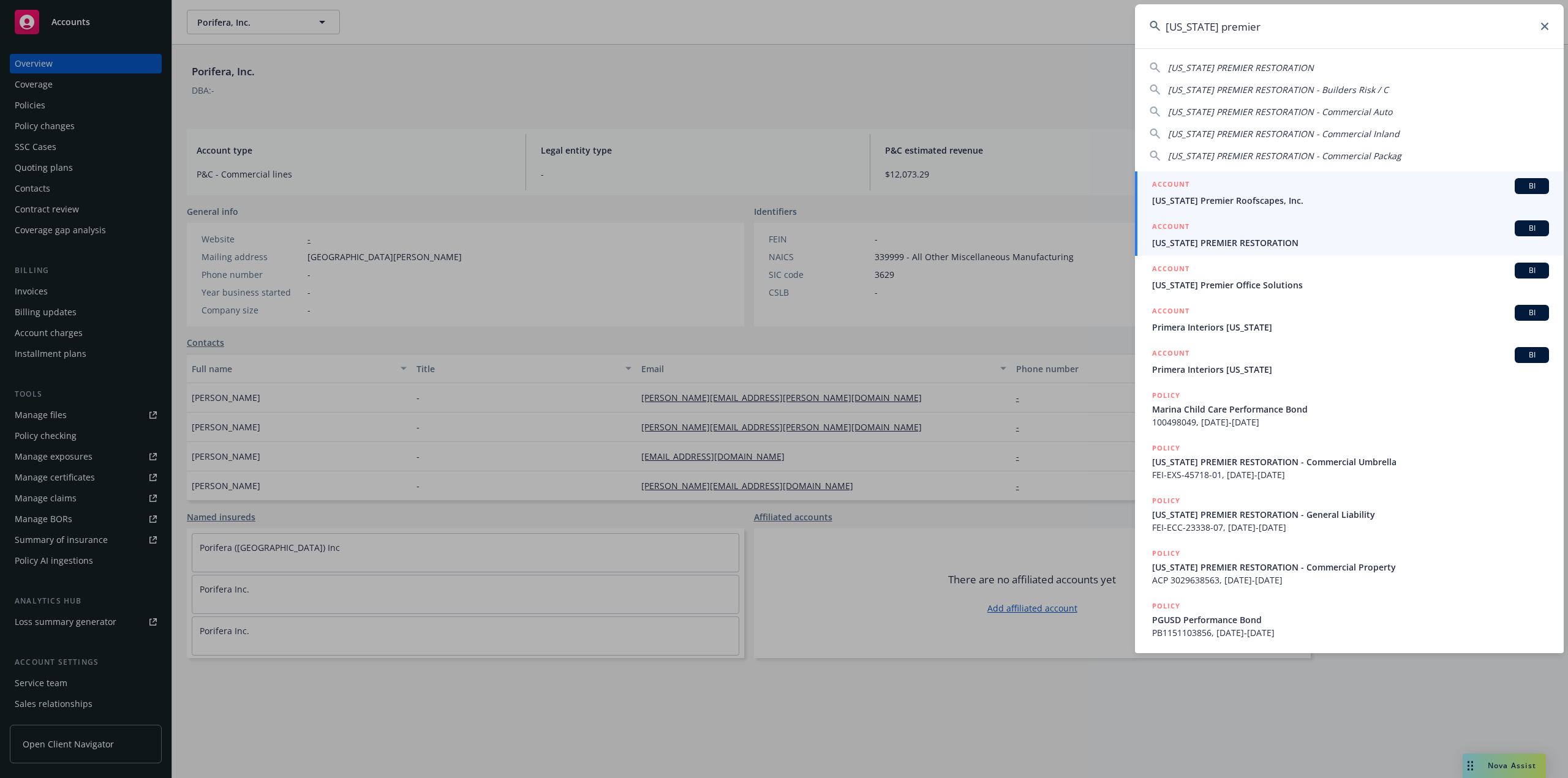
type input "california premier"
click at [1217, 238] on span "CALIFORNIA PREMIER RESTORATION" at bounding box center [1350, 242] width 397 height 13
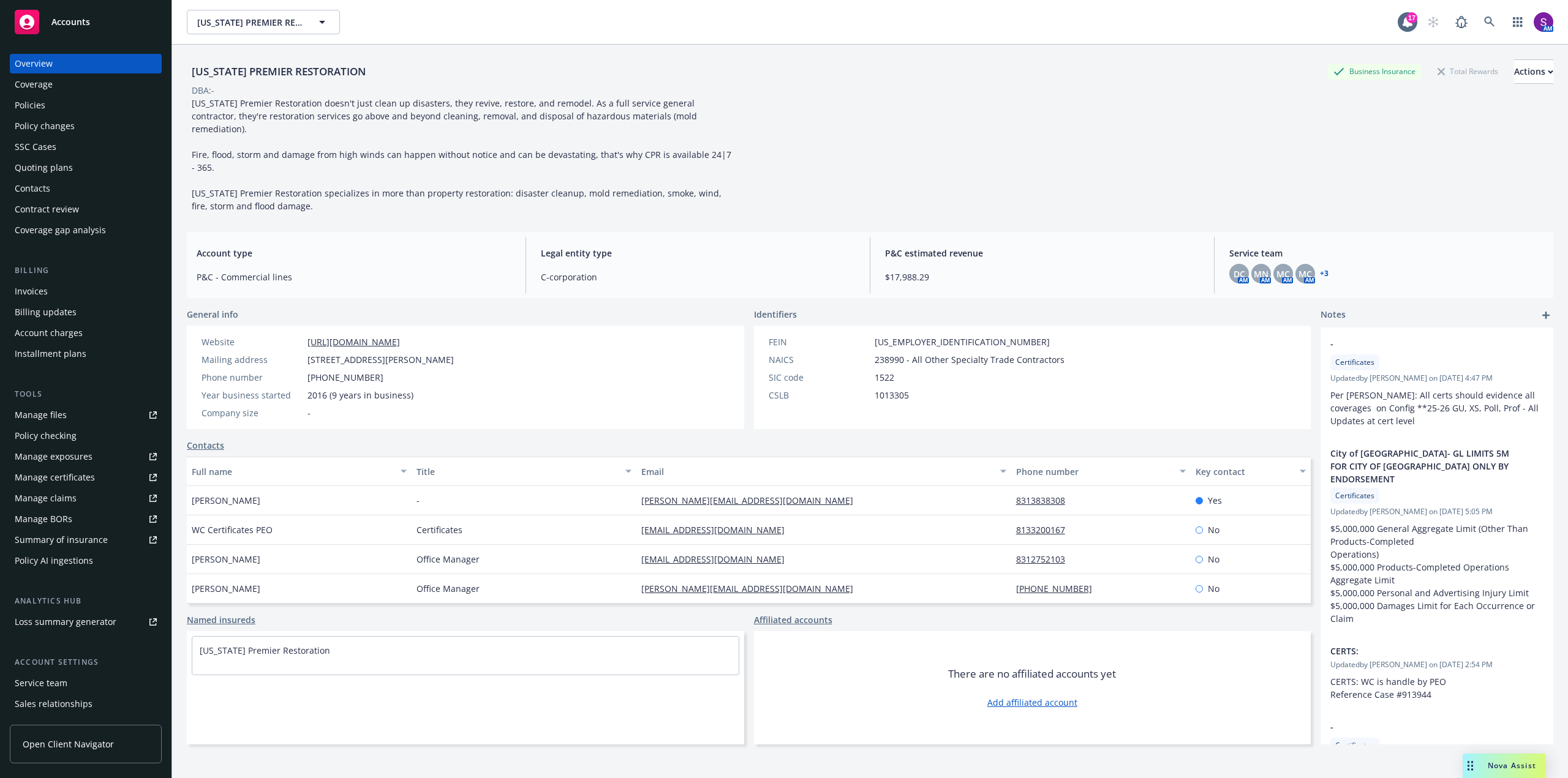
click at [58, 105] on div "Policies" at bounding box center [86, 105] width 142 height 20
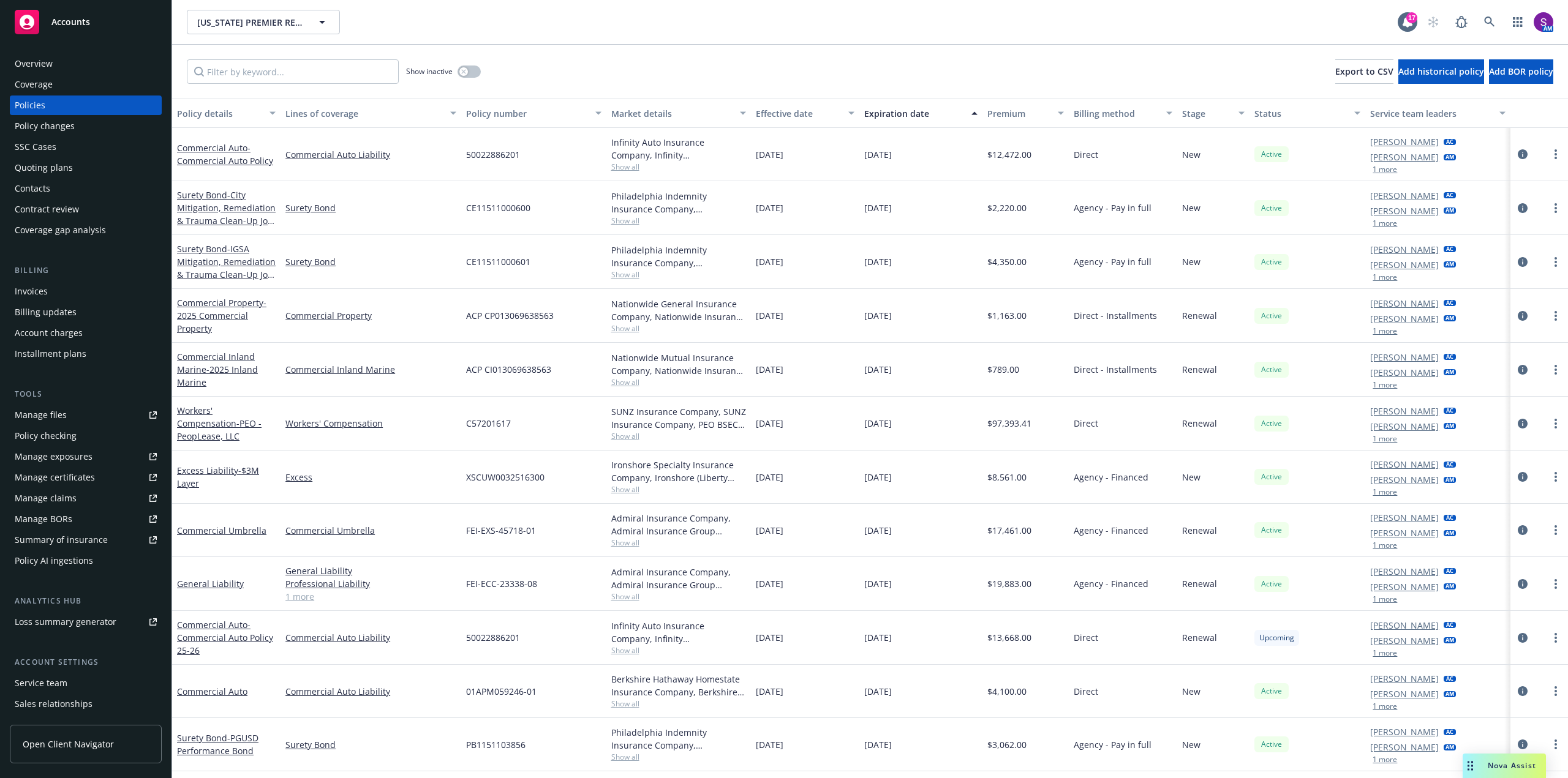
scroll to position [46, 0]
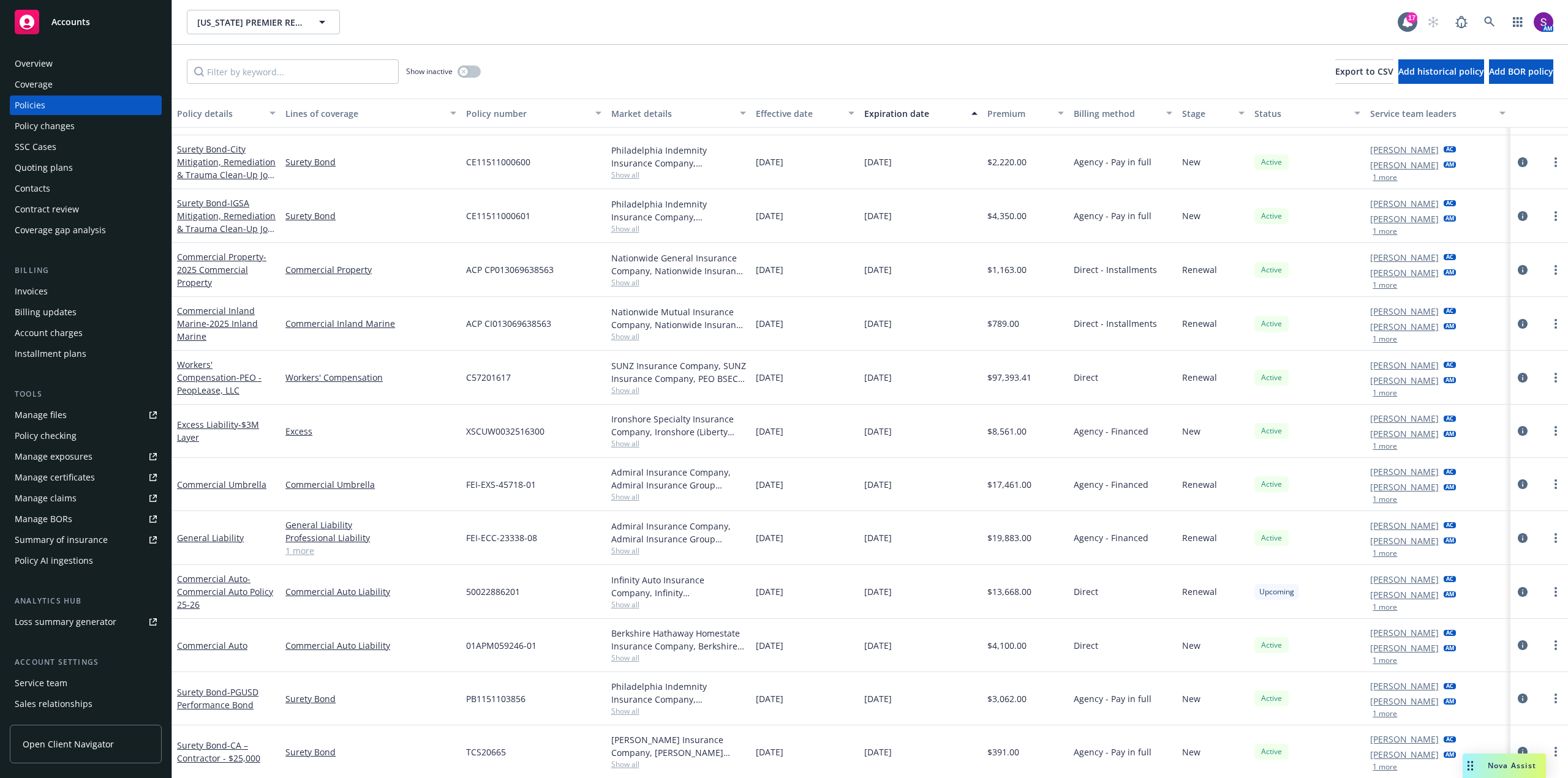
click at [1518, 644] on icon "circleInformation" at bounding box center [1522, 645] width 10 height 10
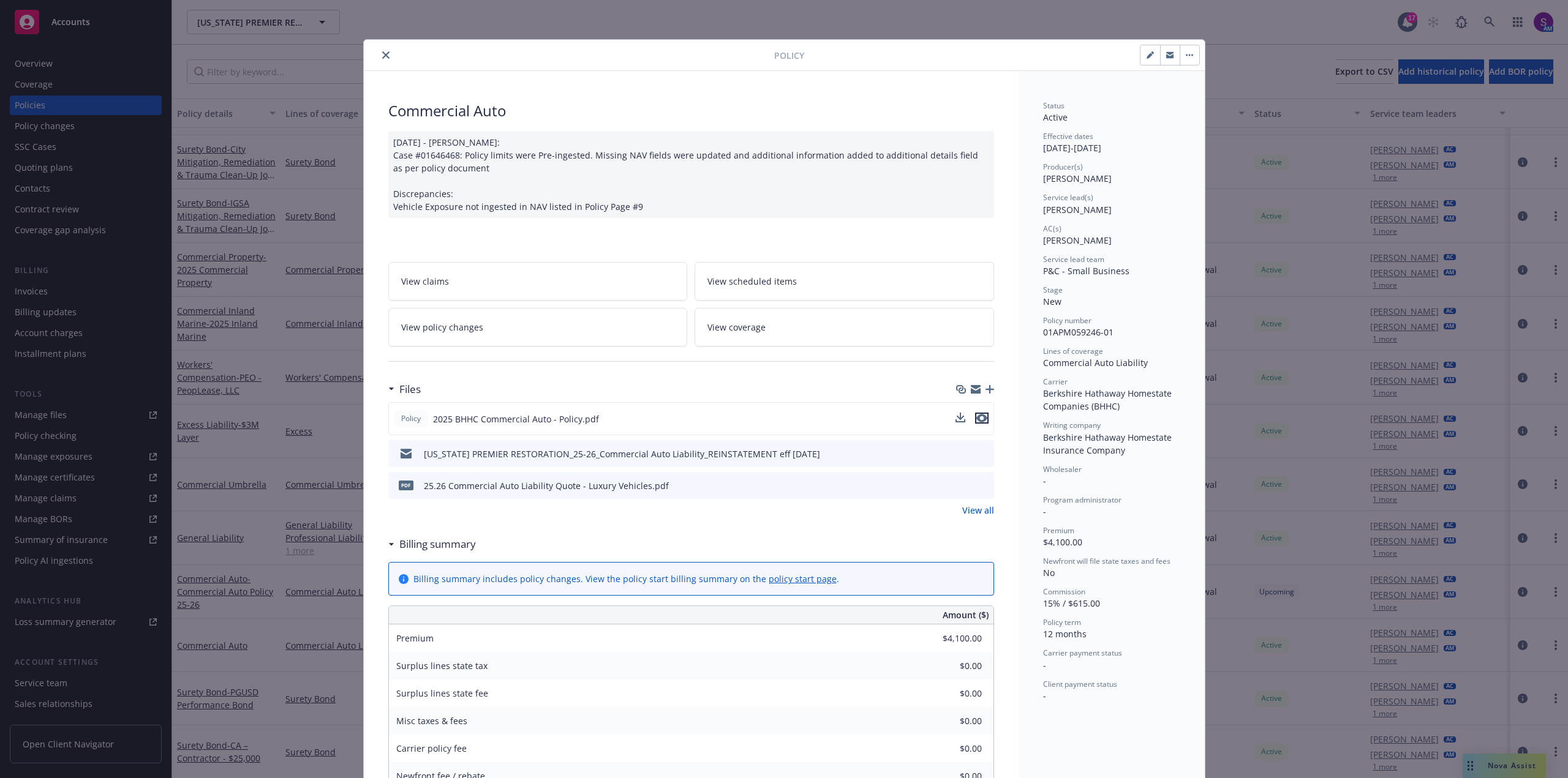
click at [976, 419] on icon "preview file" at bounding box center [981, 418] width 11 height 9
click at [382, 49] on button "close" at bounding box center [386, 55] width 15 height 15
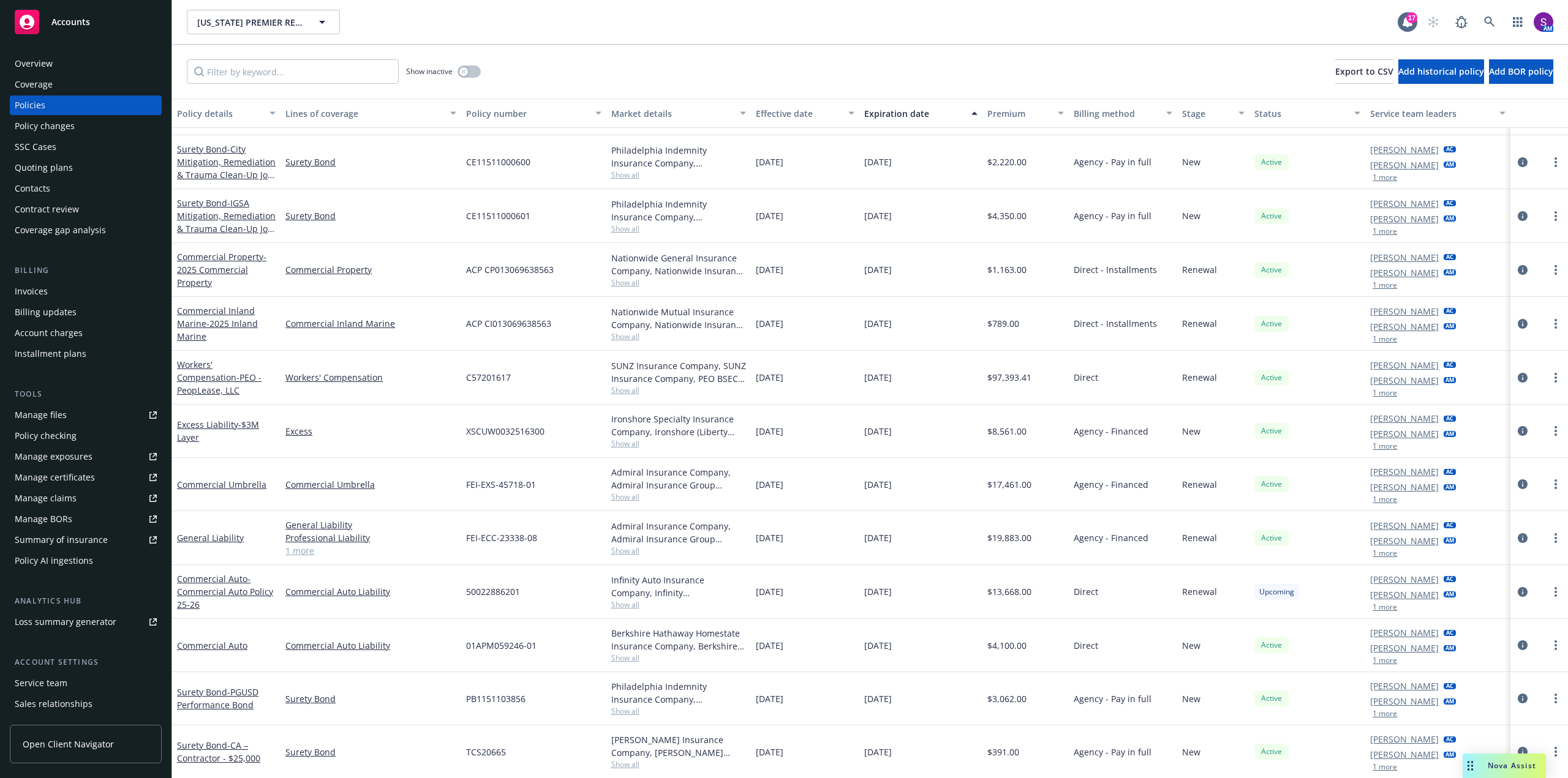
click at [629, 658] on span "Show all" at bounding box center [678, 658] width 135 height 11
click at [1510, 645] on div at bounding box center [1539, 645] width 58 height 53
click at [1518, 641] on icon "circleInformation" at bounding box center [1522, 645] width 10 height 10
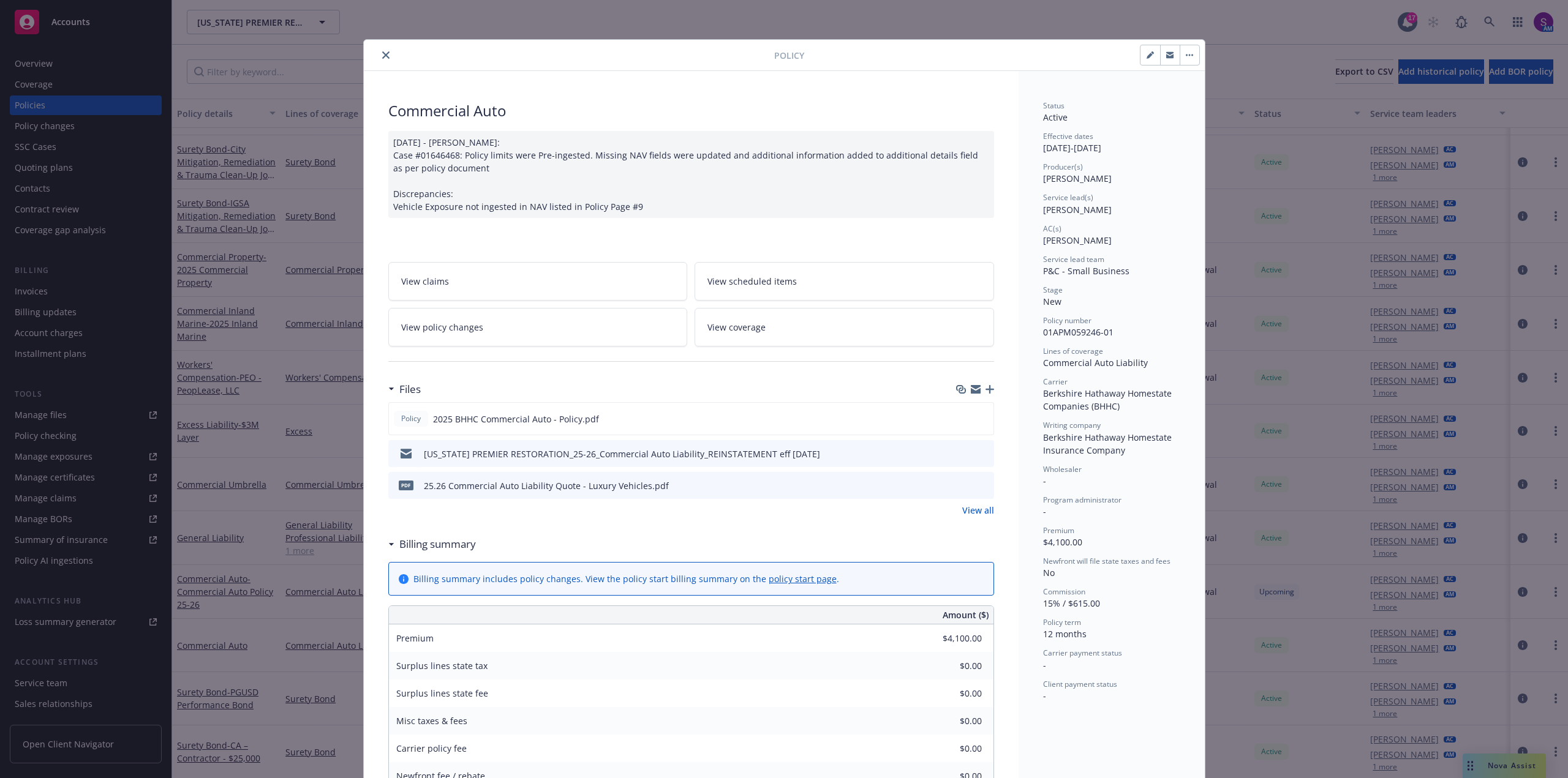
scroll to position [36, 0]
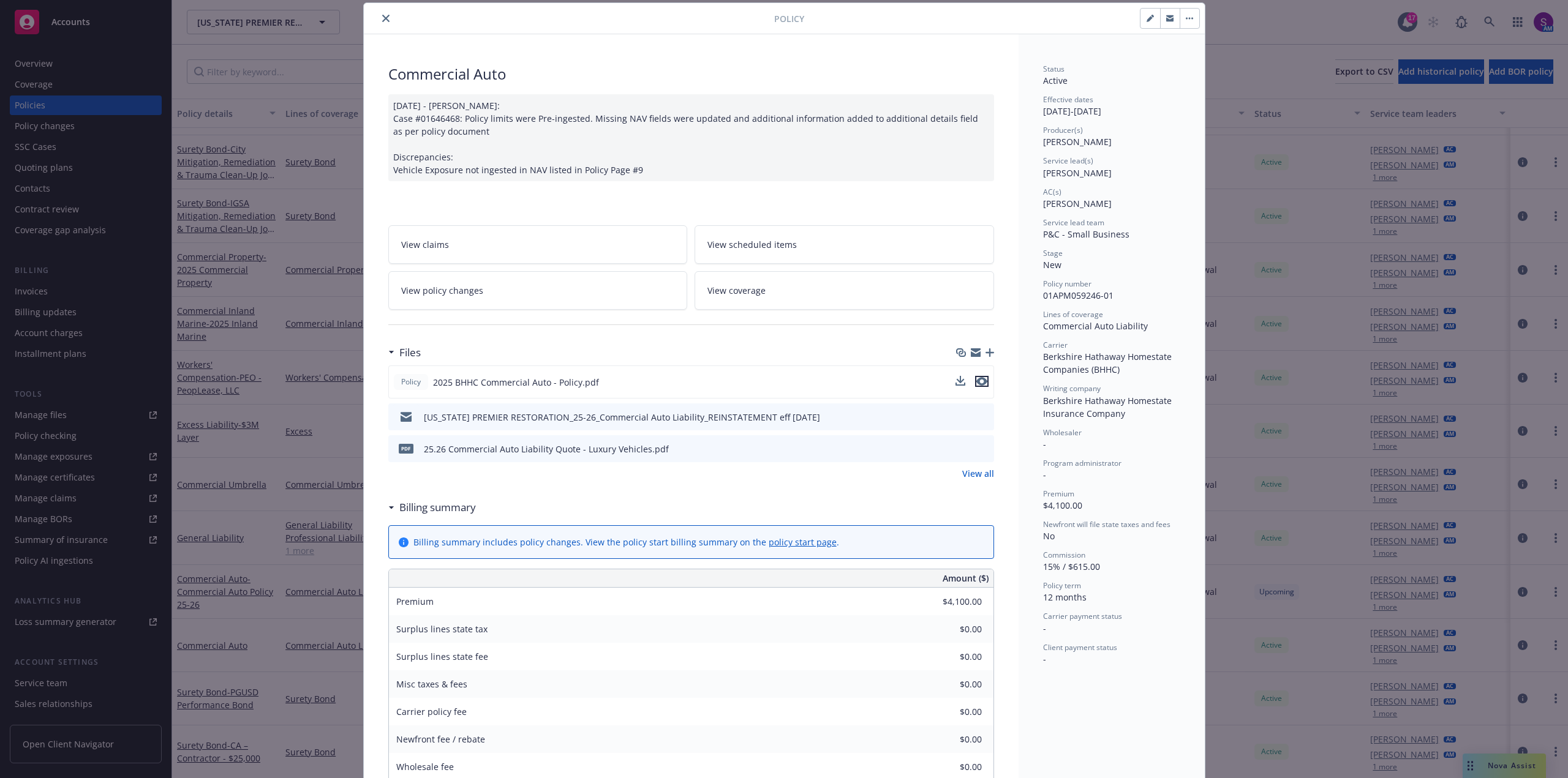
click at [976, 383] on icon "preview file" at bounding box center [981, 381] width 11 height 9
click at [382, 17] on icon "close" at bounding box center [386, 18] width 7 height 7
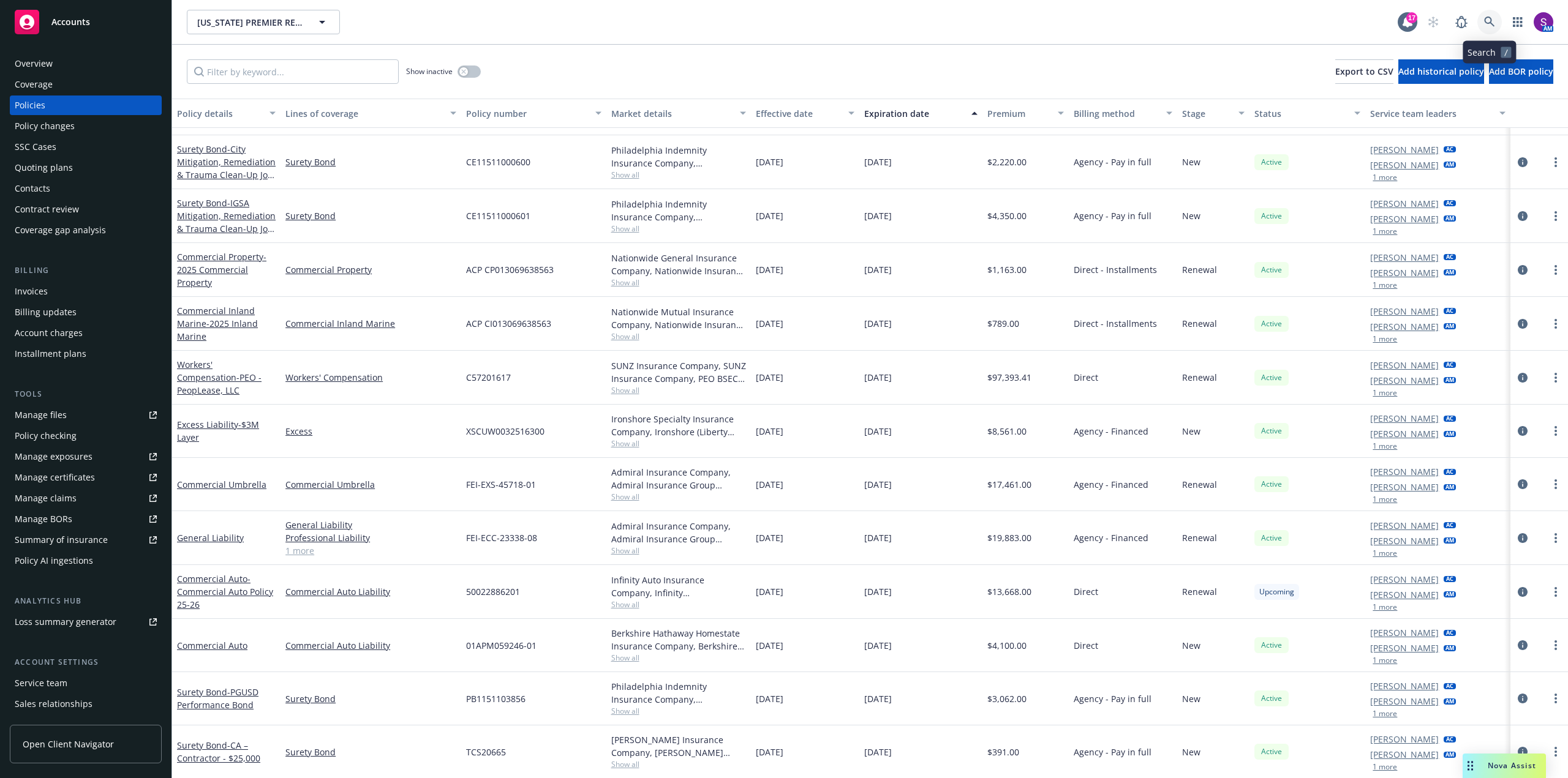
click at [1492, 20] on icon at bounding box center [1489, 22] width 11 height 11
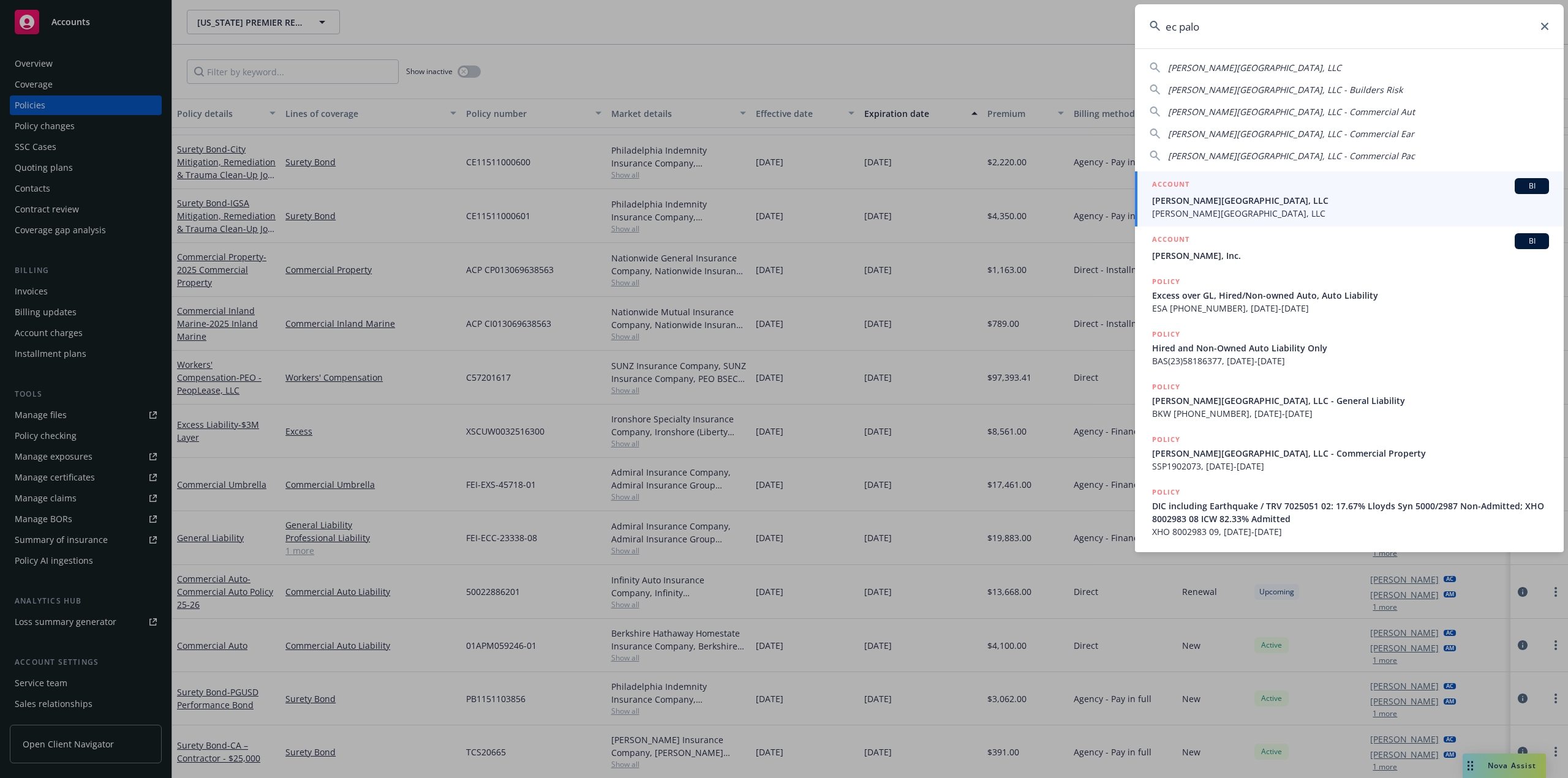
type input "ec palo"
click at [1222, 208] on span "EC Palomar Retail Center, LLC" at bounding box center [1350, 213] width 397 height 13
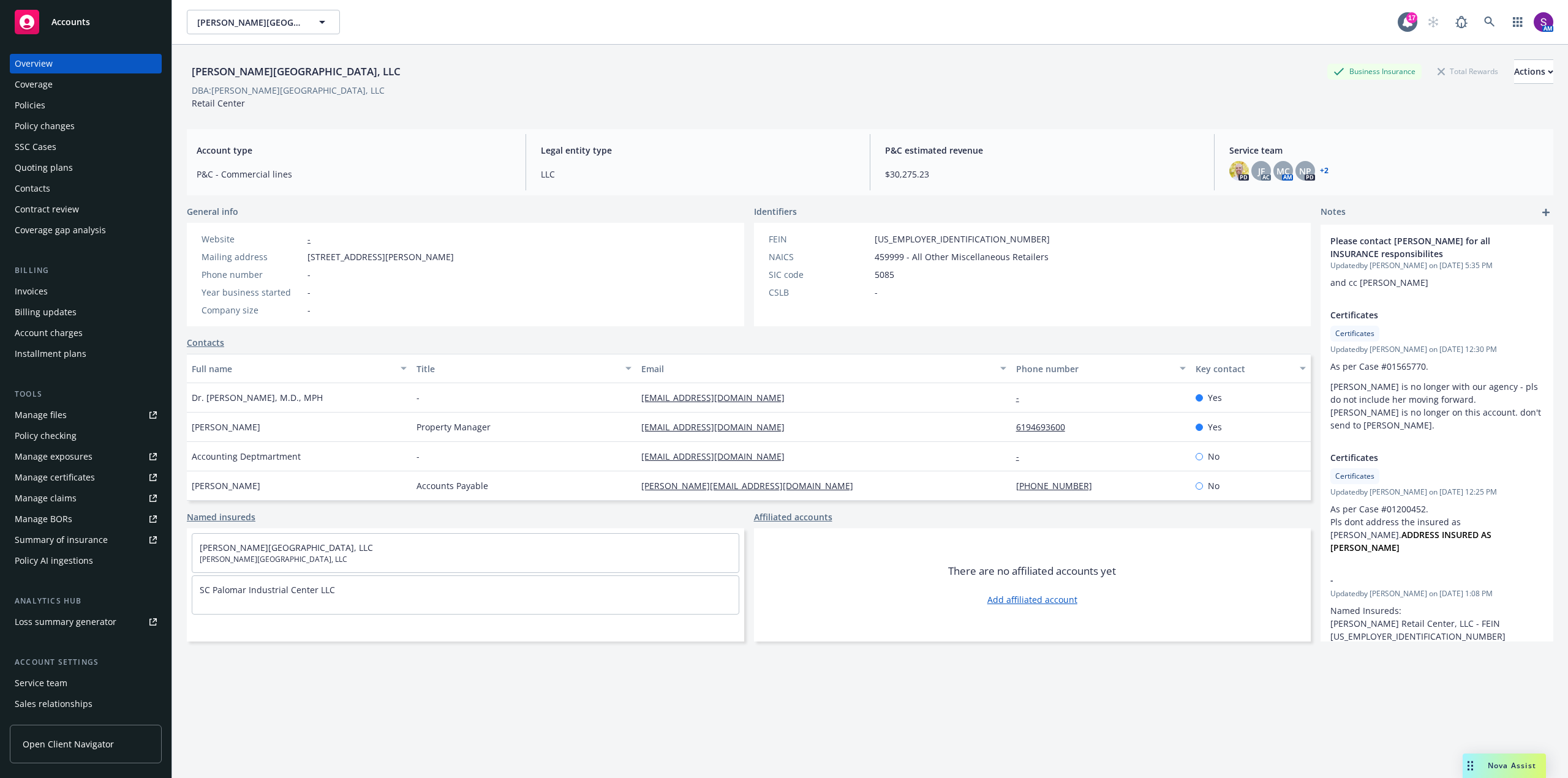
click at [38, 101] on div "Policies" at bounding box center [30, 105] width 31 height 20
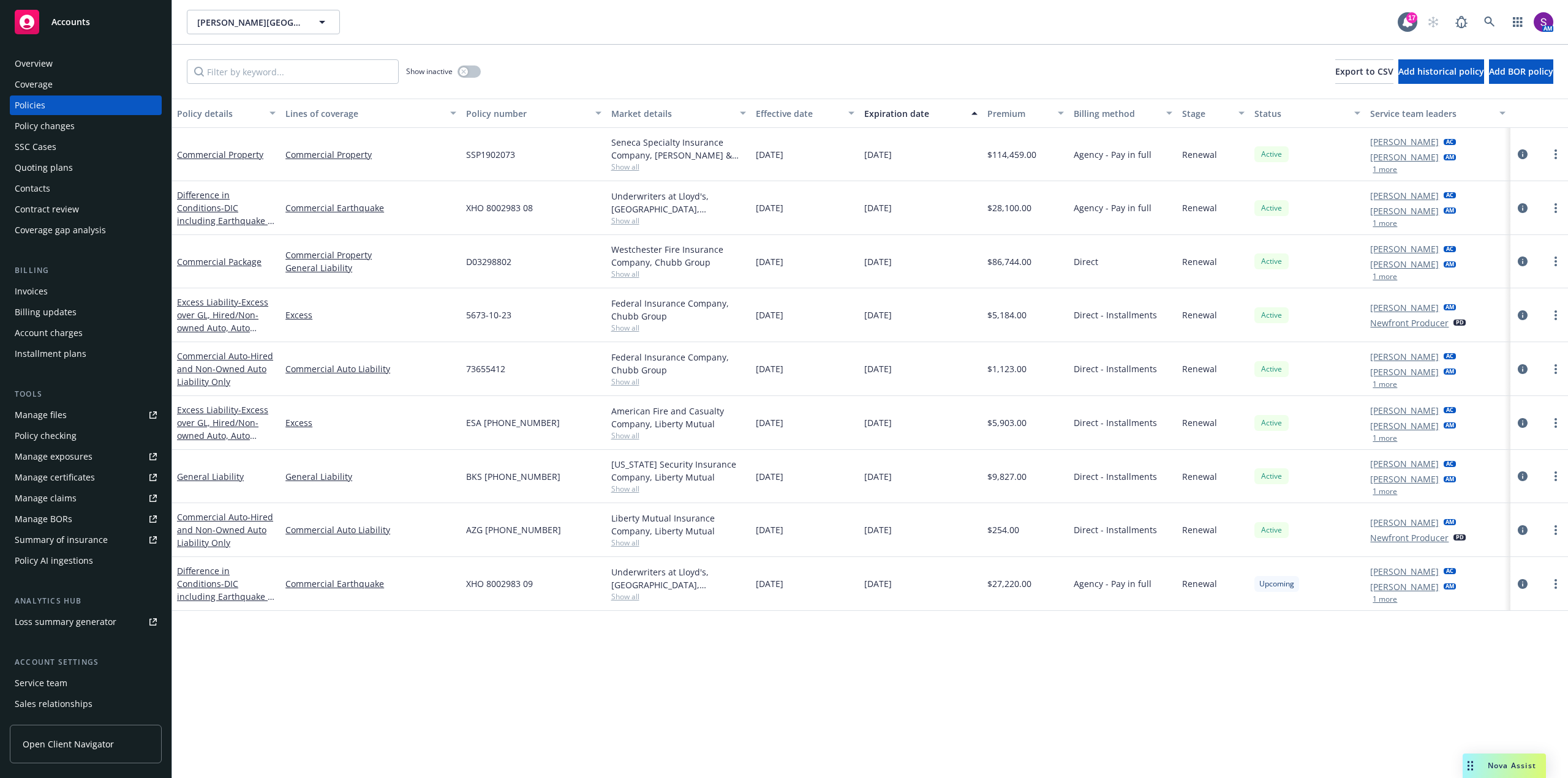
click at [622, 598] on span "Show all" at bounding box center [678, 597] width 135 height 11
click at [597, 578] on div "XHO 8002983 09" at bounding box center [534, 584] width 145 height 54
click at [612, 545] on span "Show all" at bounding box center [678, 543] width 135 height 11
click at [564, 522] on div "AZG (26) 58 18 63 77" at bounding box center [534, 530] width 145 height 54
click at [1493, 23] on icon at bounding box center [1489, 22] width 11 height 11
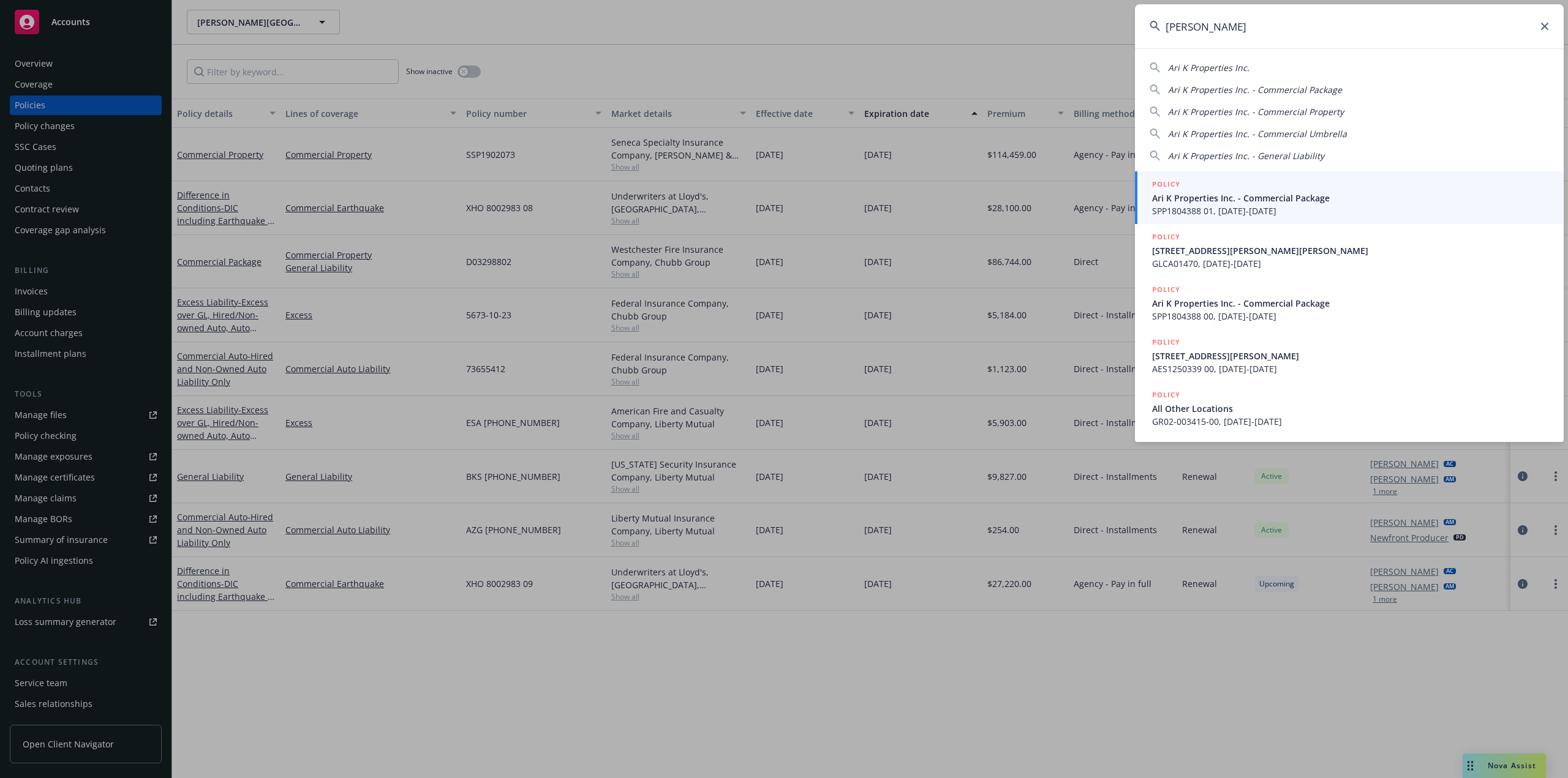
type input "ari k"
click at [1226, 203] on span "Ari K Properties Inc. - Commercial Package" at bounding box center [1350, 198] width 397 height 13
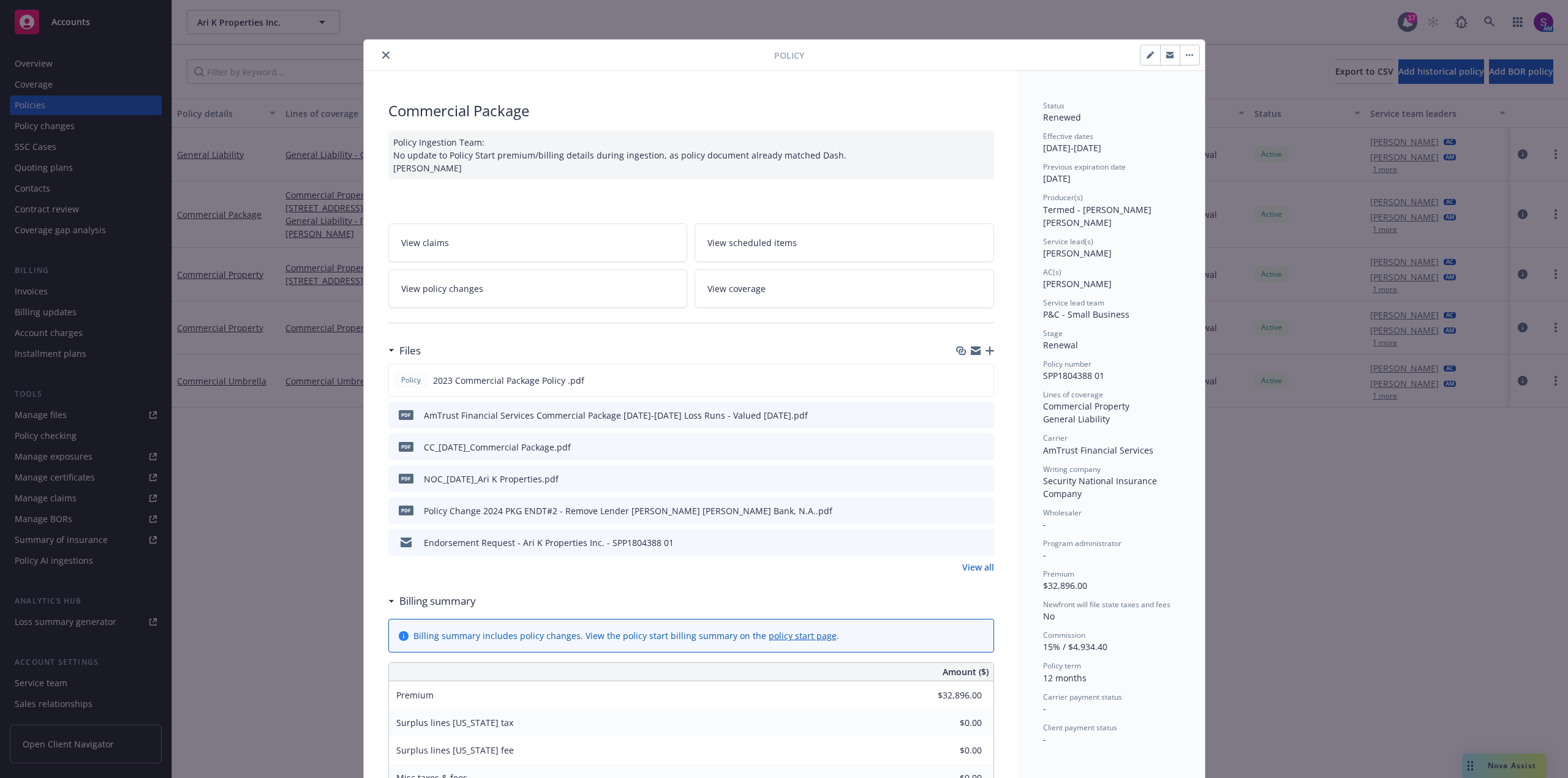
click at [384, 55] on icon "close" at bounding box center [386, 55] width 7 height 7
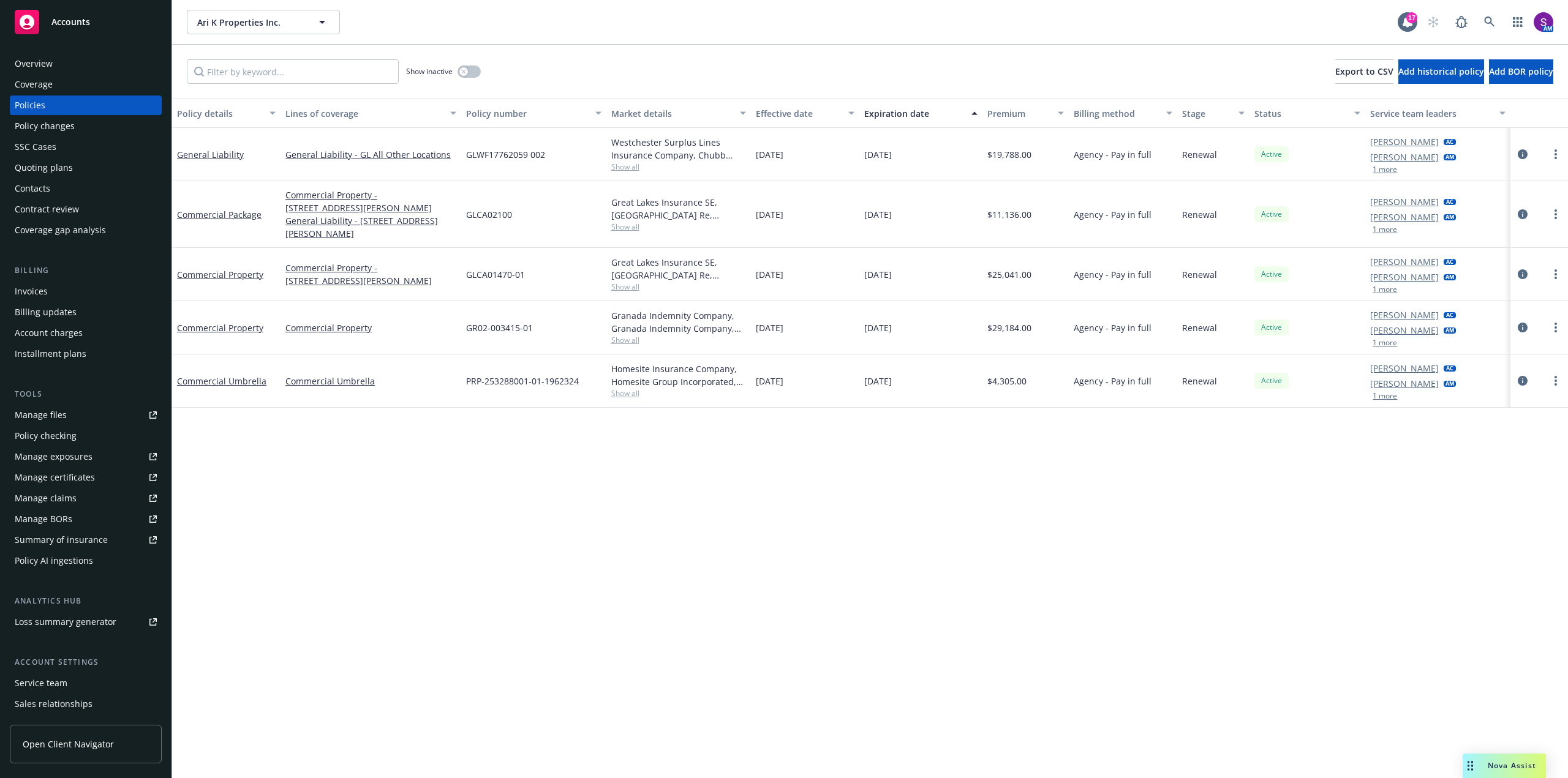
click at [56, 62] on div "Overview" at bounding box center [86, 64] width 142 height 20
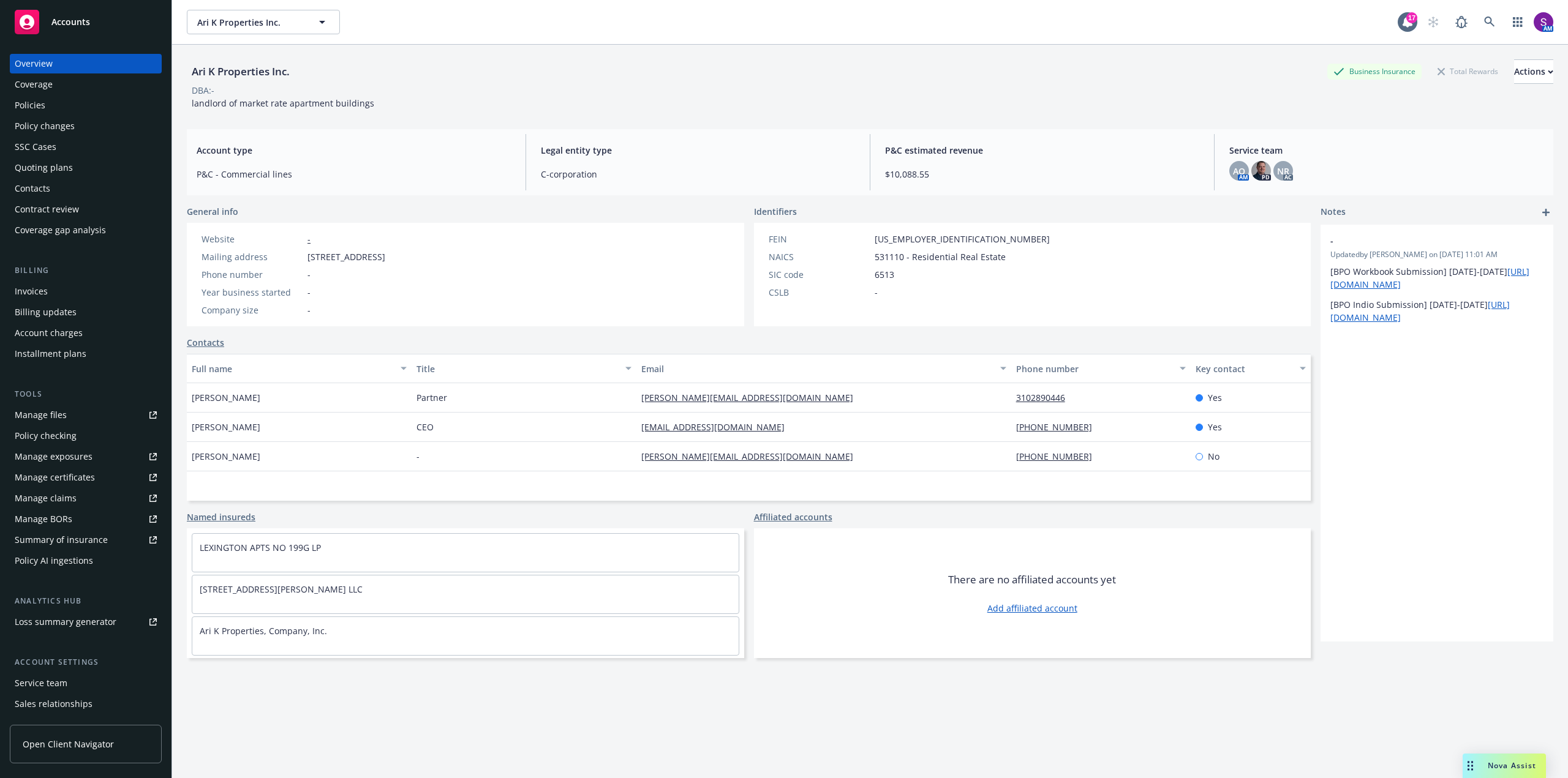
click at [48, 102] on div "Policies" at bounding box center [86, 105] width 142 height 20
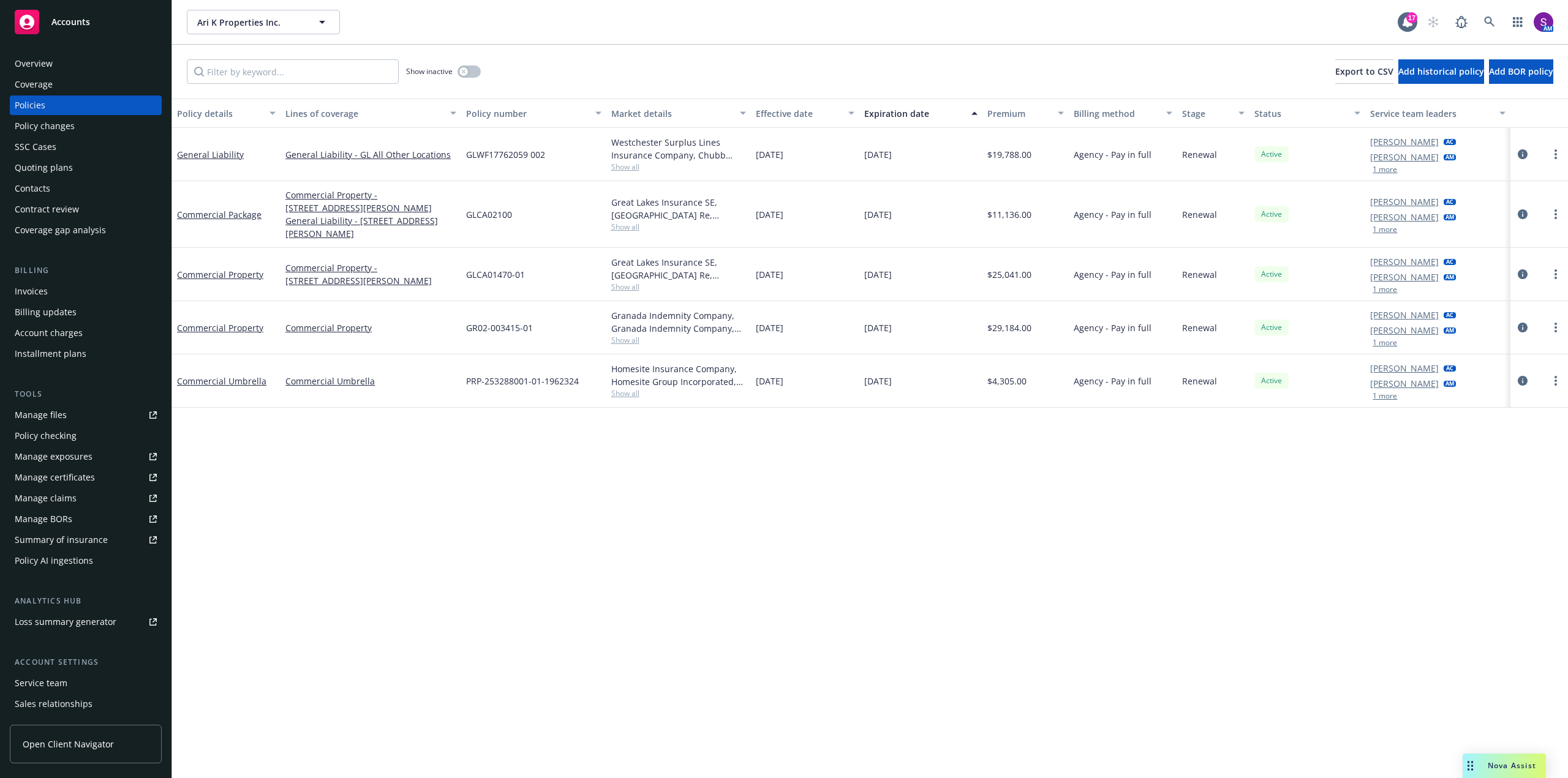
click at [48, 67] on div "Overview" at bounding box center [33, 64] width 38 height 20
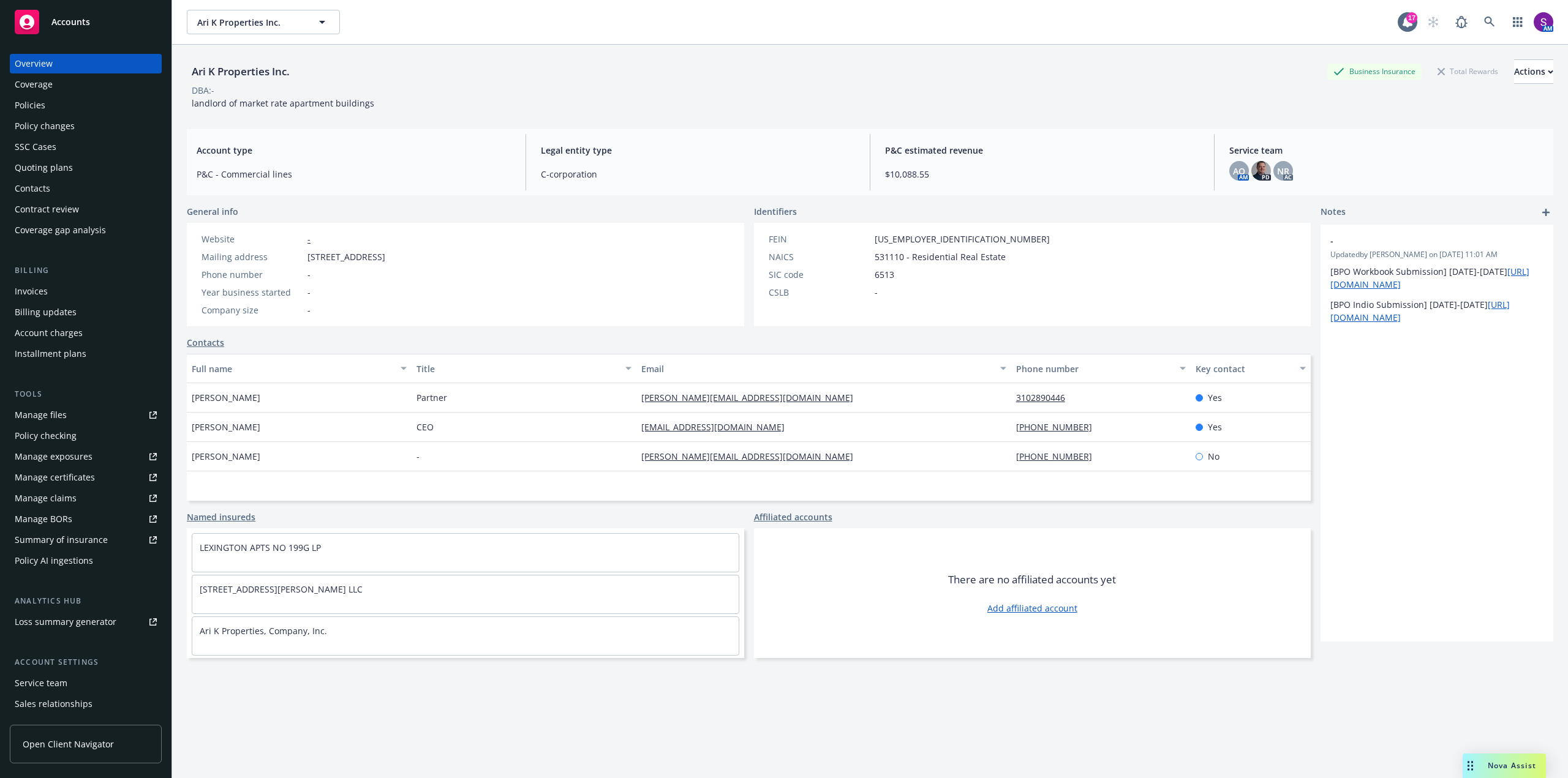
click at [68, 111] on div "Policies" at bounding box center [86, 105] width 142 height 20
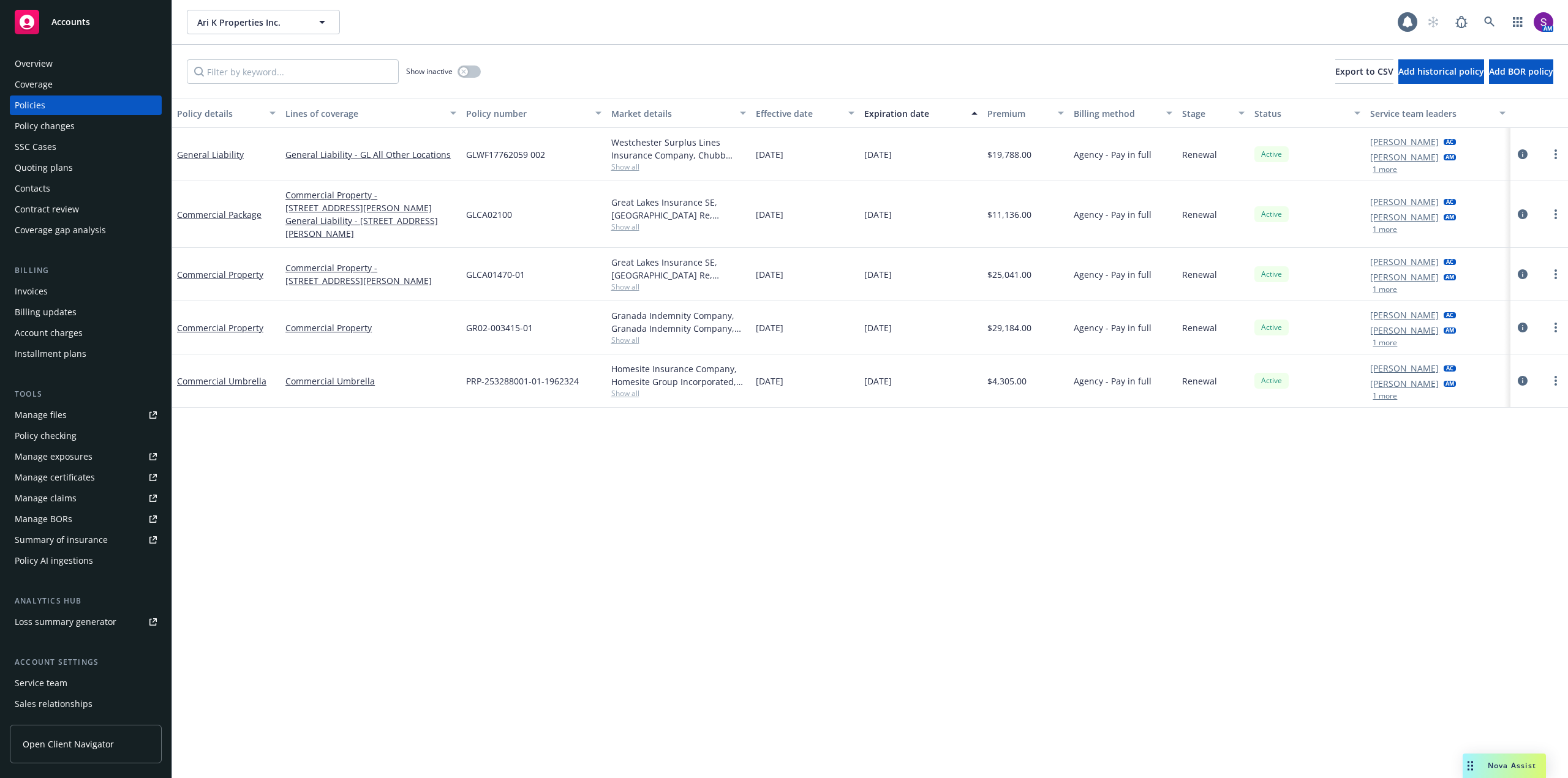
click at [72, 414] on link "Manage files" at bounding box center [86, 415] width 152 height 20
click at [52, 417] on div "Manage files" at bounding box center [40, 415] width 52 height 20
click at [87, 61] on div "Overview" at bounding box center [86, 64] width 142 height 20
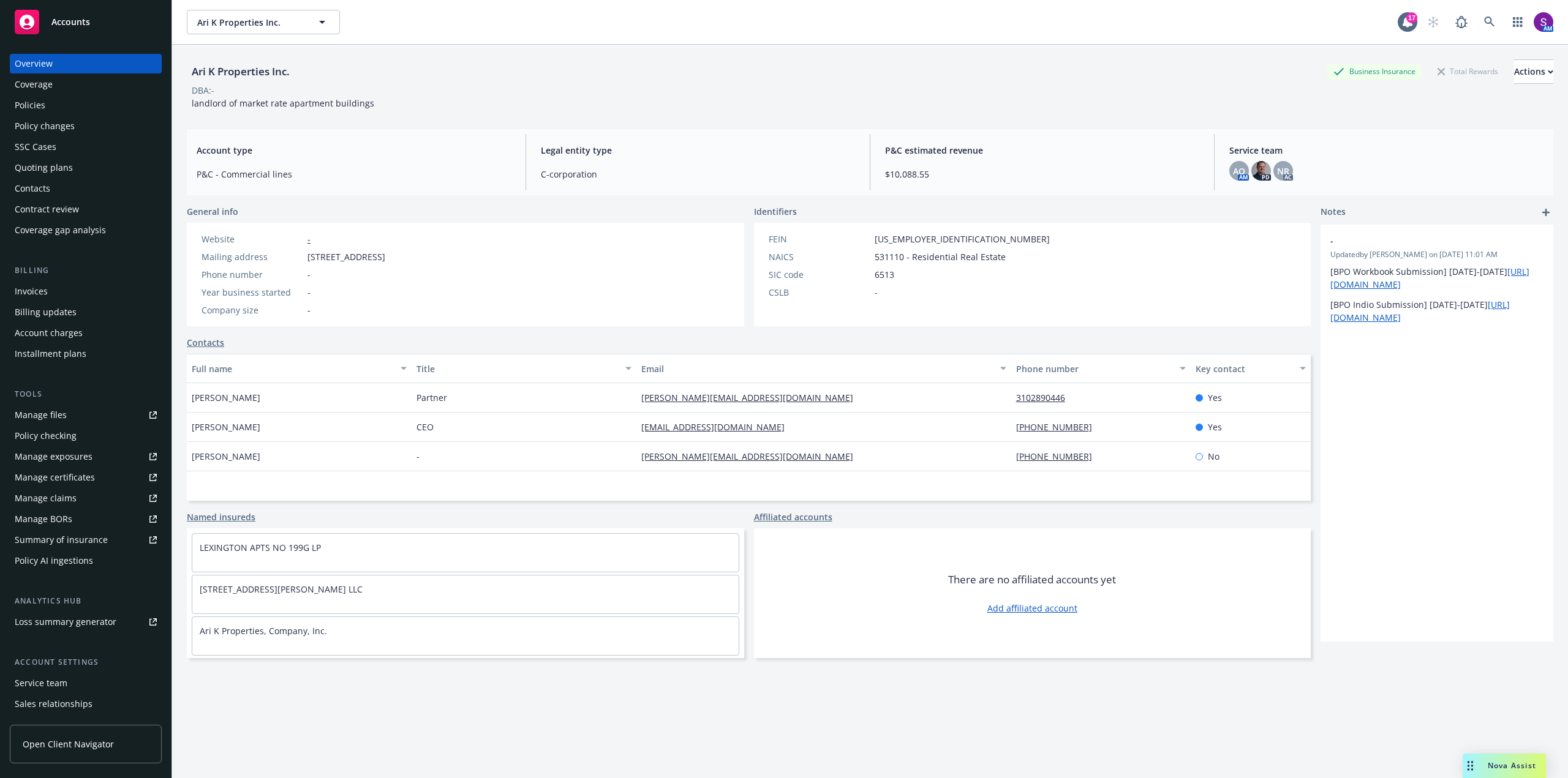
click at [42, 107] on div "Policies" at bounding box center [30, 105] width 31 height 20
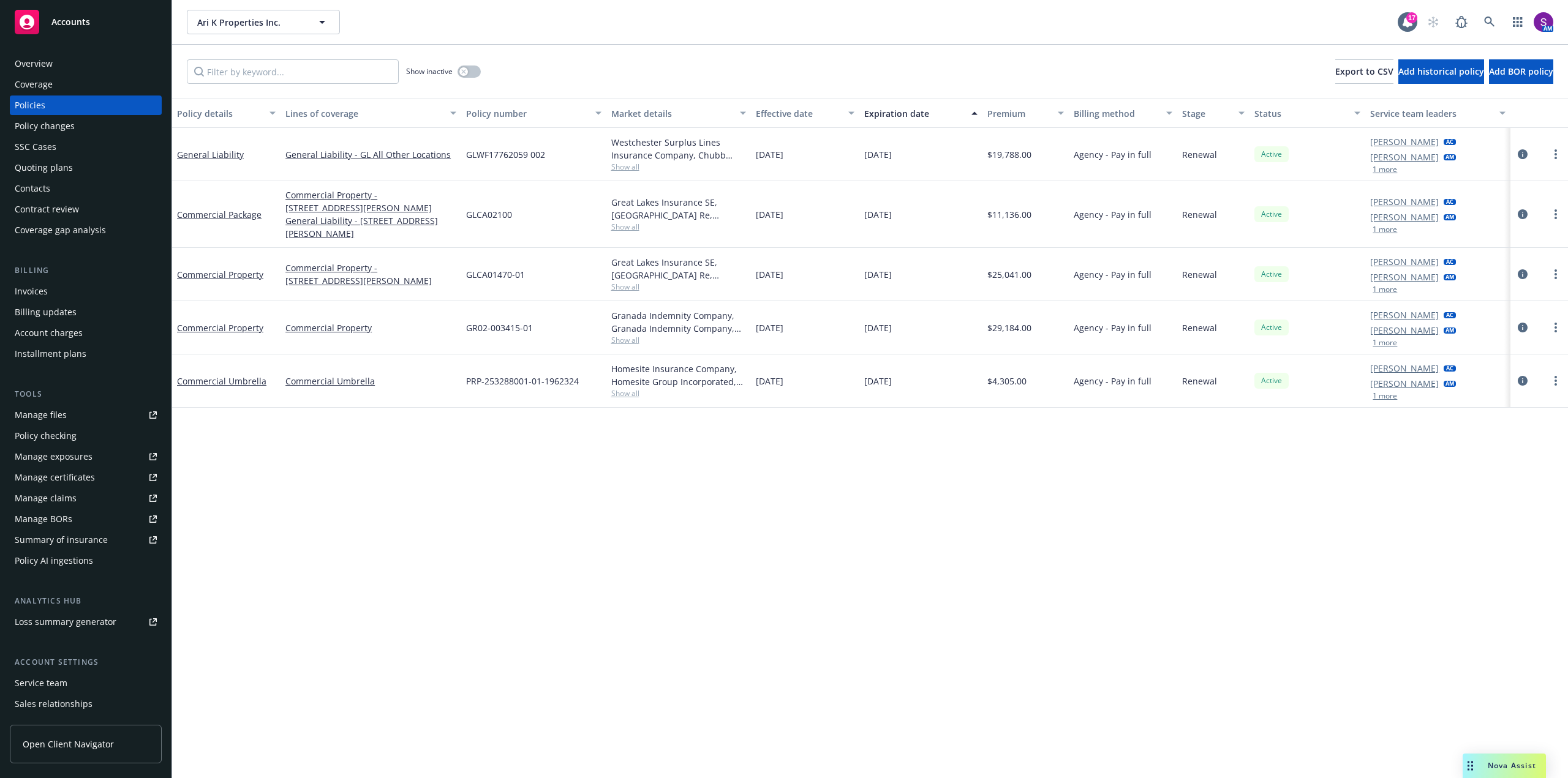
click at [1530, 267] on div at bounding box center [1539, 274] width 48 height 15
click at [1522, 269] on icon "circleInformation" at bounding box center [1522, 274] width 10 height 10
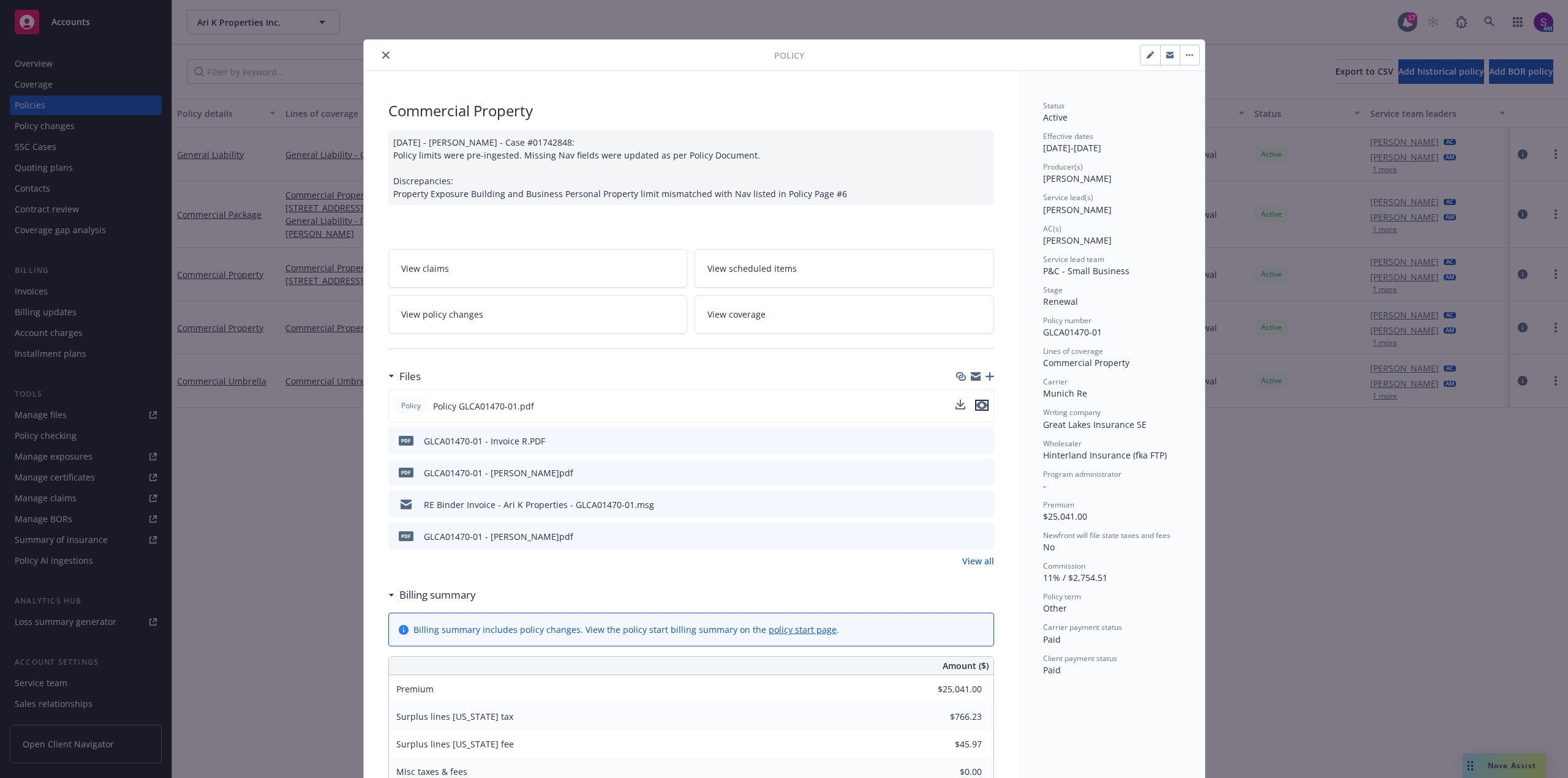
click at [976, 407] on icon "preview file" at bounding box center [981, 405] width 11 height 9
click at [378, 46] on div "Policy" at bounding box center [784, 55] width 841 height 31
click at [378, 52] on button "close" at bounding box center [386, 55] width 15 height 15
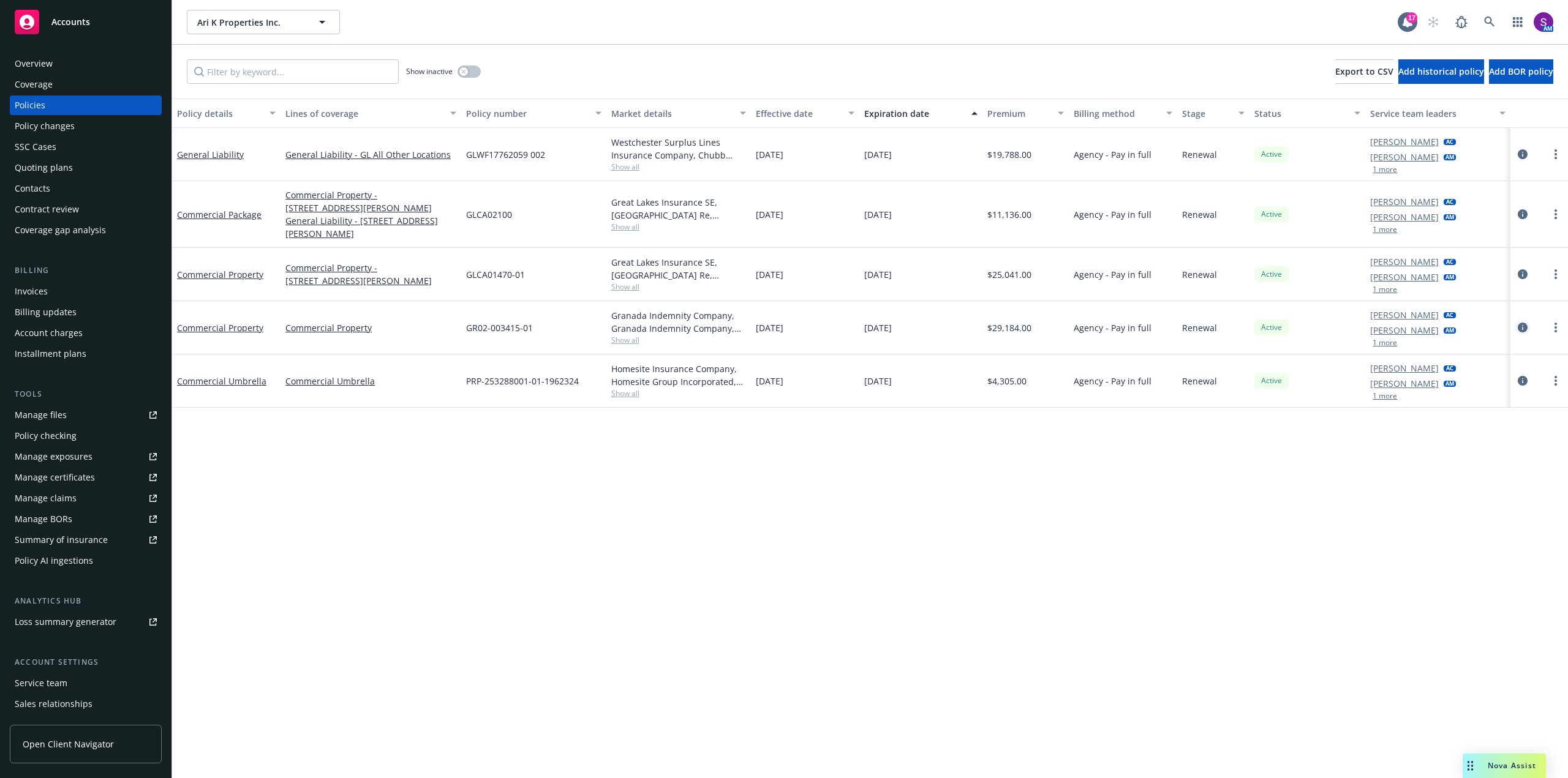
click at [1523, 322] on icon "circleInformation" at bounding box center [1522, 327] width 10 height 10
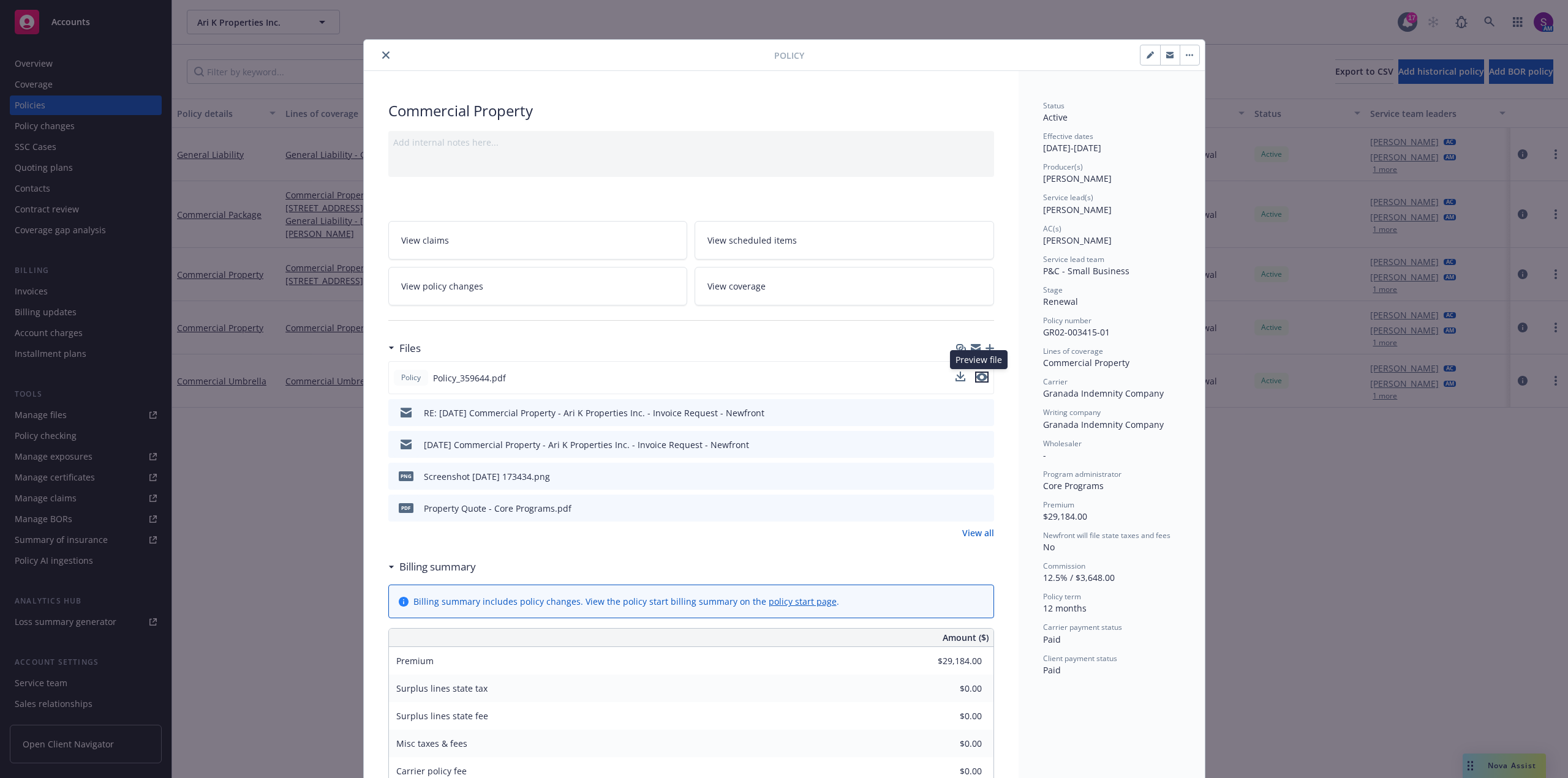
click at [980, 375] on icon "preview file" at bounding box center [981, 377] width 11 height 9
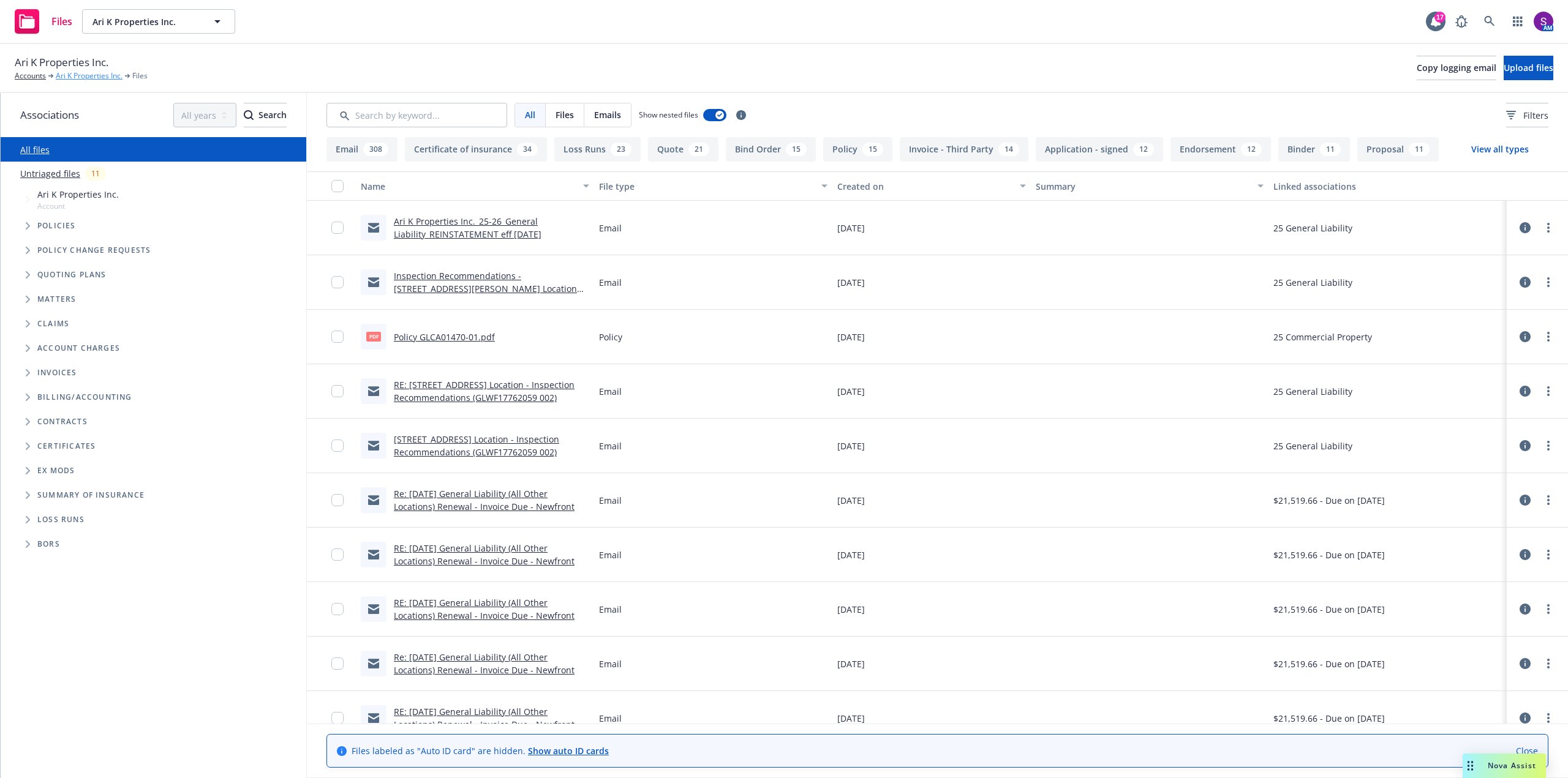
click at [86, 74] on link "Ari K Properties Inc." at bounding box center [89, 76] width 67 height 11
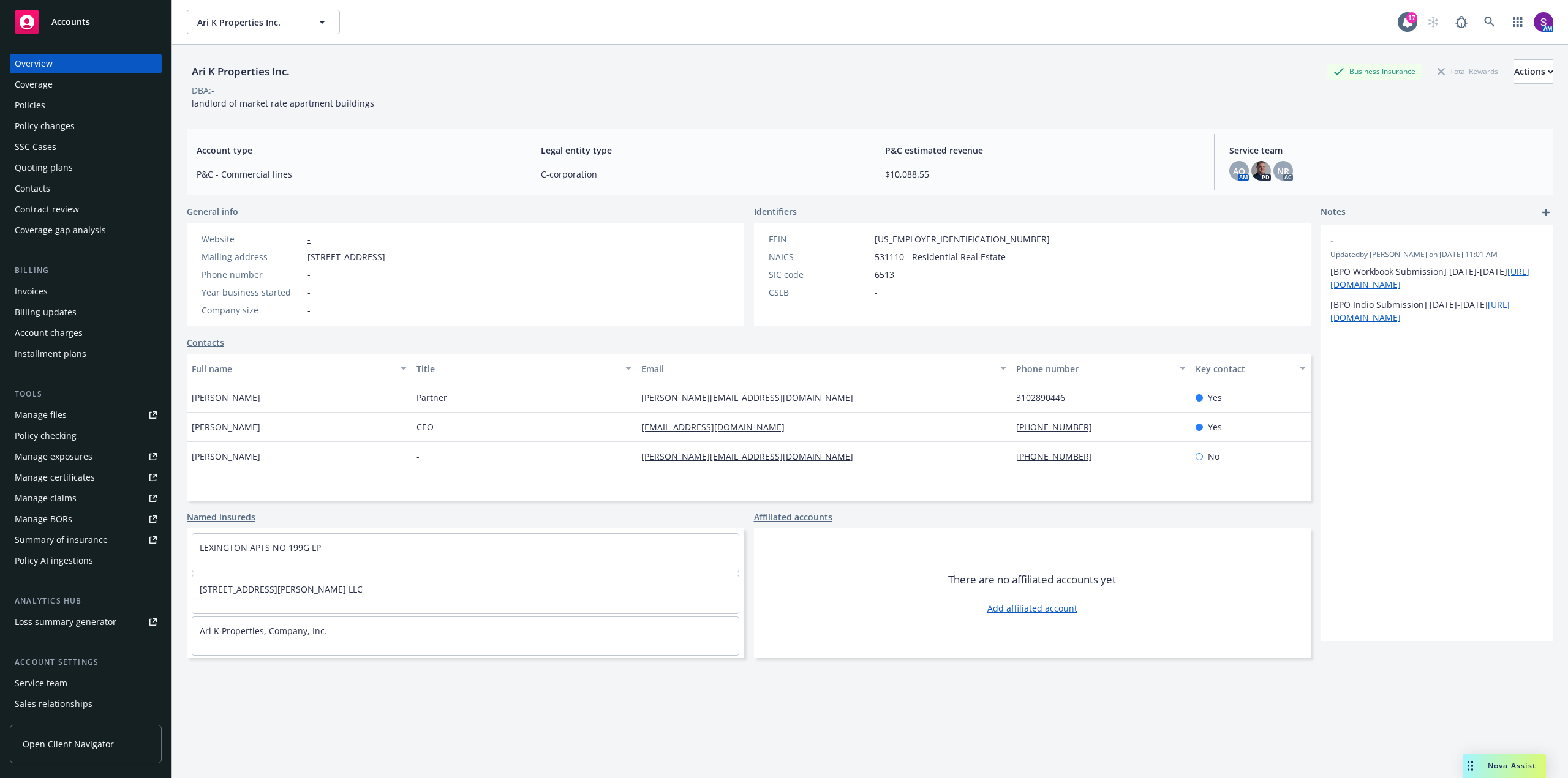
click at [41, 107] on div "Policies" at bounding box center [30, 105] width 31 height 20
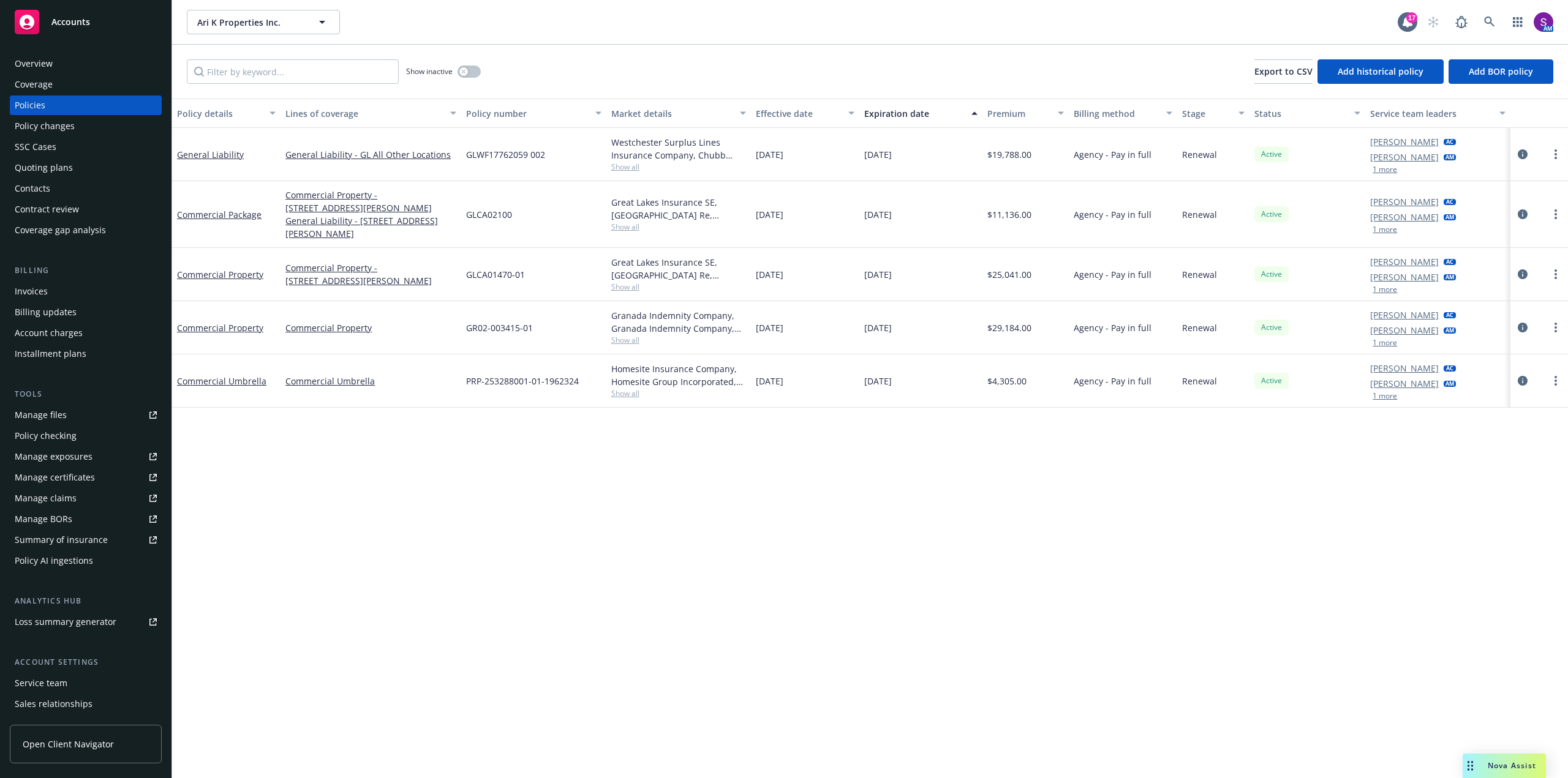
click at [38, 410] on div "Manage files" at bounding box center [40, 415] width 52 height 20
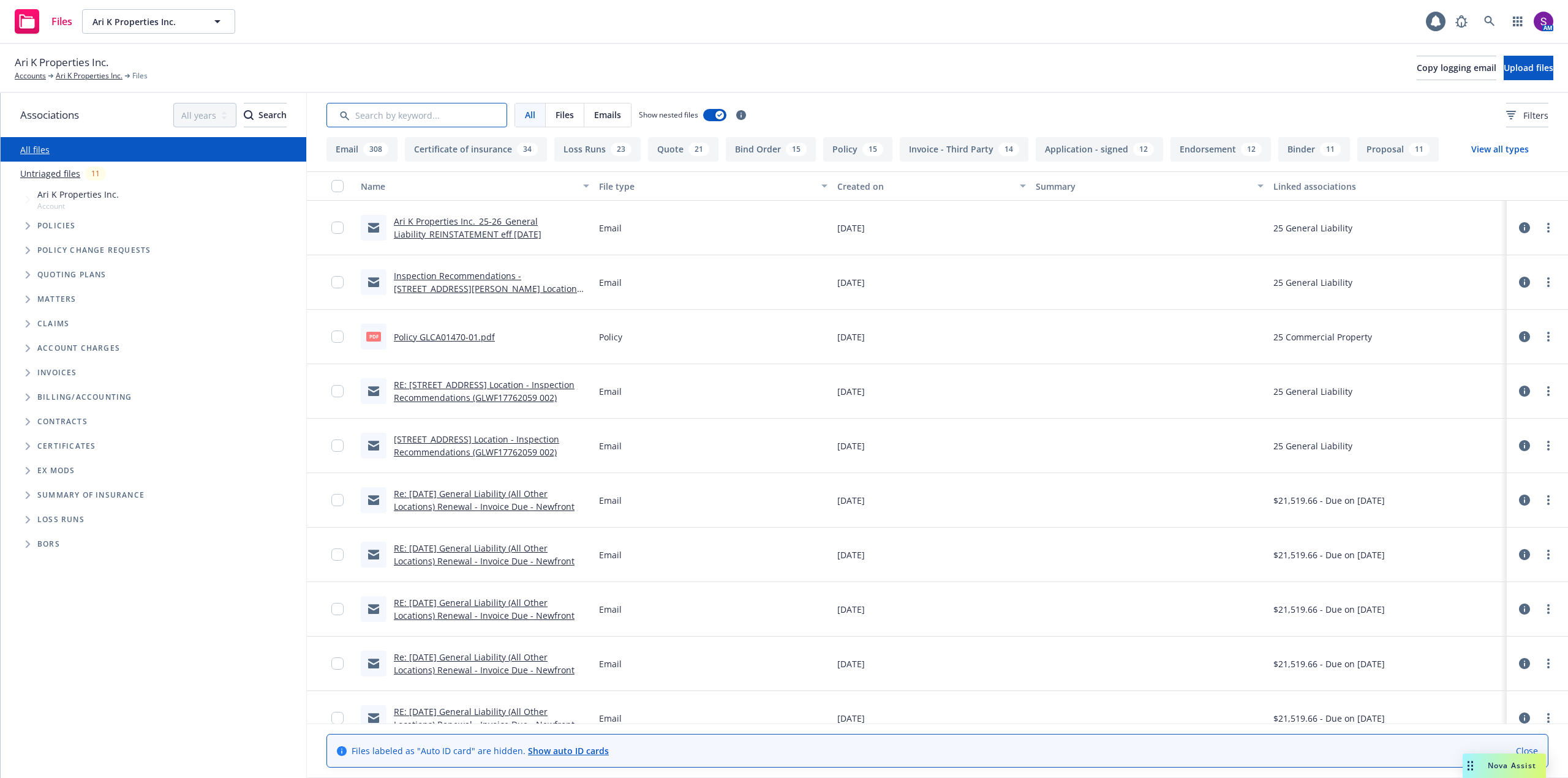
click at [419, 115] on input "Search by keyword..." at bounding box center [417, 115] width 180 height 25
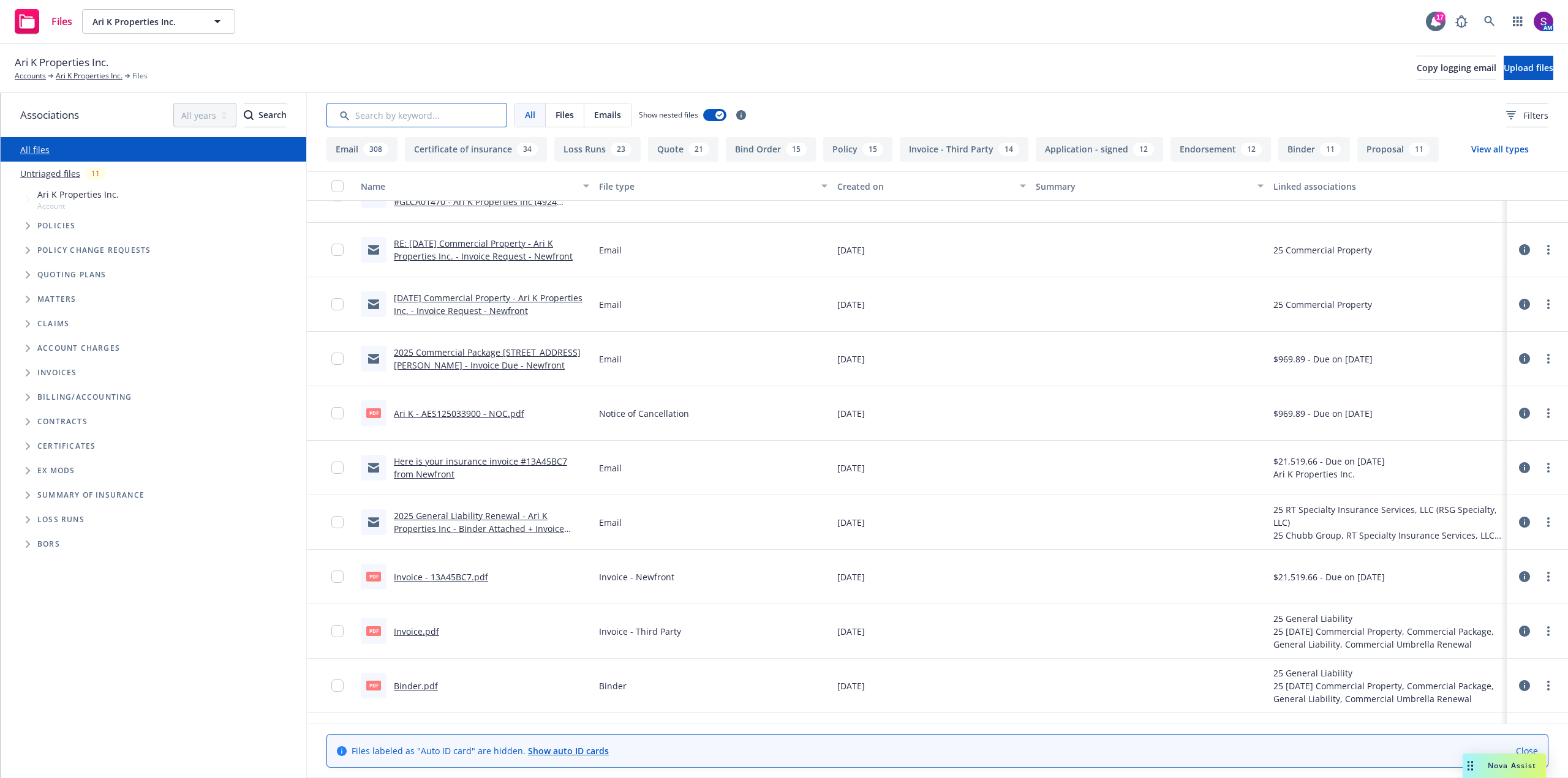
scroll to position [1102, 0]
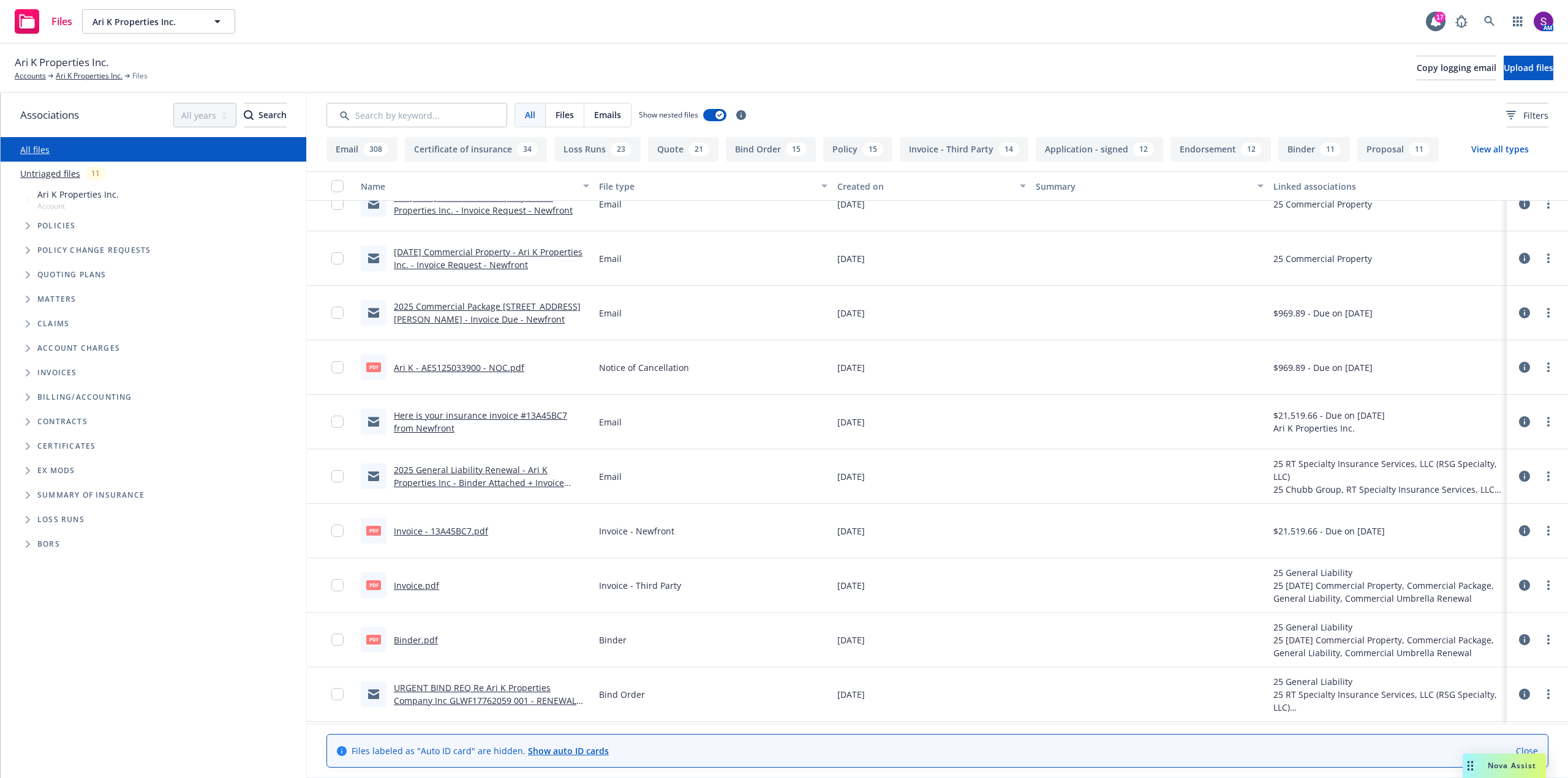
click at [496, 470] on link "2025 General Liability Renewal - Ari K Properties Inc - Binder Attached + Invoi…" at bounding box center [478, 483] width 171 height 37
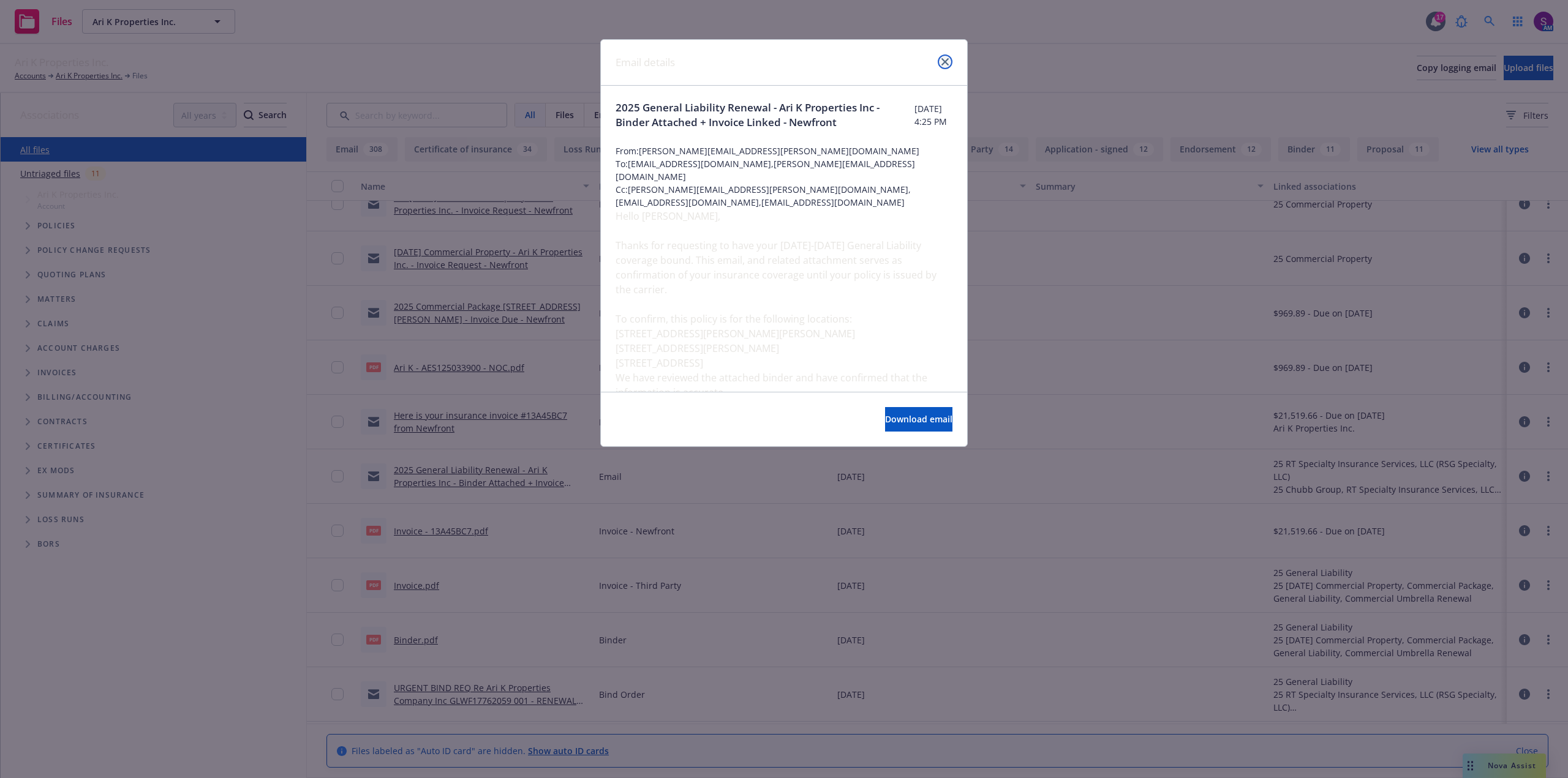
click at [948, 58] on icon "close" at bounding box center [945, 62] width 7 height 7
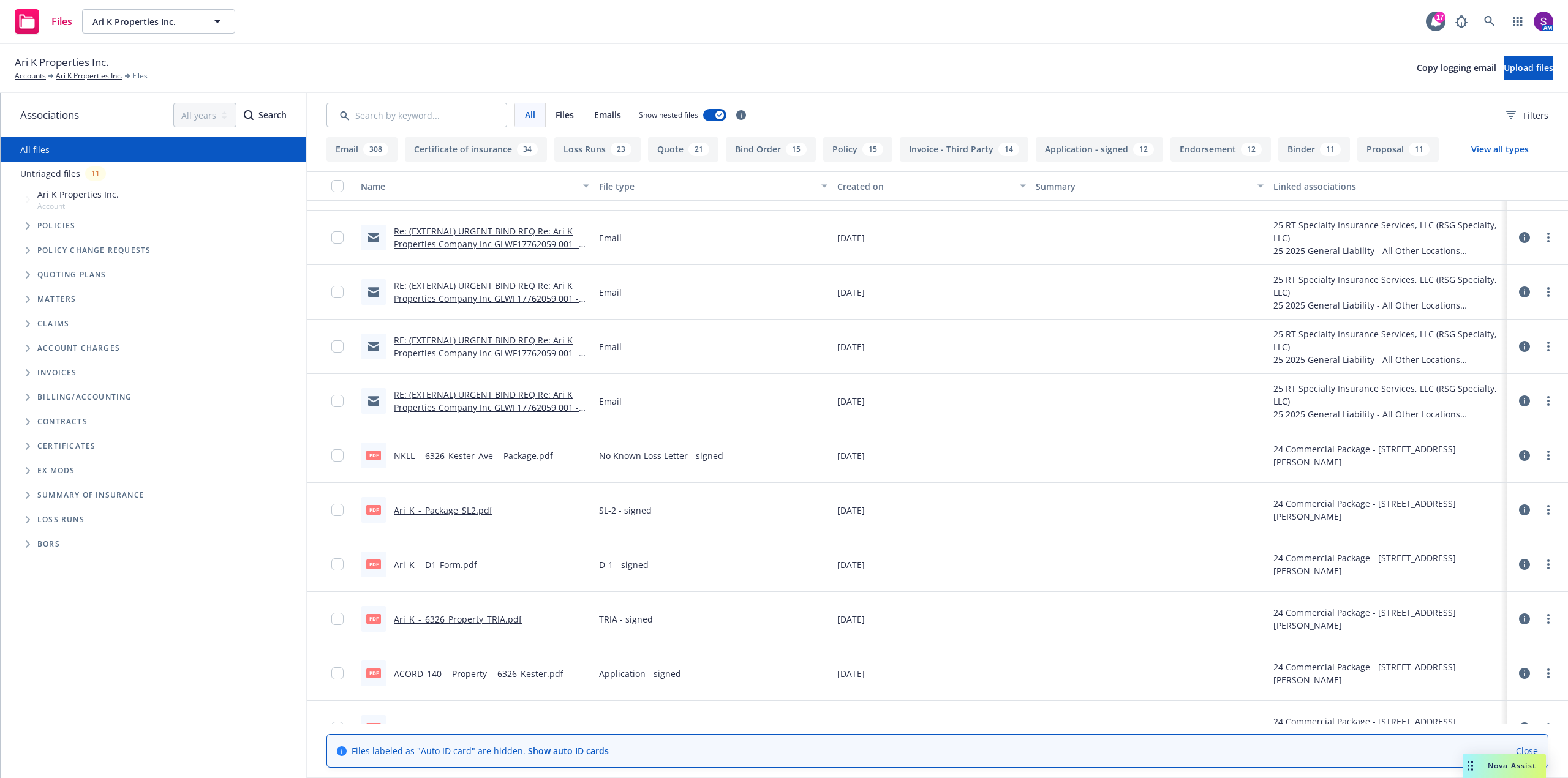
scroll to position [3245, 0]
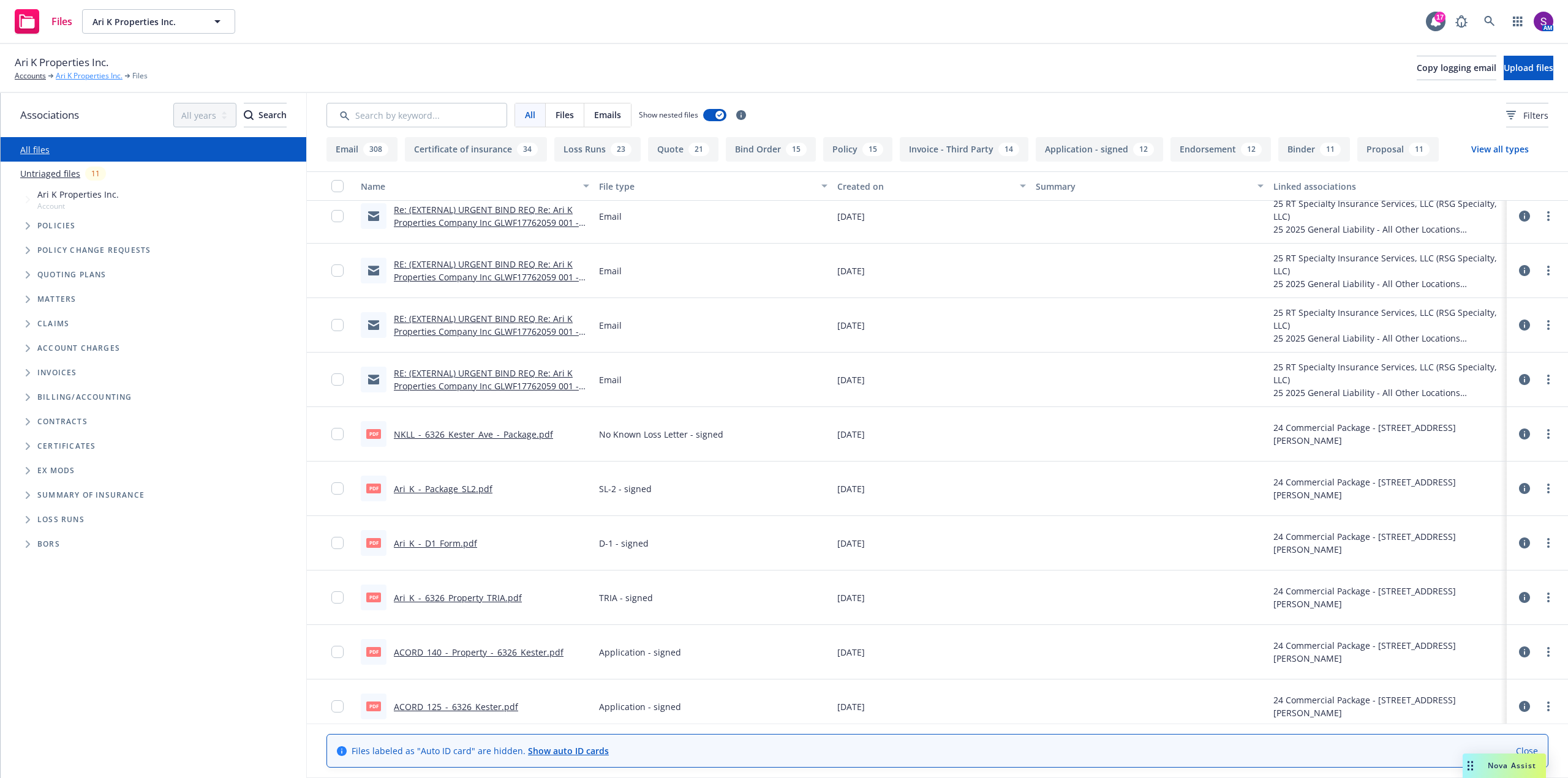
click at [92, 75] on link "Ari K Properties Inc." at bounding box center [89, 76] width 67 height 11
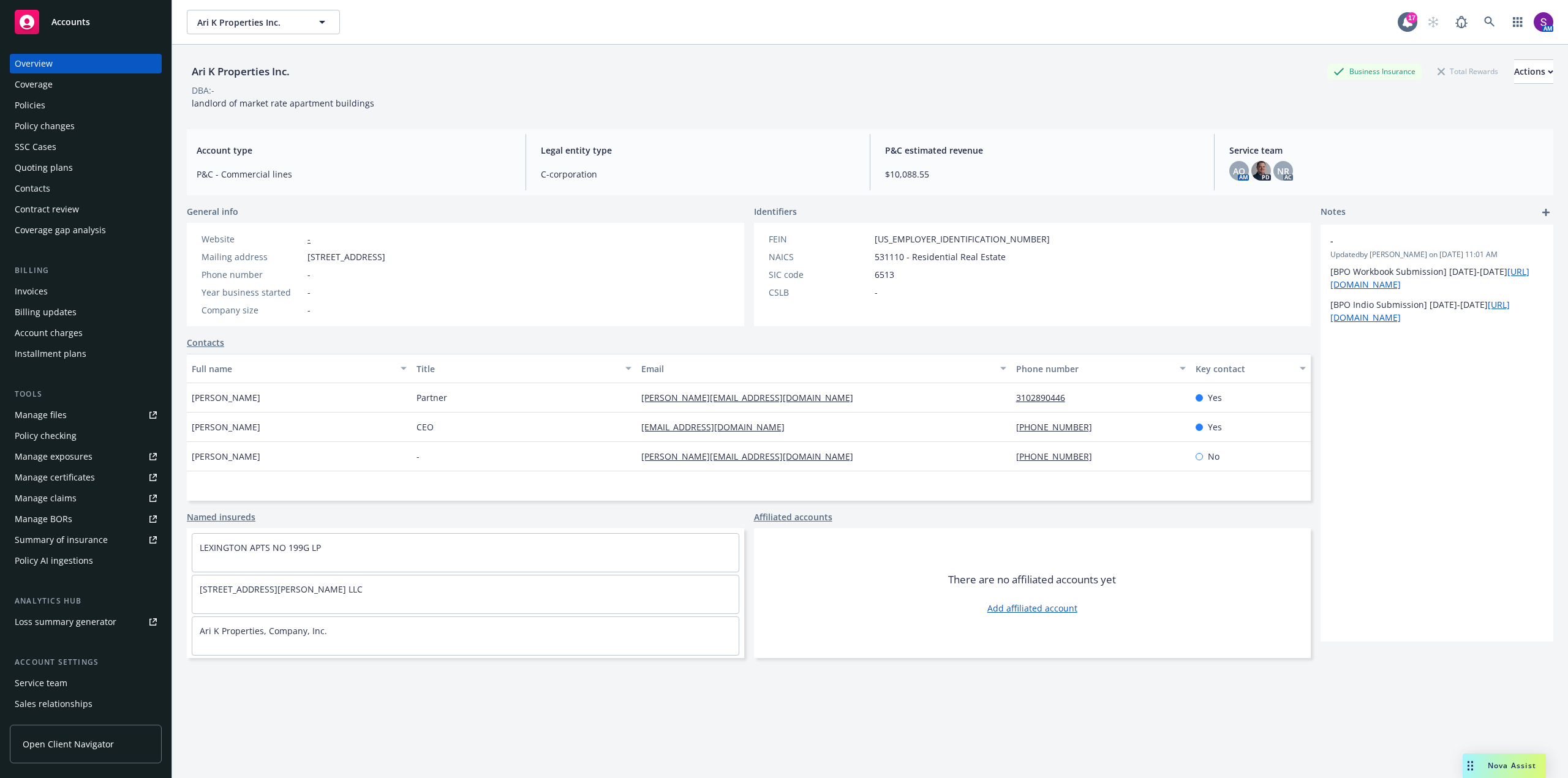
click at [39, 102] on div "Policies" at bounding box center [30, 105] width 31 height 20
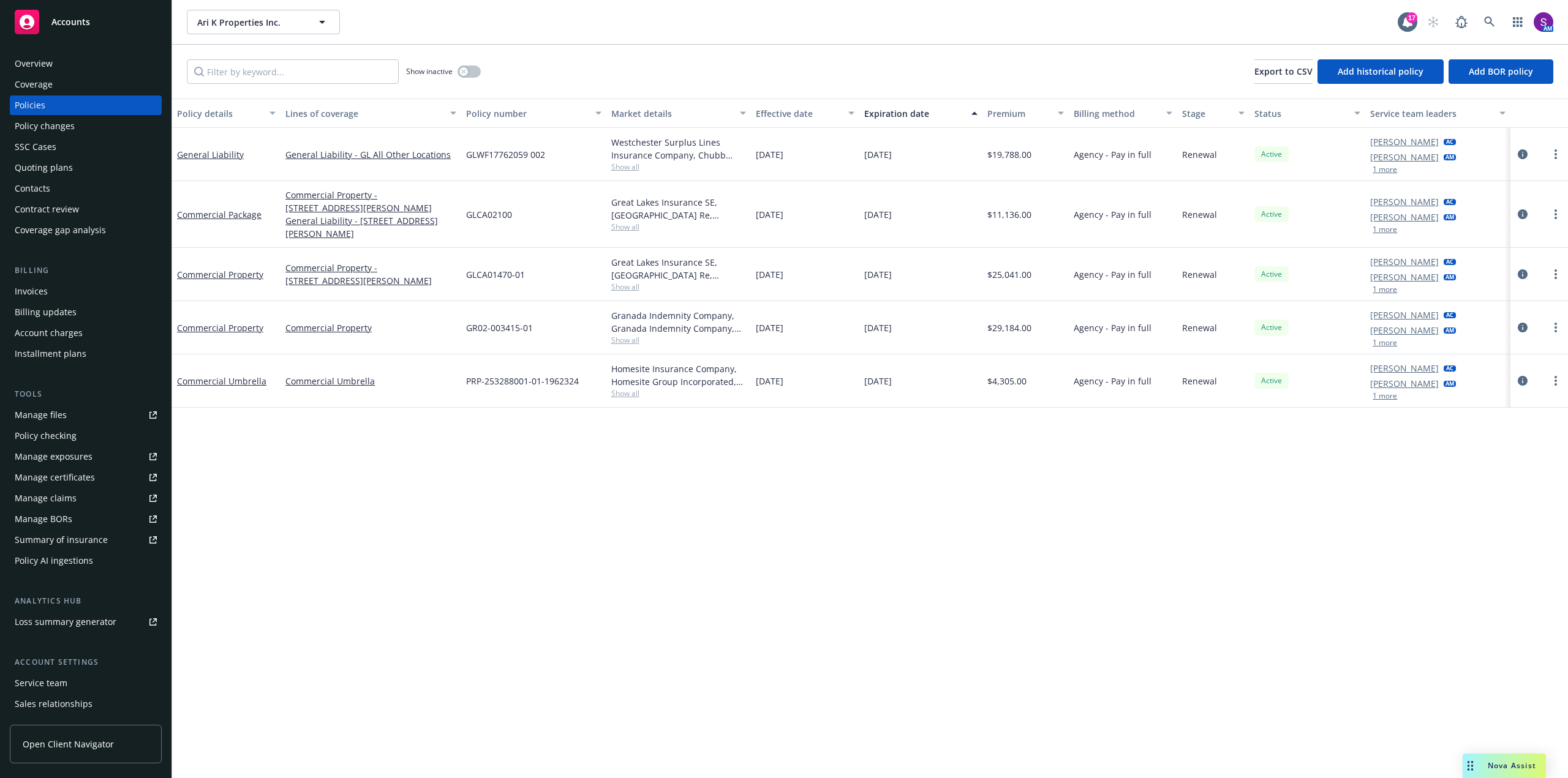
click at [57, 297] on div "Invoices" at bounding box center [86, 292] width 142 height 20
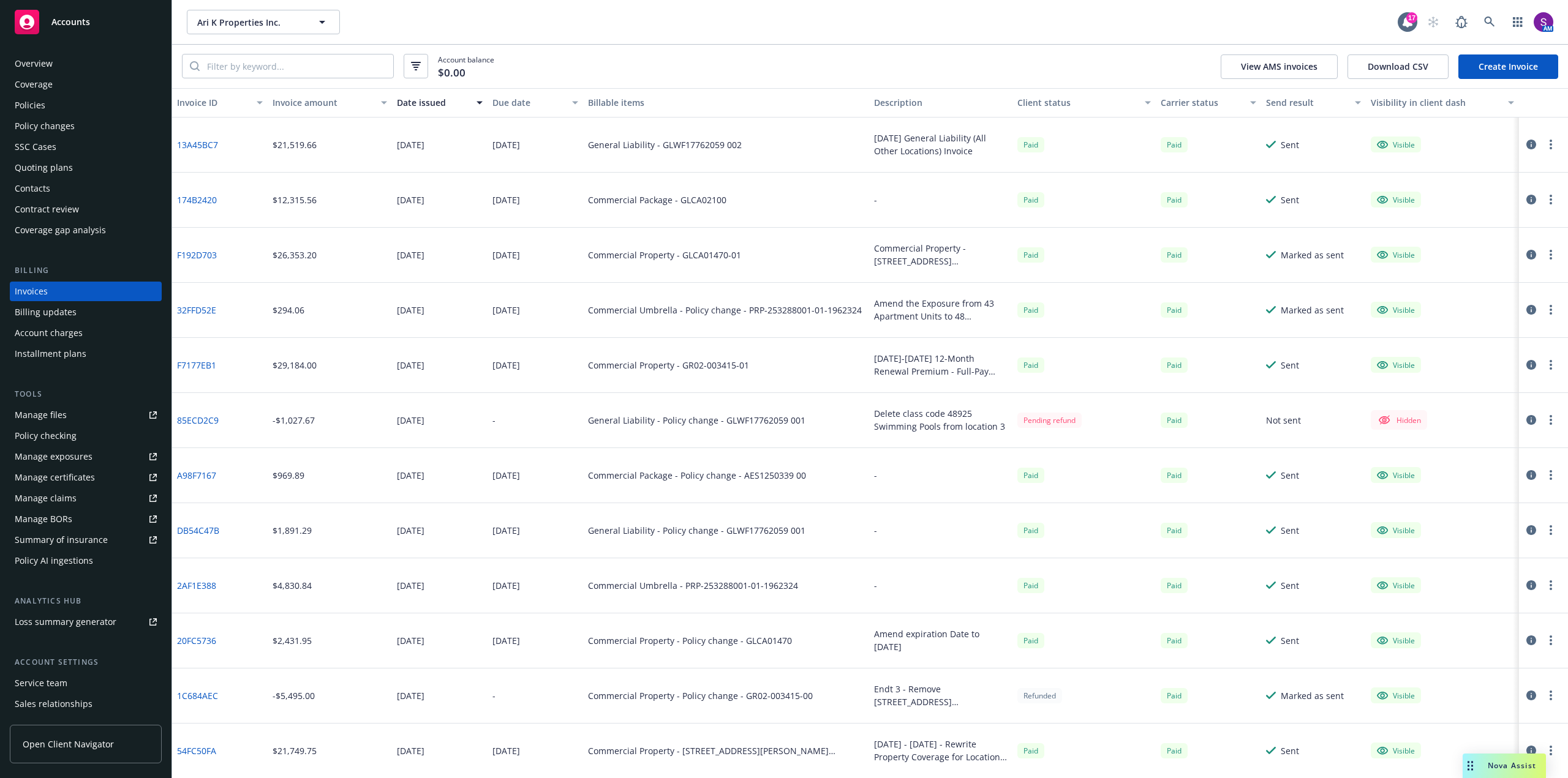
click at [56, 107] on div "Policies" at bounding box center [86, 105] width 142 height 20
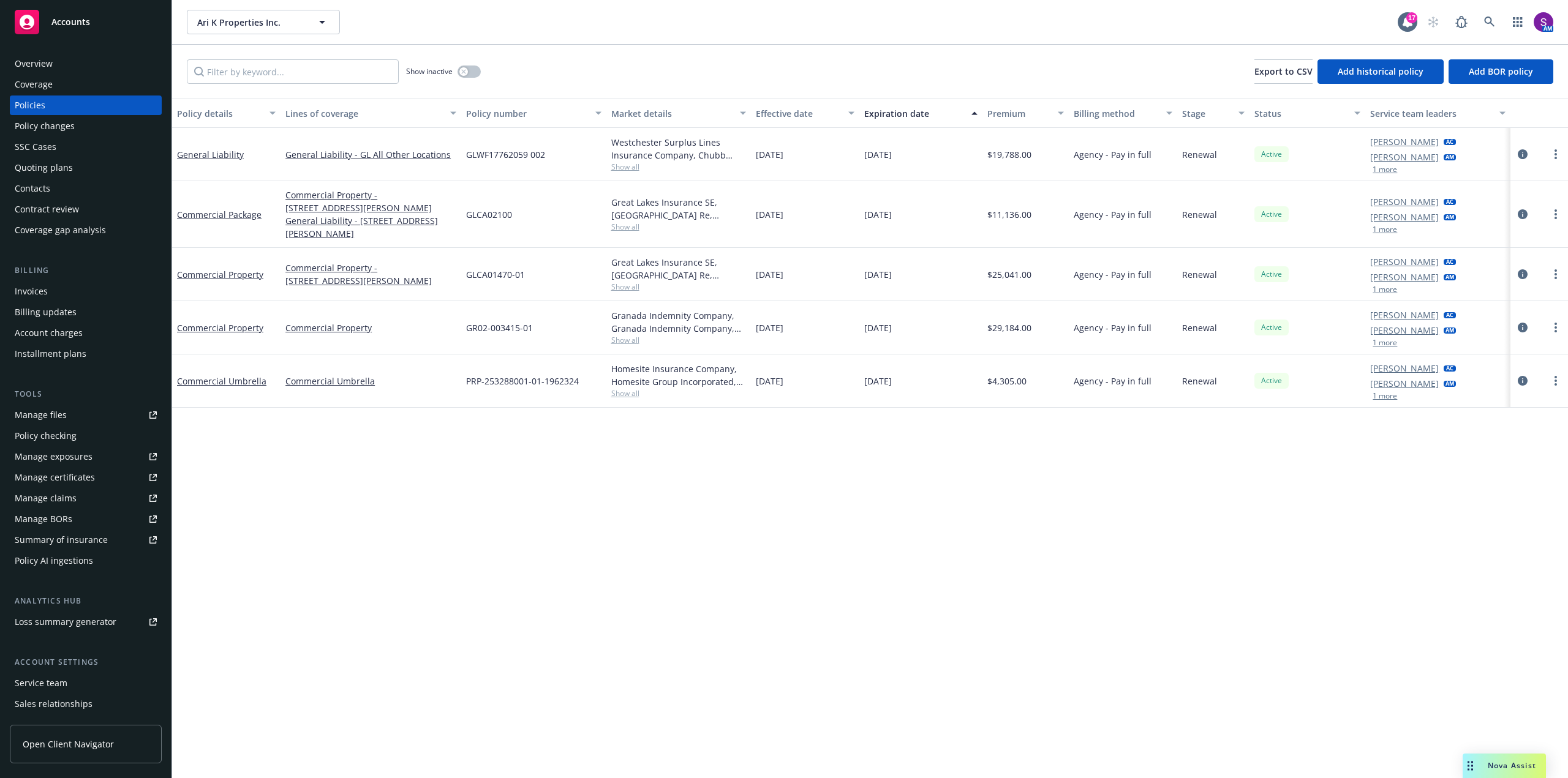
click at [30, 292] on div "Invoices" at bounding box center [31, 292] width 33 height 20
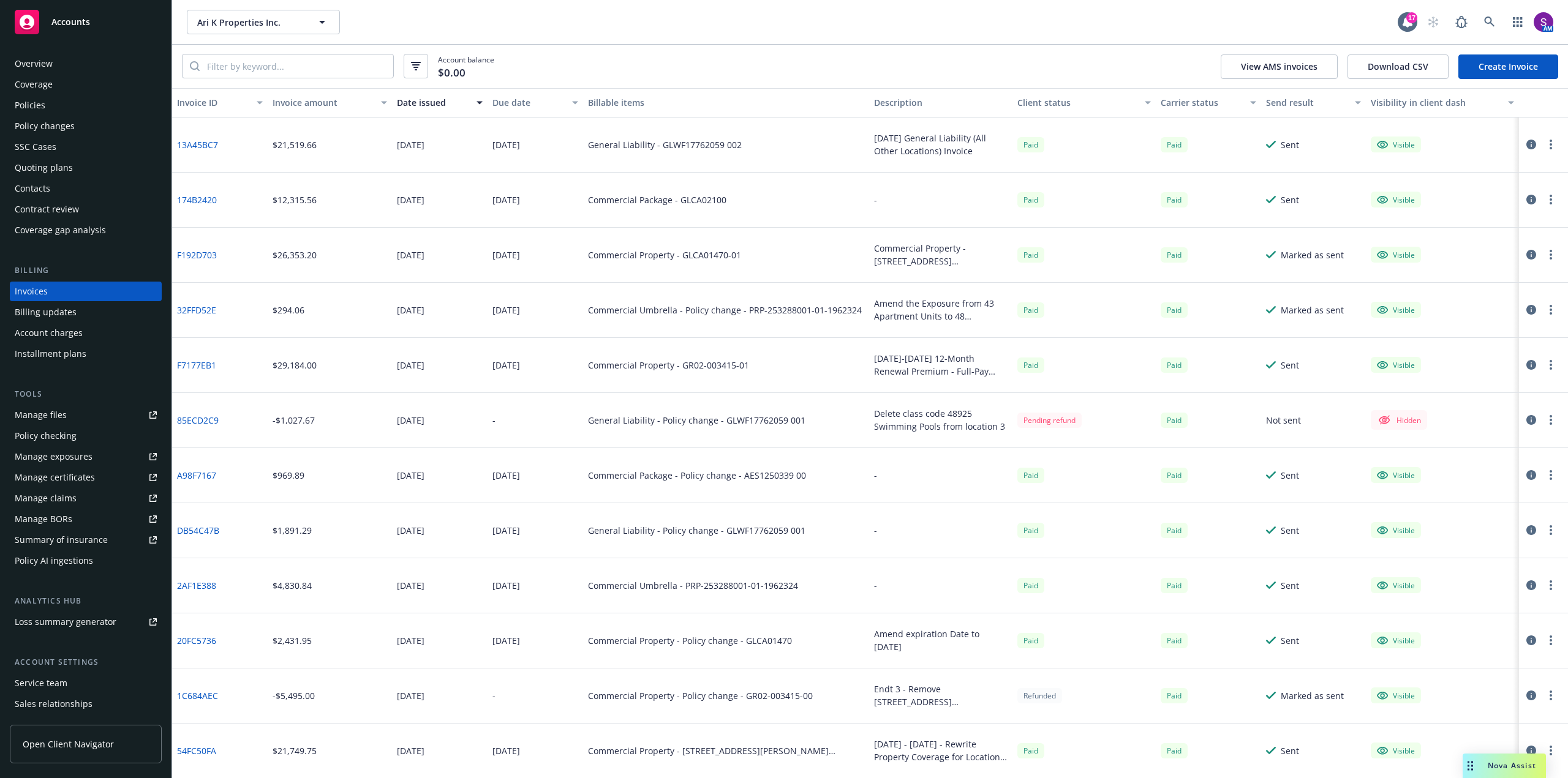
click at [66, 56] on div "Overview" at bounding box center [86, 64] width 142 height 20
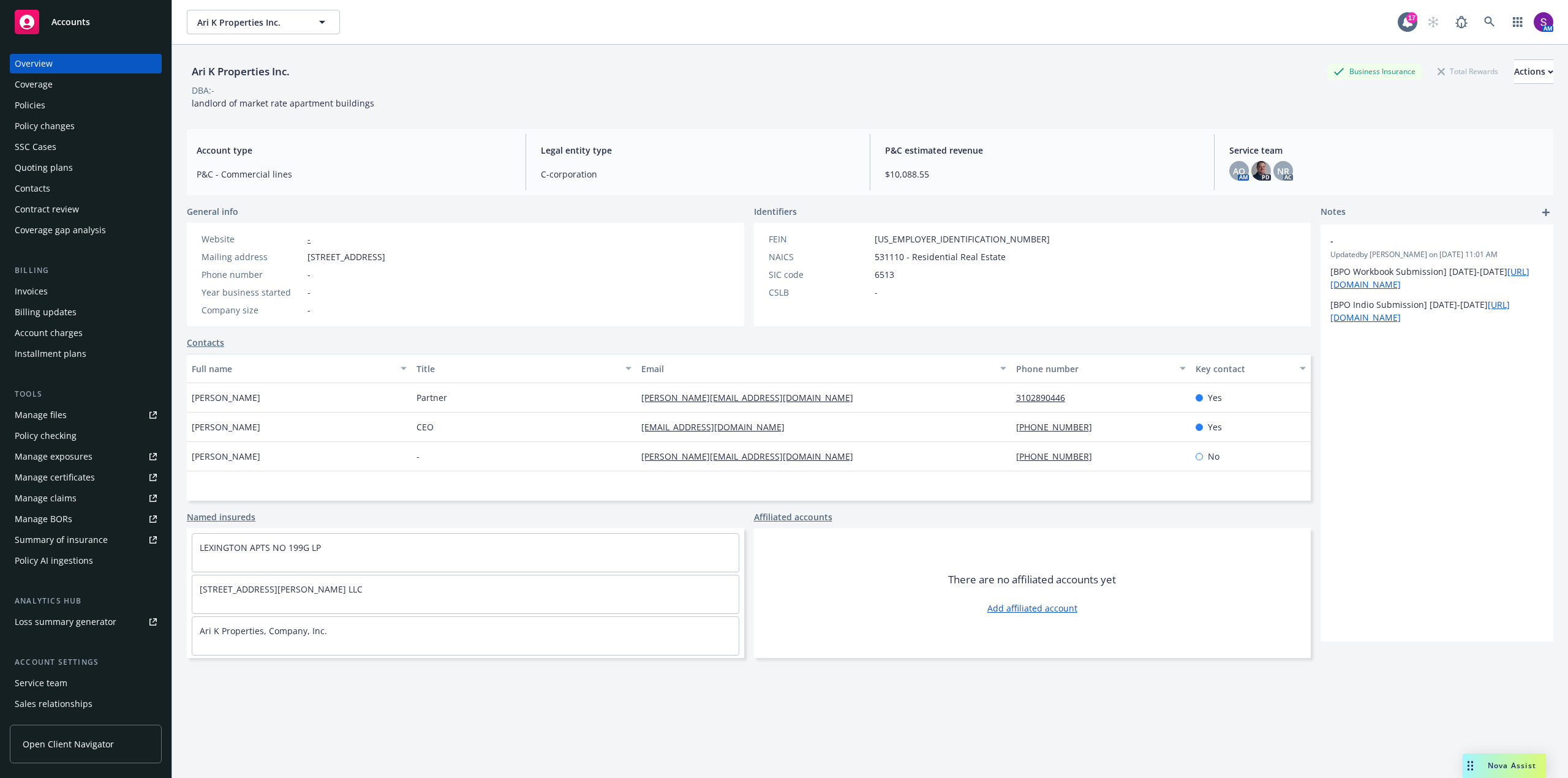
click at [44, 107] on div "Policies" at bounding box center [30, 105] width 31 height 20
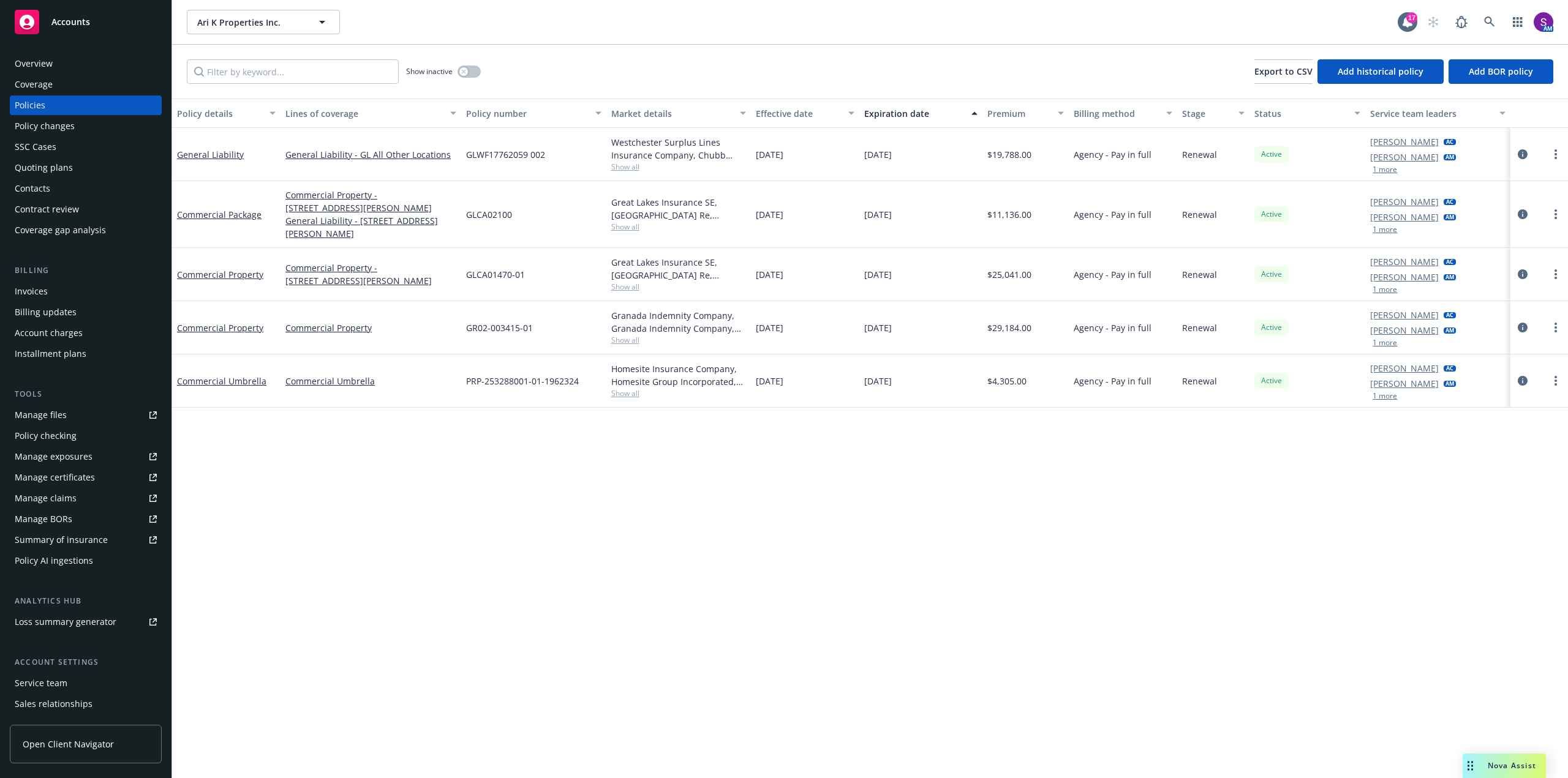
click at [62, 295] on div "Invoices" at bounding box center [86, 292] width 142 height 20
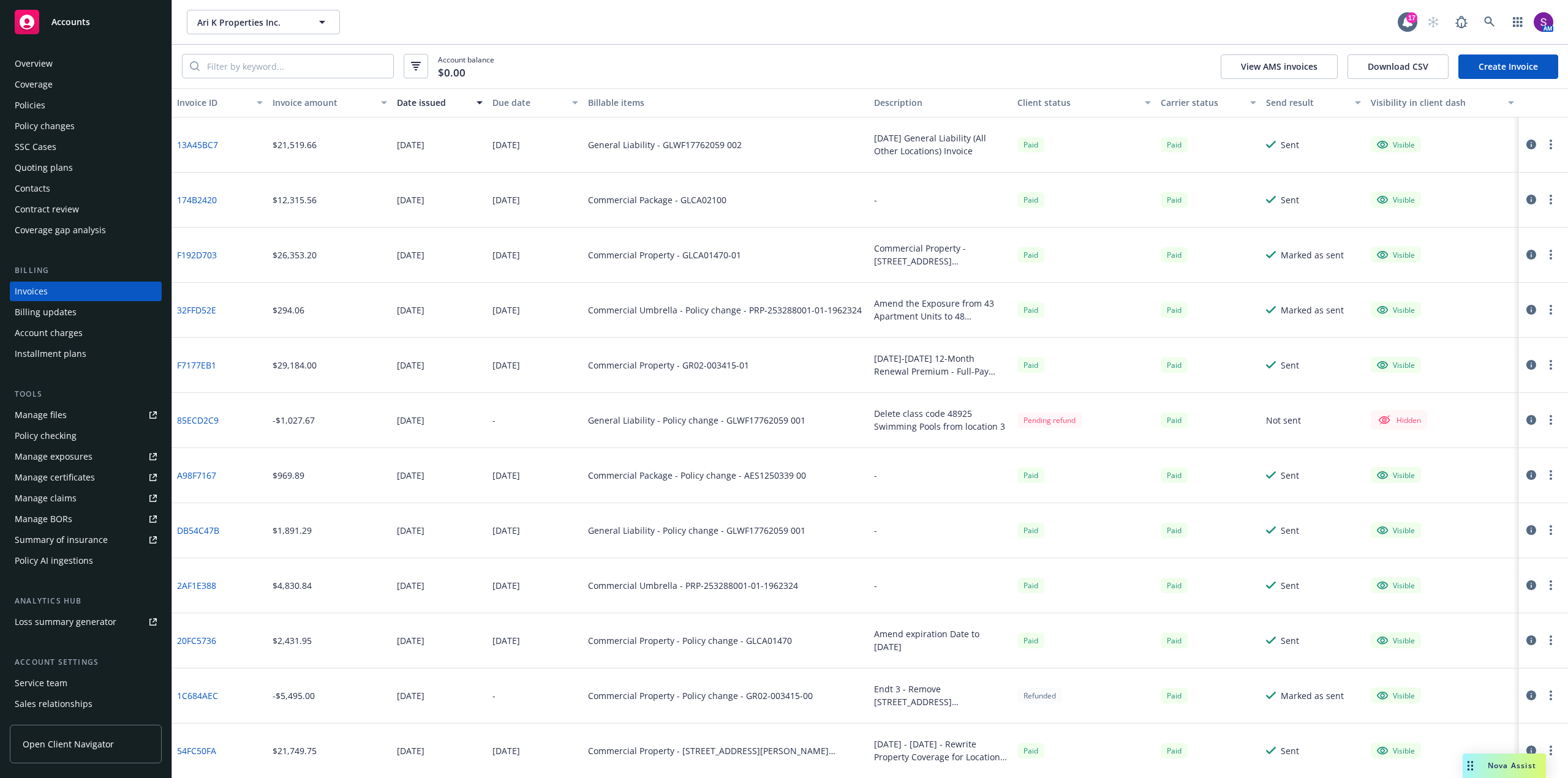
click at [58, 70] on div "Overview" at bounding box center [86, 64] width 142 height 20
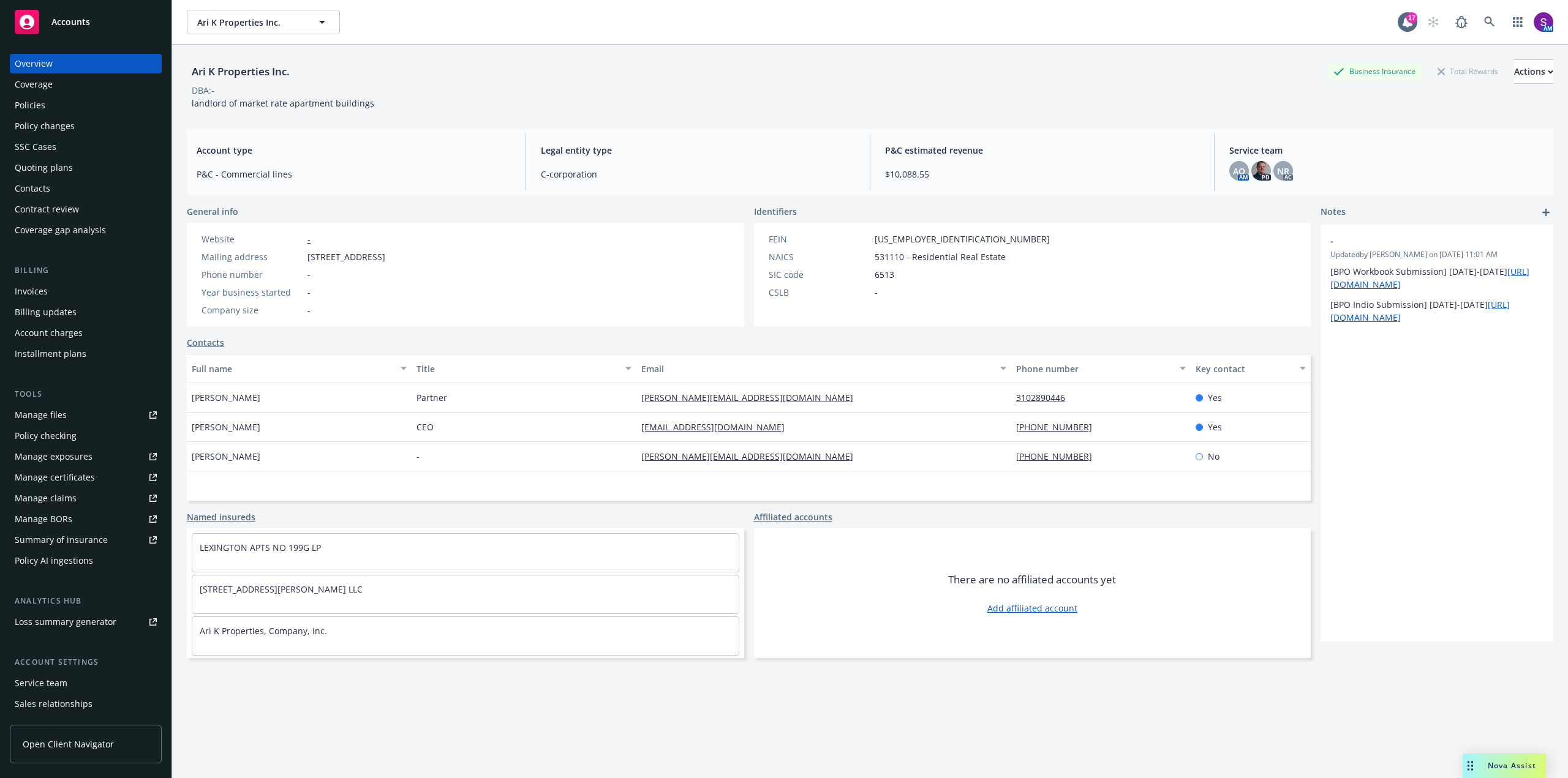
click at [76, 109] on div "Policies" at bounding box center [86, 105] width 142 height 20
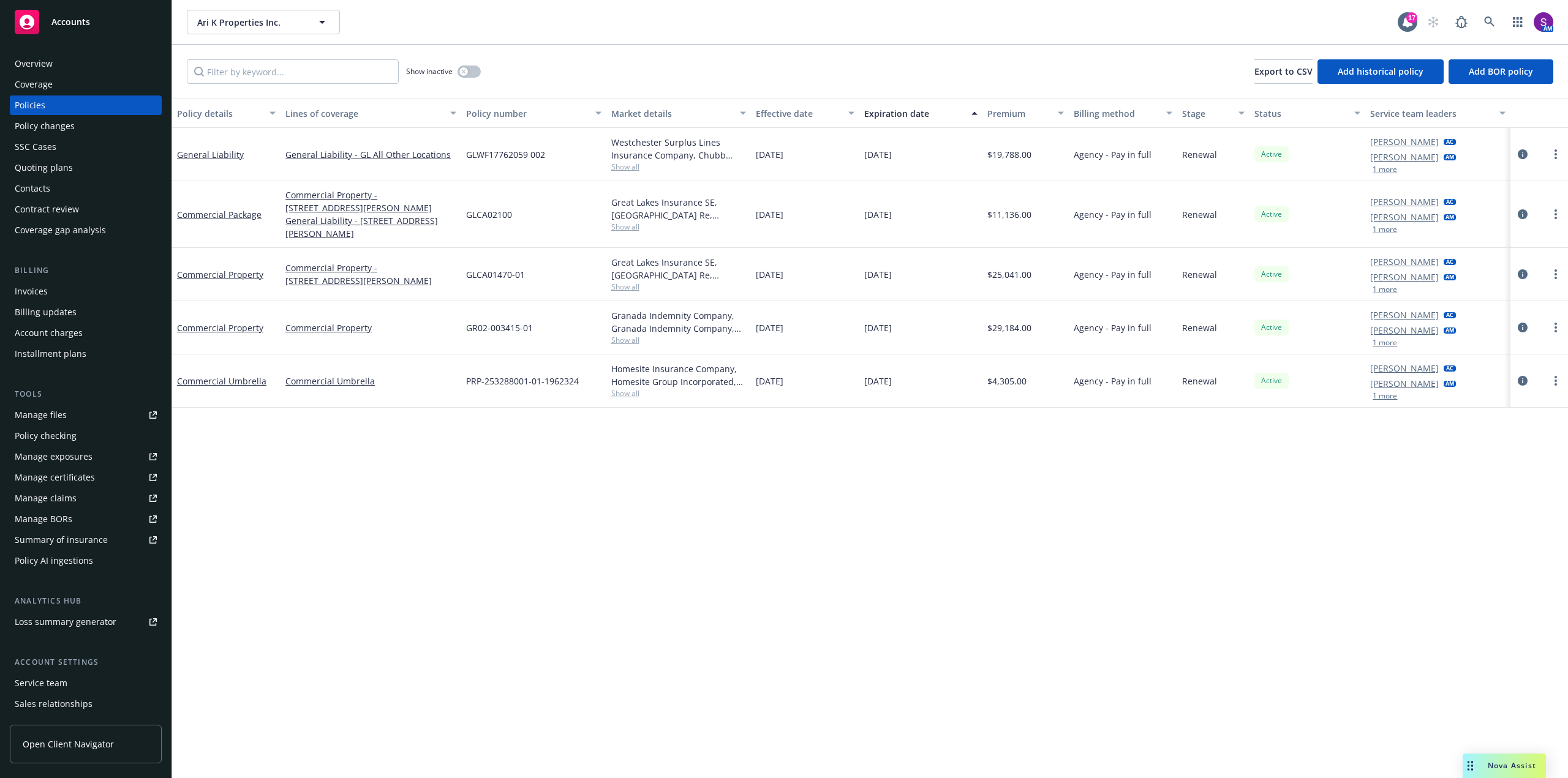
click at [540, 226] on div "GLCA02100" at bounding box center [534, 214] width 145 height 67
click at [54, 84] on div "Coverage" at bounding box center [86, 85] width 142 height 20
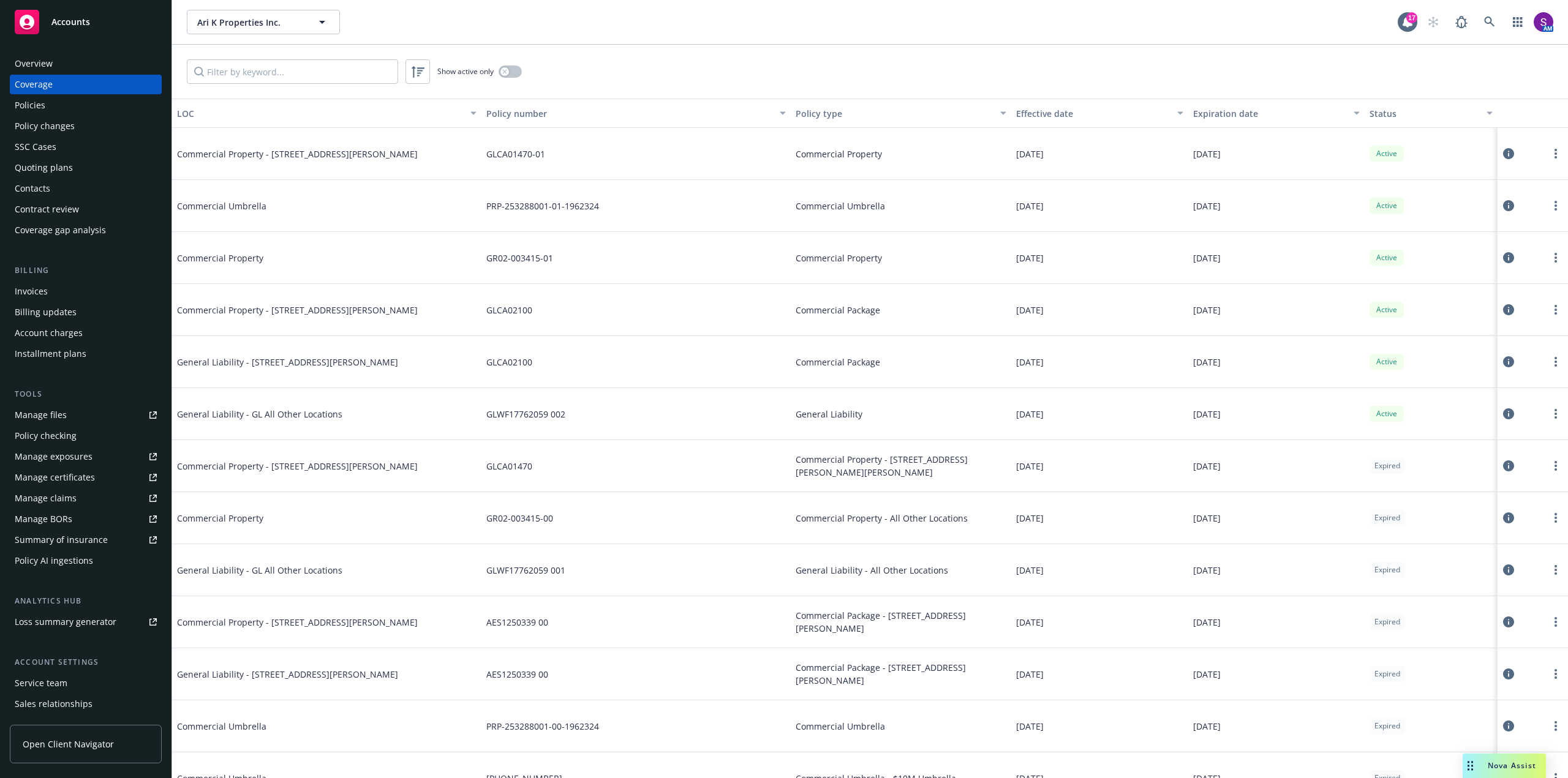
click at [43, 103] on div "Policies" at bounding box center [30, 105] width 31 height 20
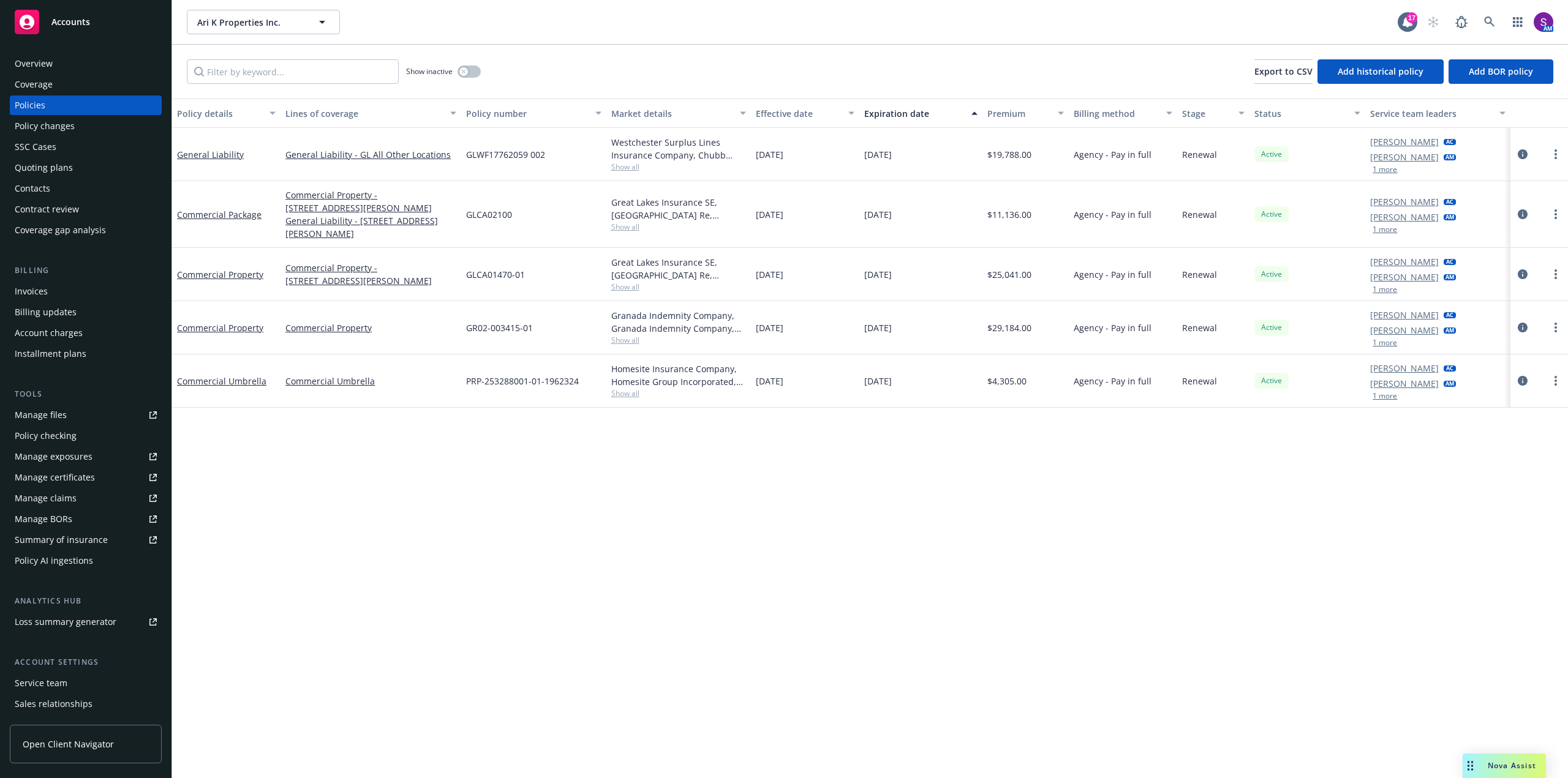
click at [53, 62] on div "Overview" at bounding box center [86, 64] width 142 height 20
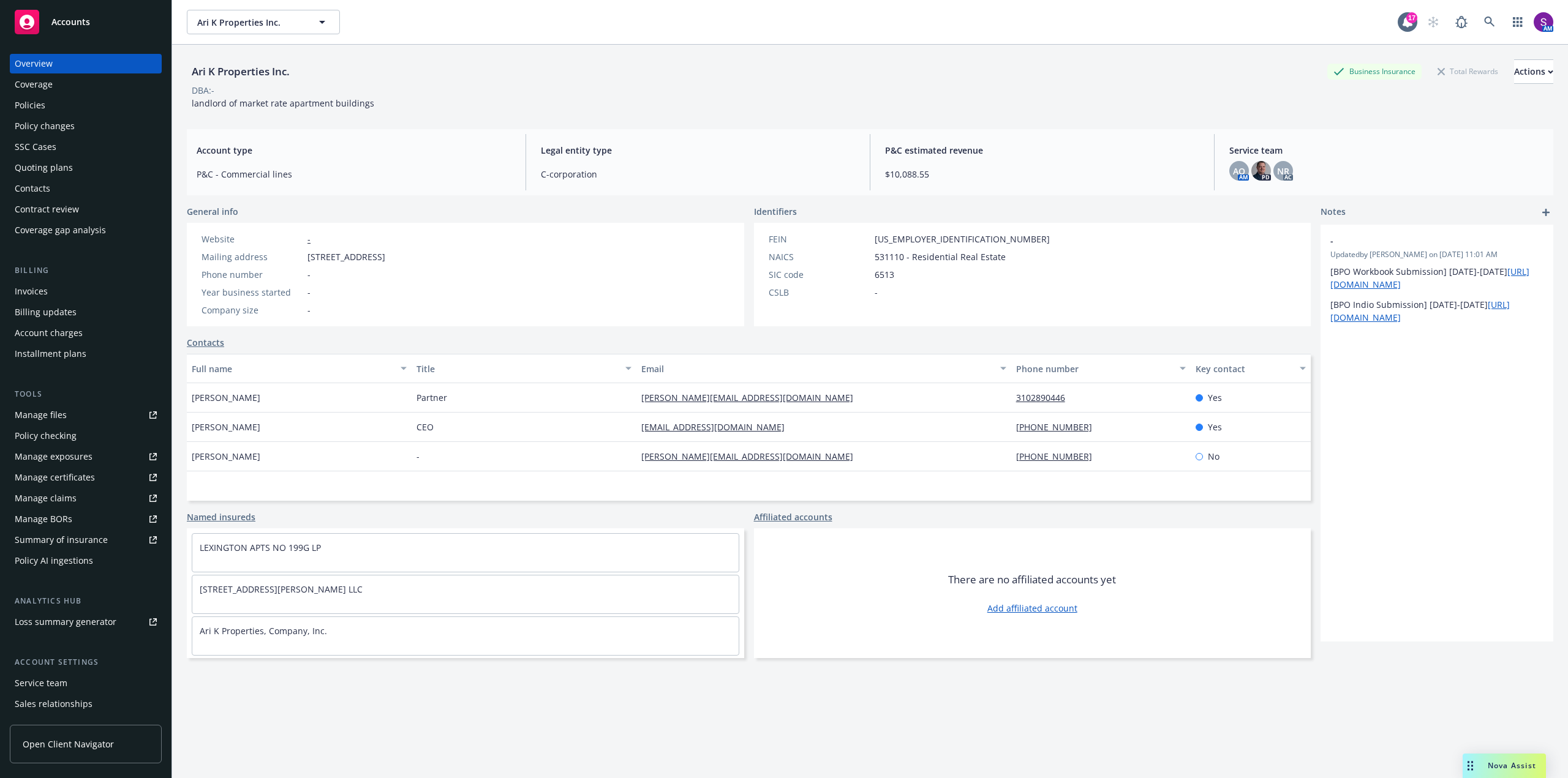
click at [36, 107] on div "Policies" at bounding box center [30, 105] width 31 height 20
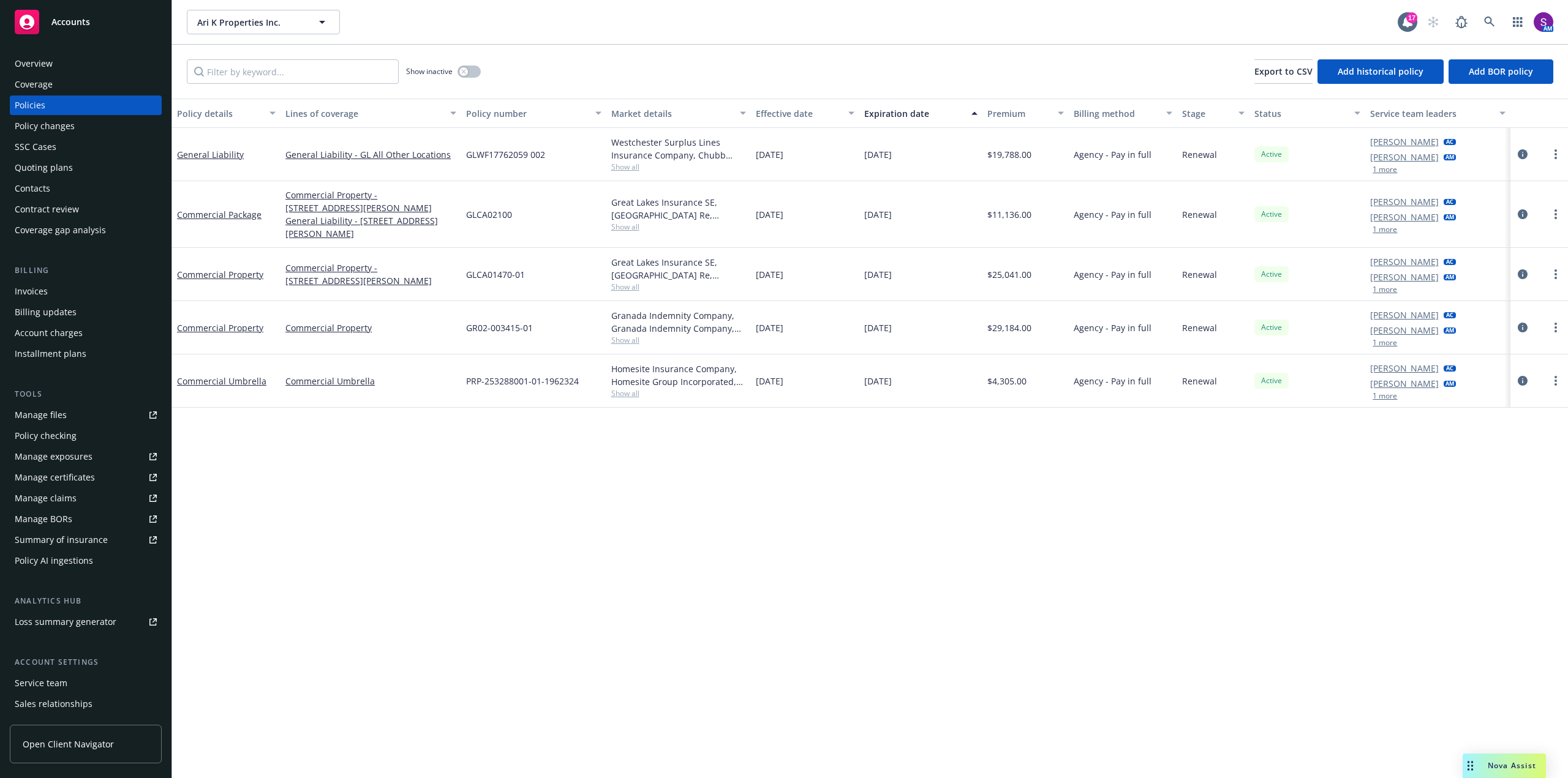
click at [52, 62] on div "Overview" at bounding box center [86, 64] width 142 height 20
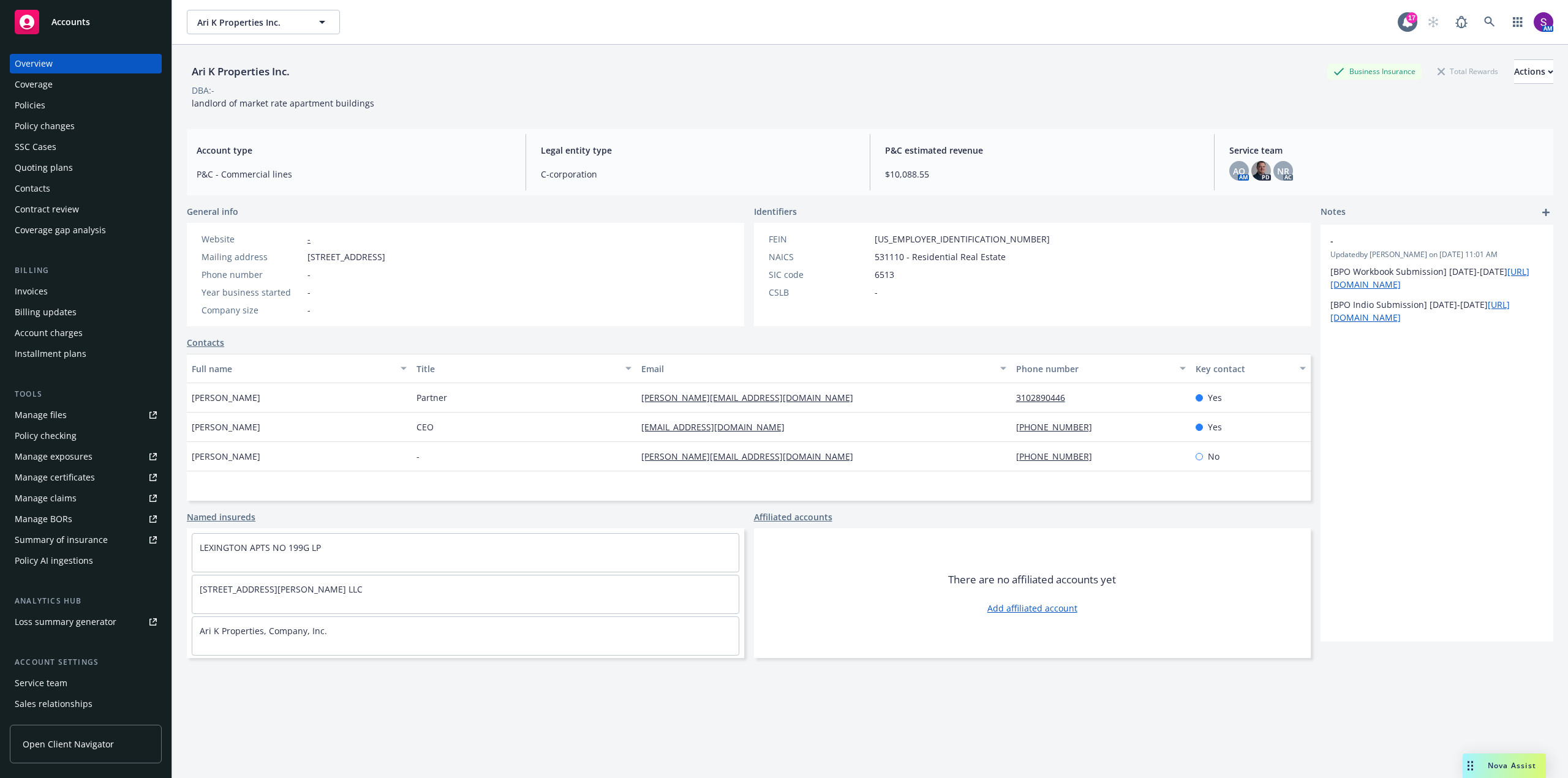
click at [45, 104] on div "Policies" at bounding box center [86, 105] width 142 height 20
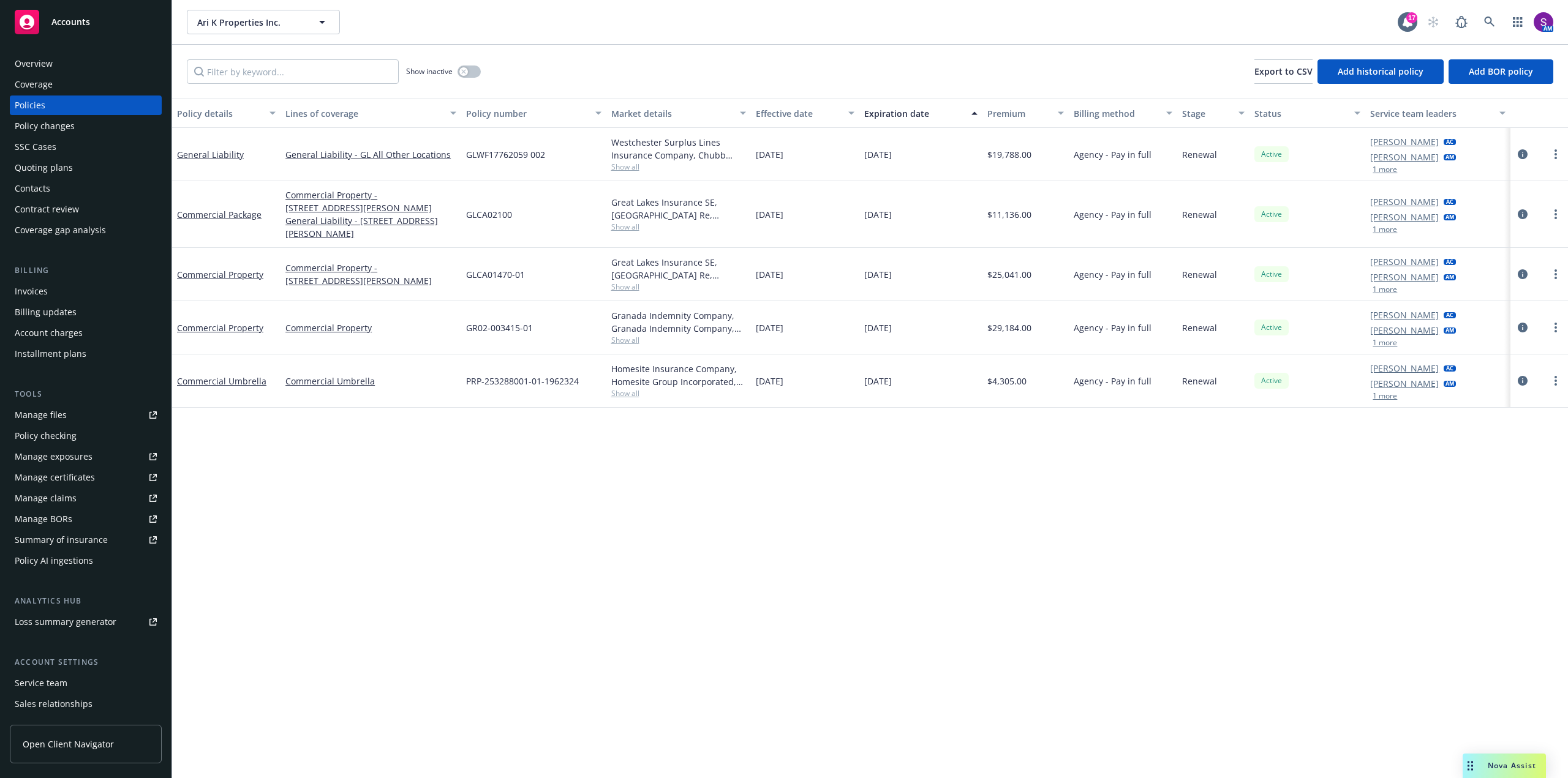
click at [72, 160] on div "Quoting plans" at bounding box center [86, 168] width 142 height 20
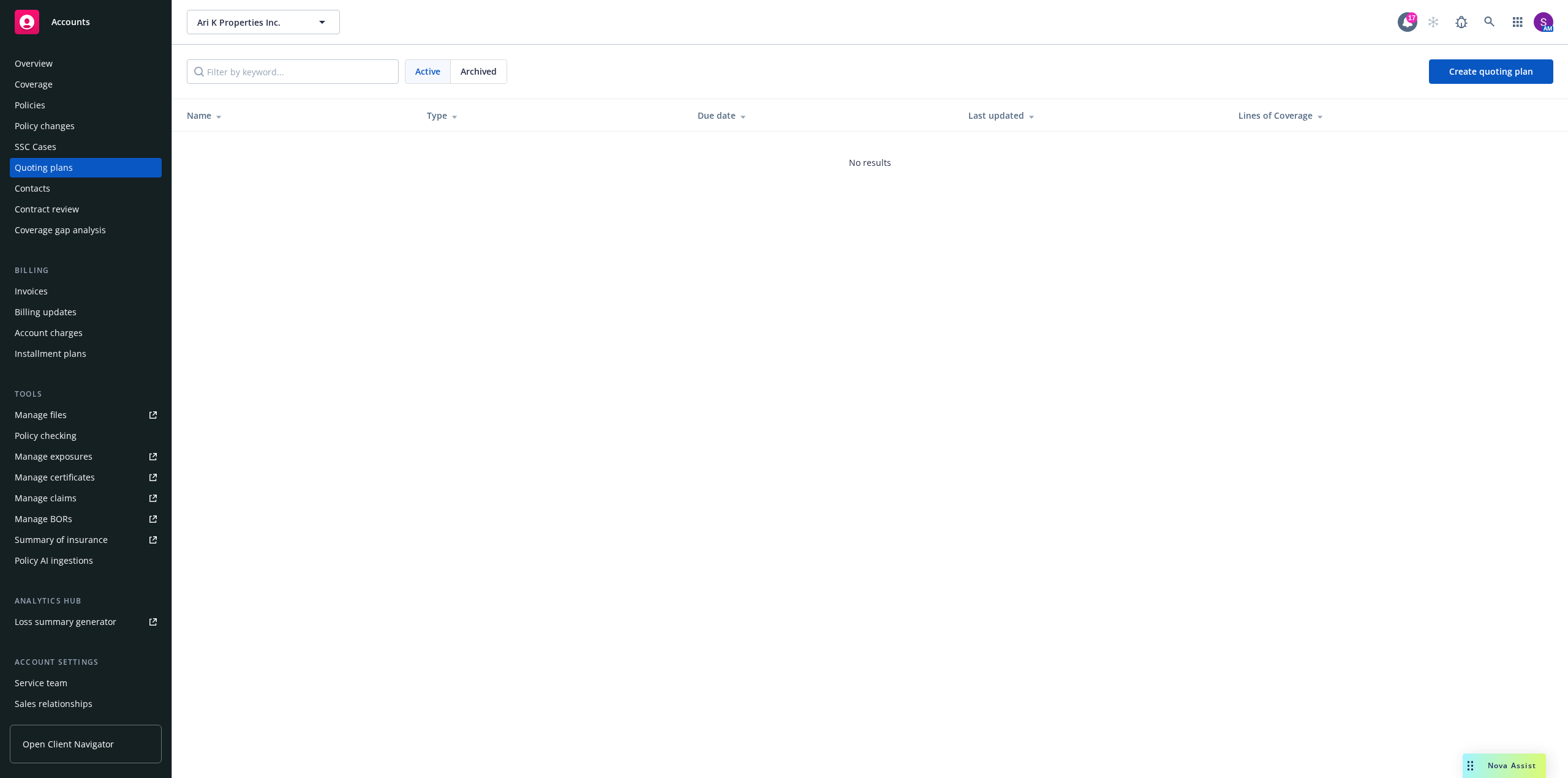
click at [65, 124] on div "Policy changes" at bounding box center [44, 126] width 60 height 20
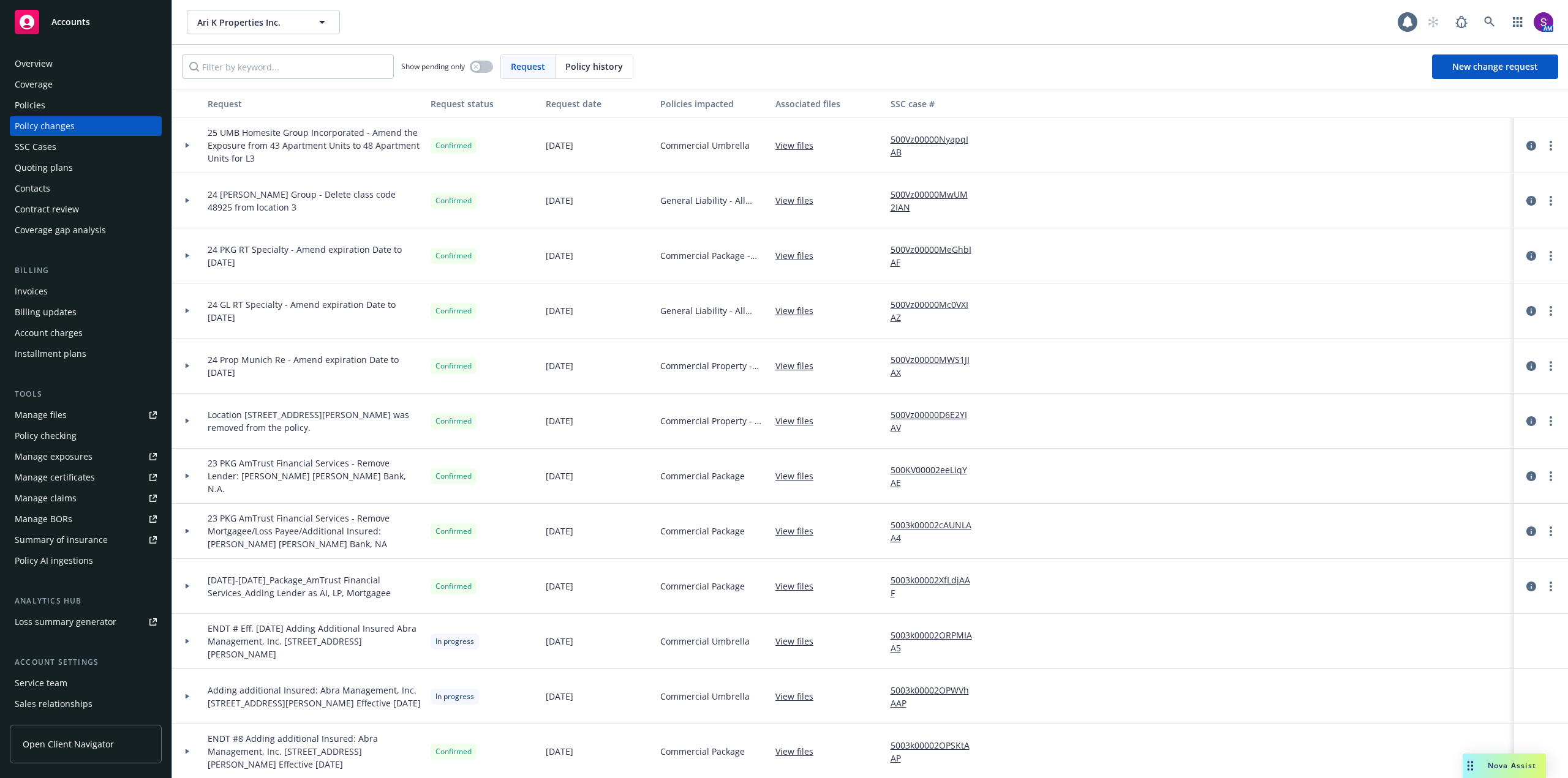
click at [54, 164] on div "Quoting plans" at bounding box center [44, 168] width 58 height 20
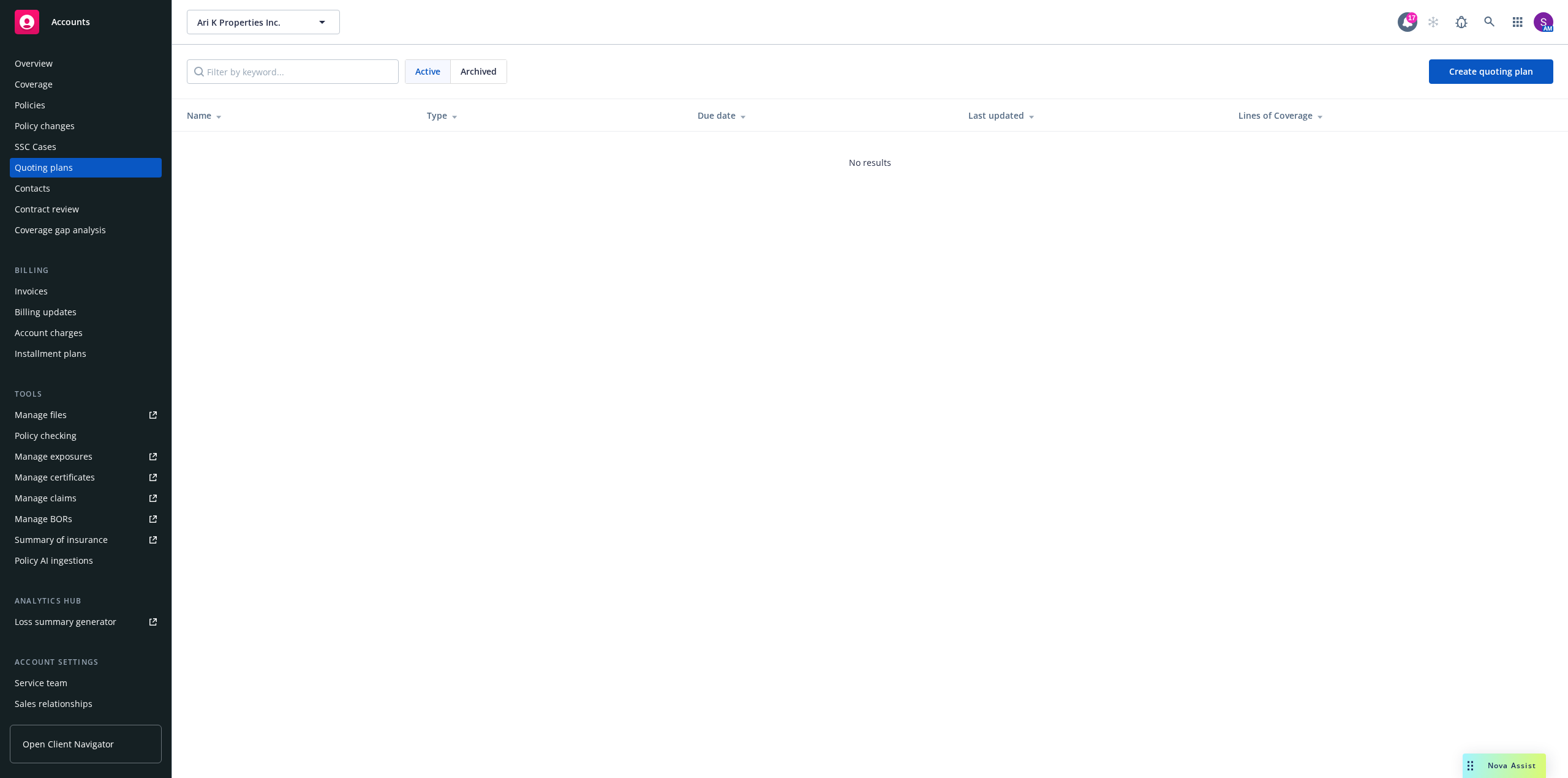
click at [42, 107] on div "Policies" at bounding box center [30, 105] width 31 height 20
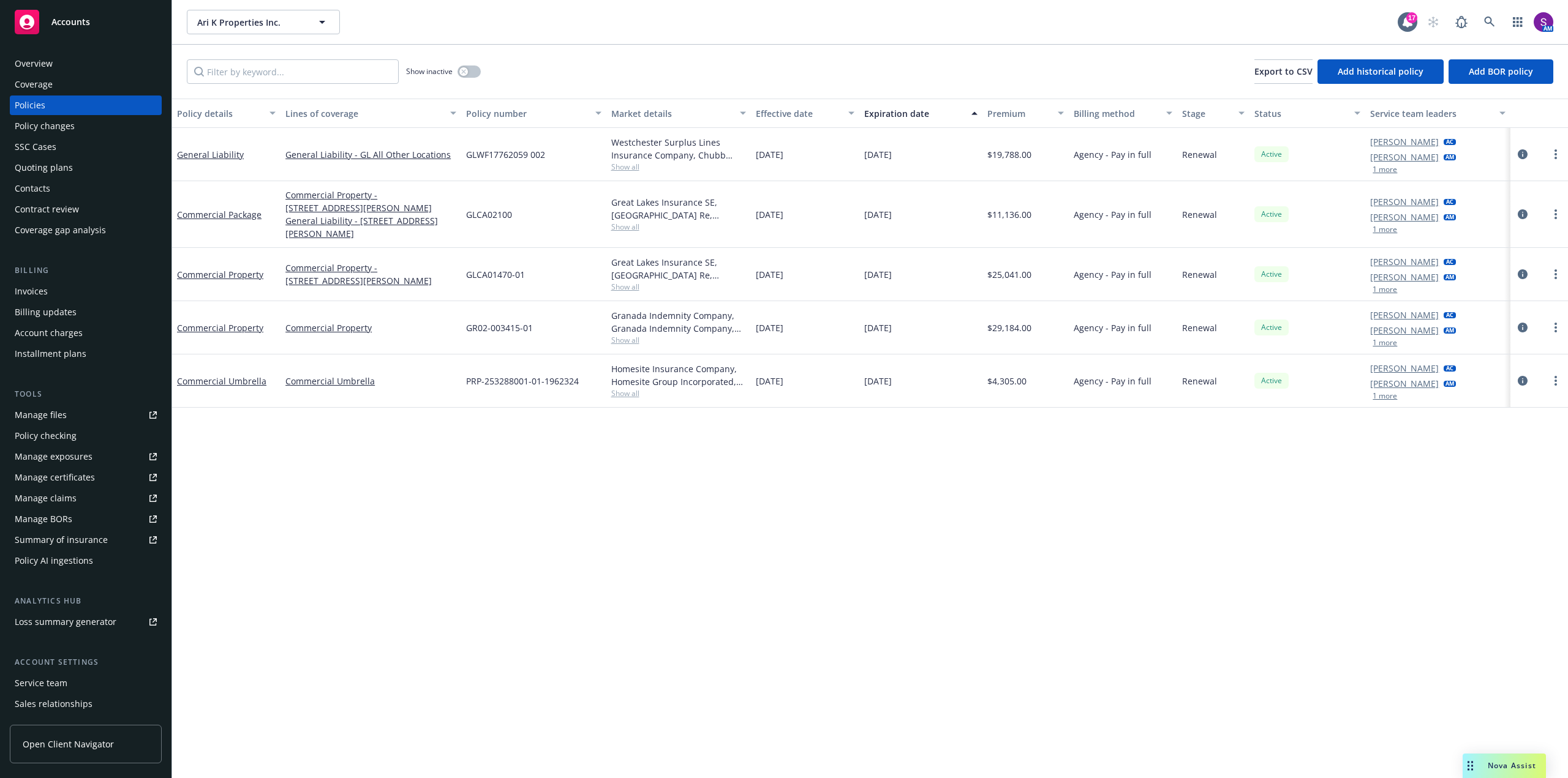
click at [67, 128] on div "Policy changes" at bounding box center [44, 126] width 60 height 20
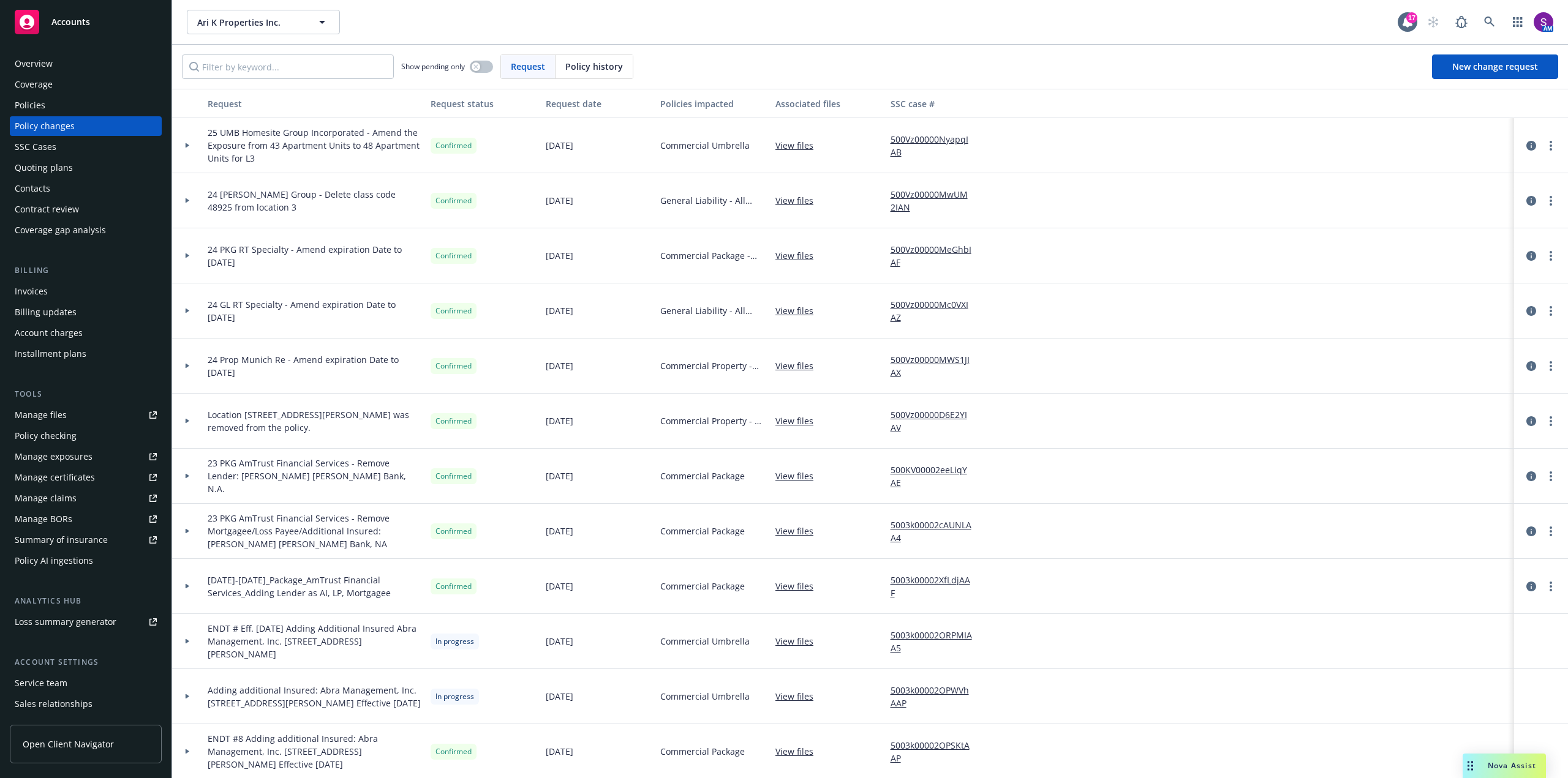
click at [80, 57] on div "Overview" at bounding box center [86, 64] width 142 height 20
